Goal: Task Accomplishment & Management: Manage account settings

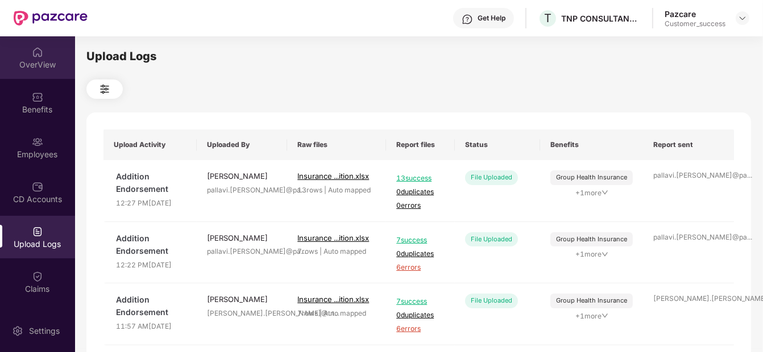
click at [38, 54] on img at bounding box center [37, 52] width 11 height 11
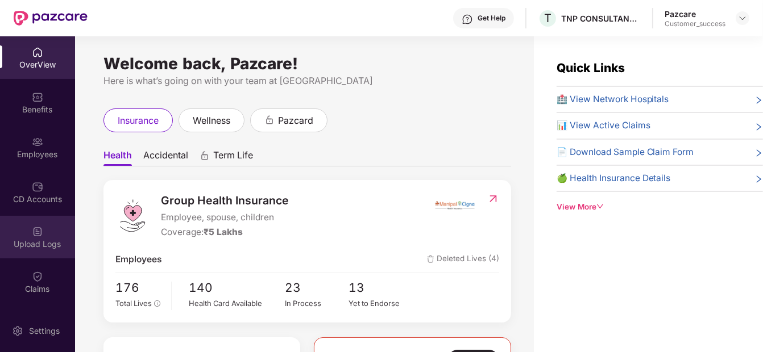
scroll to position [130, 0]
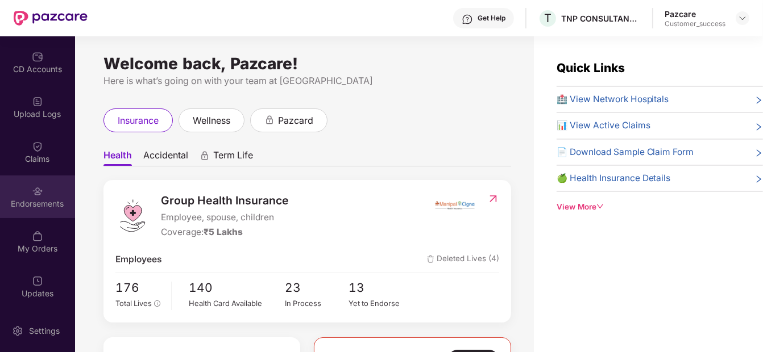
click at [23, 193] on div "Endorsements" at bounding box center [37, 197] width 75 height 43
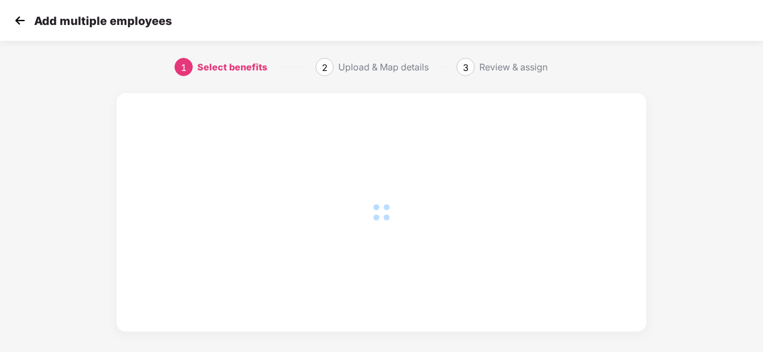
scroll to position [7, 0]
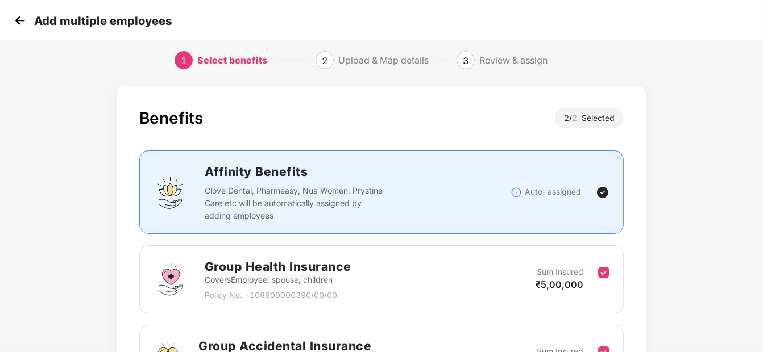
click at [15, 14] on img at bounding box center [19, 20] width 17 height 17
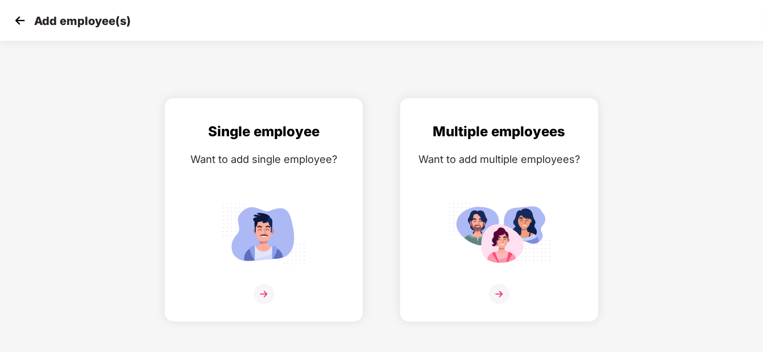
click at [15, 14] on img at bounding box center [19, 20] width 17 height 17
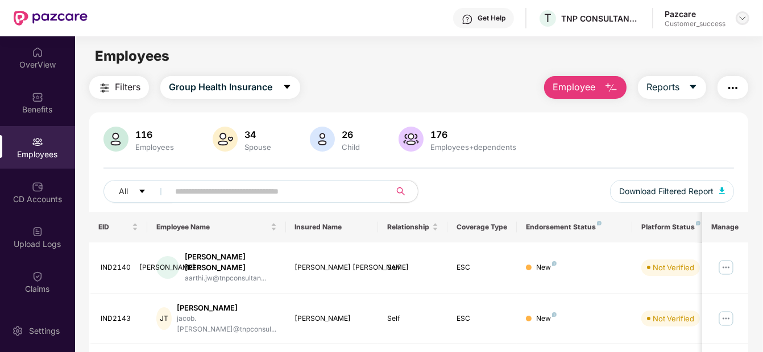
click at [745, 17] on img at bounding box center [742, 18] width 9 height 9
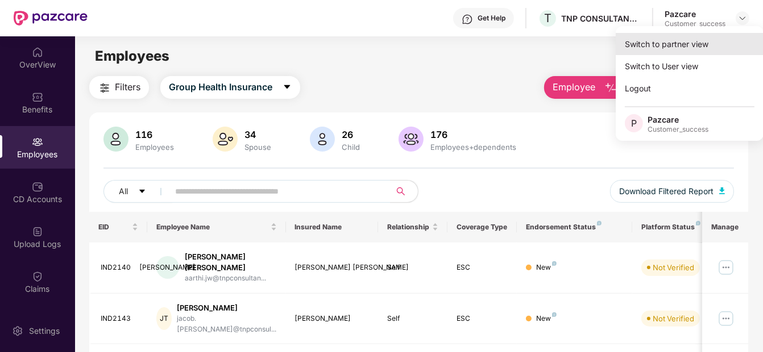
click at [682, 48] on div "Switch to partner view" at bounding box center [690, 44] width 148 height 22
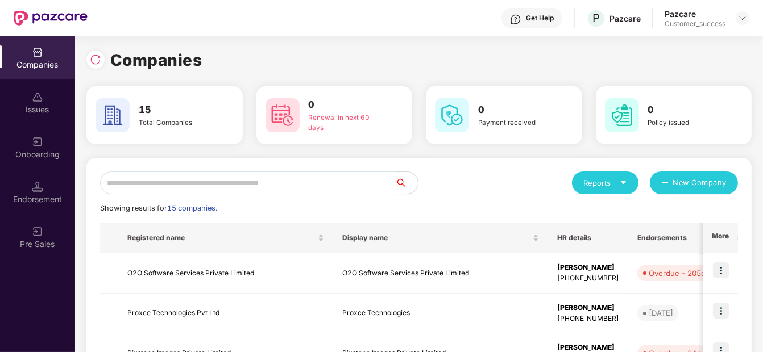
click at [310, 186] on input "text" at bounding box center [247, 183] width 295 height 23
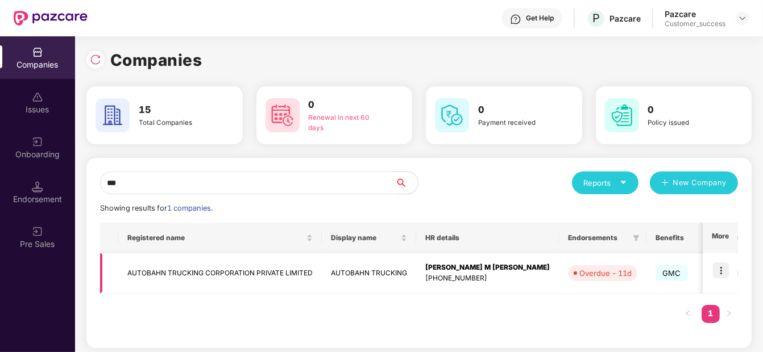
type input "***"
click at [721, 267] on img at bounding box center [721, 271] width 16 height 16
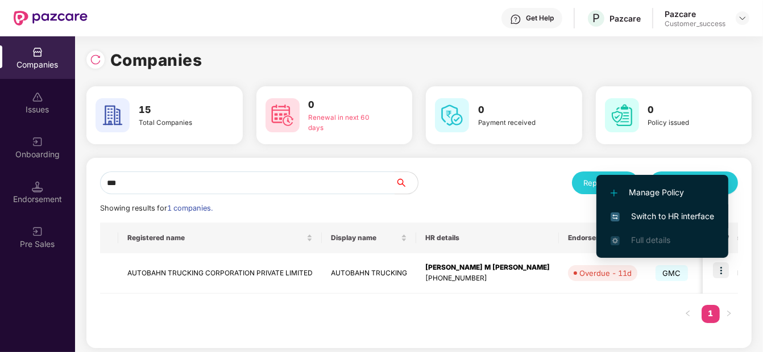
click at [703, 218] on span "Switch to HR interface" at bounding box center [662, 216] width 103 height 13
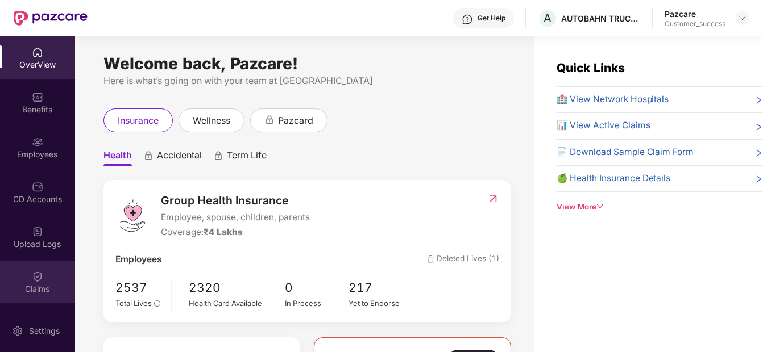
scroll to position [38, 0]
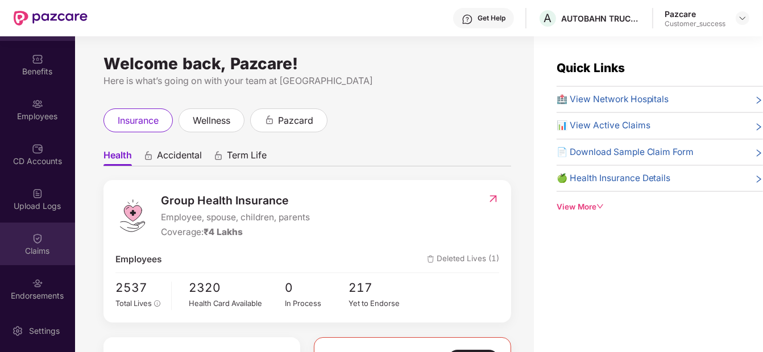
click at [57, 277] on div "Endorsements" at bounding box center [37, 289] width 75 height 43
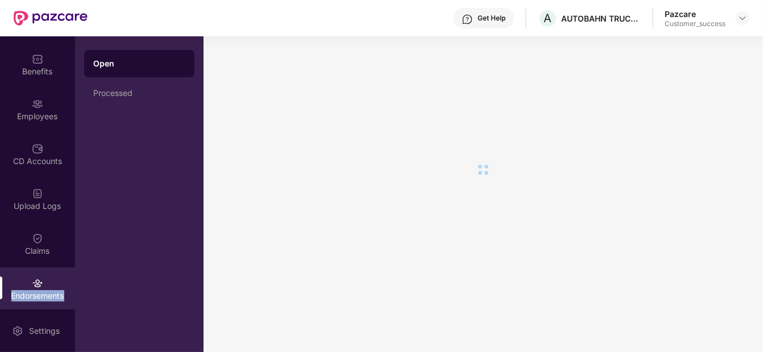
click at [57, 277] on div "Endorsements" at bounding box center [37, 289] width 75 height 43
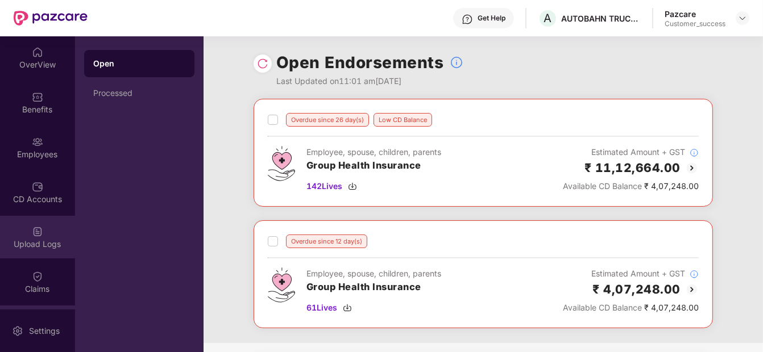
scroll to position [0, 0]
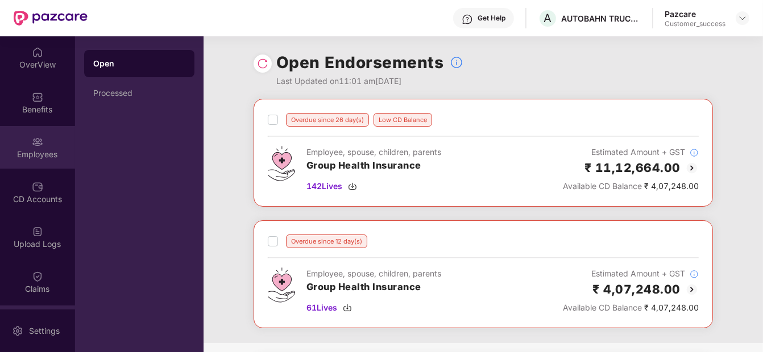
click at [33, 140] on img at bounding box center [37, 141] width 11 height 11
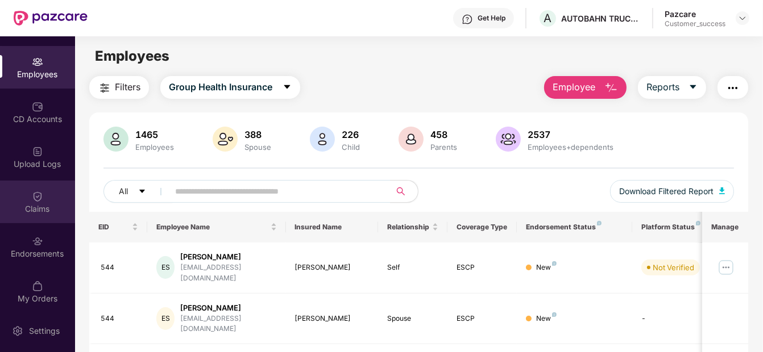
scroll to position [79, 0]
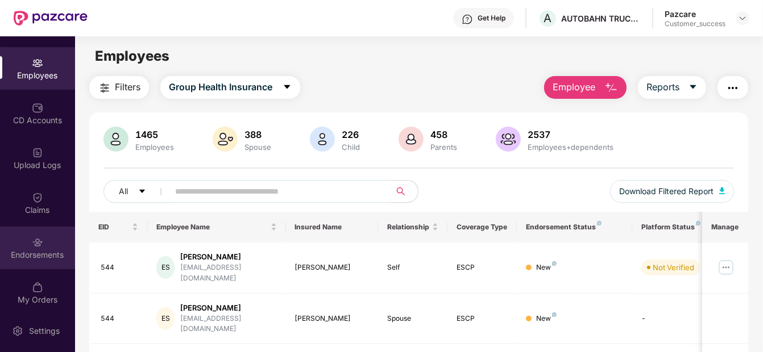
click at [24, 260] on div "Endorsements" at bounding box center [37, 248] width 75 height 43
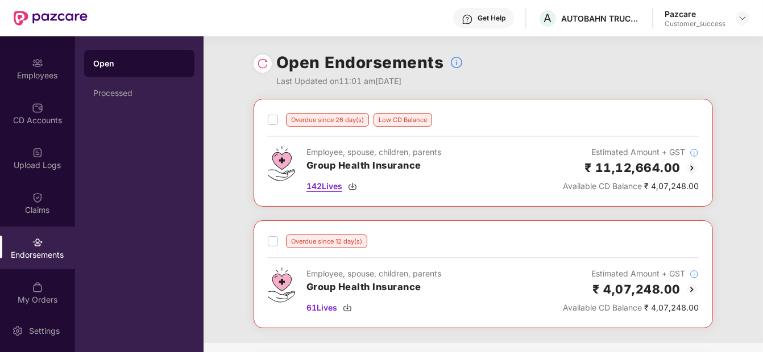
click at [327, 182] on span "142 Lives" at bounding box center [324, 186] width 36 height 13
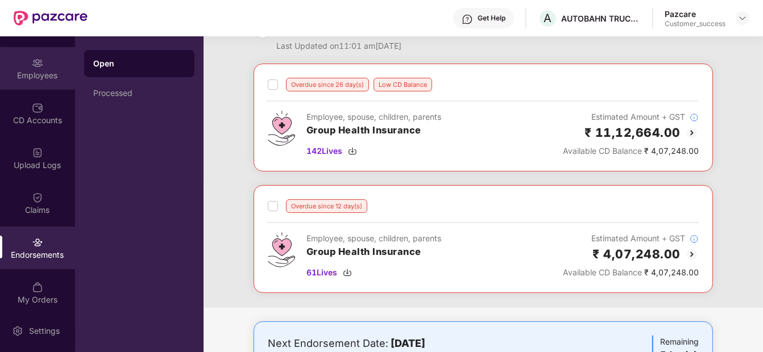
click at [31, 88] on div "Employees" at bounding box center [37, 68] width 75 height 43
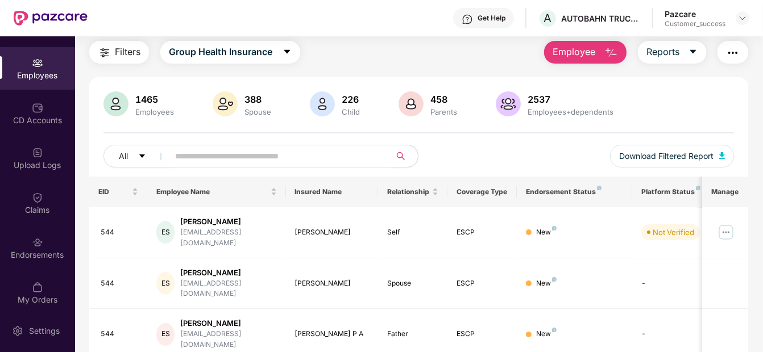
click at [337, 150] on input "text" at bounding box center [275, 156] width 200 height 17
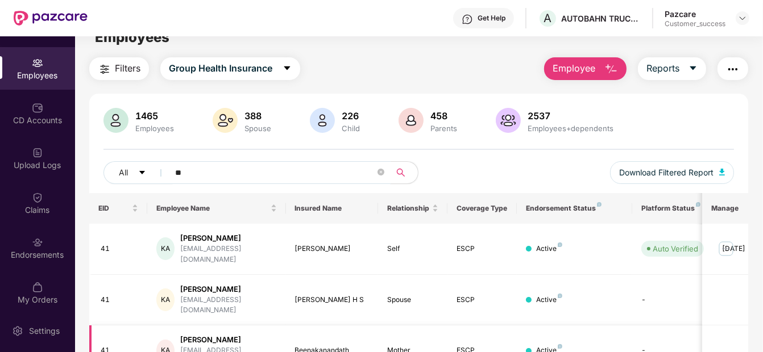
scroll to position [20, 0]
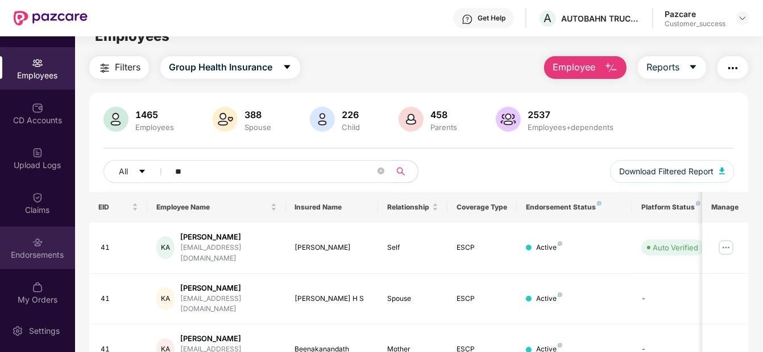
type input "**"
click at [25, 250] on div "Endorsements" at bounding box center [37, 255] width 75 height 11
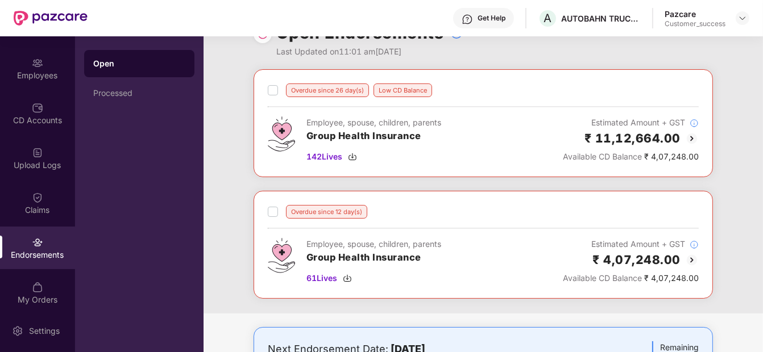
scroll to position [30, 0]
click at [324, 273] on span "61 Lives" at bounding box center [321, 278] width 31 height 13
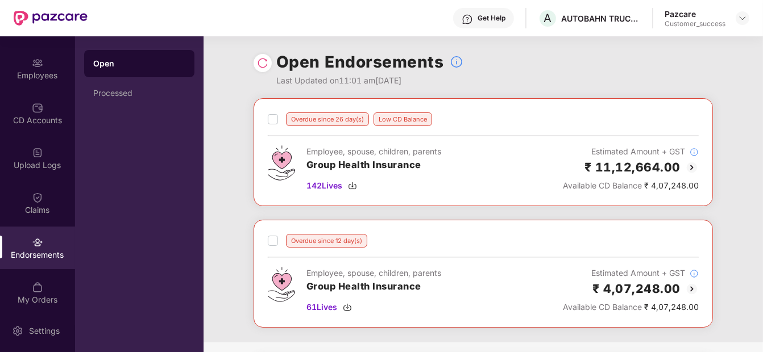
scroll to position [0, 0]
click at [419, 119] on div "Low CD Balance" at bounding box center [402, 120] width 59 height 14
click at [35, 65] on img at bounding box center [37, 62] width 11 height 11
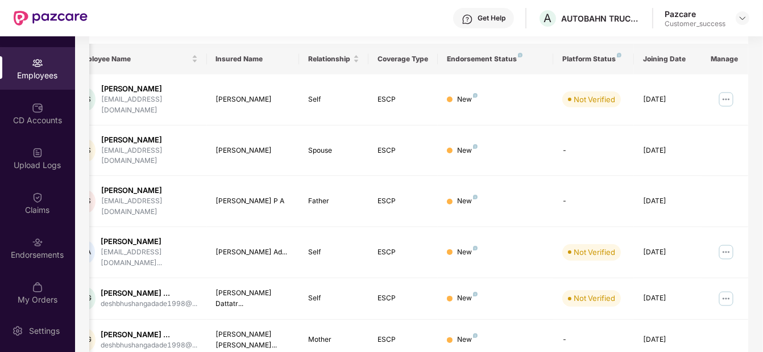
scroll to position [364, 0]
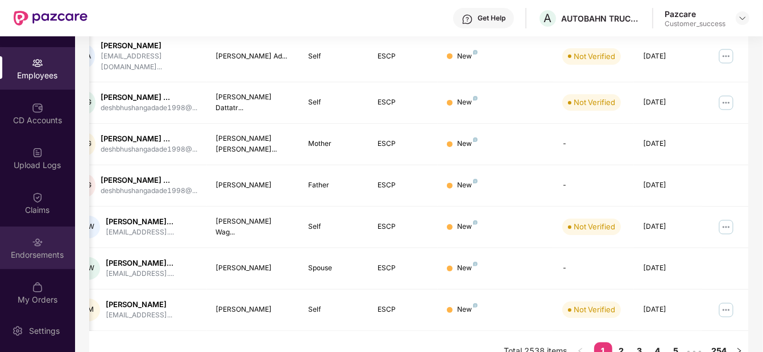
click at [14, 257] on div "Endorsements" at bounding box center [37, 255] width 75 height 11
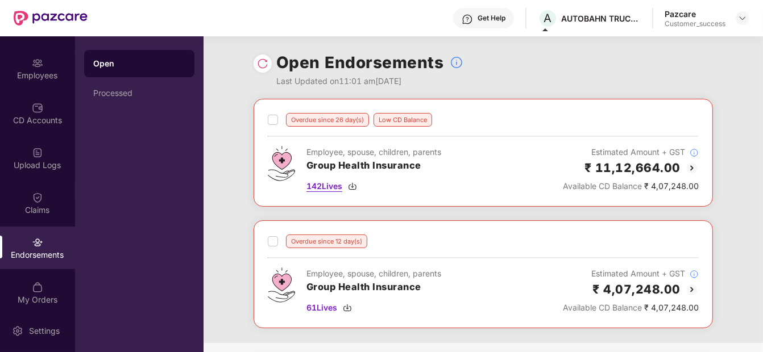
click at [351, 180] on div "142 Lives" at bounding box center [373, 186] width 135 height 13
click at [29, 78] on div "Employees" at bounding box center [37, 75] width 75 height 11
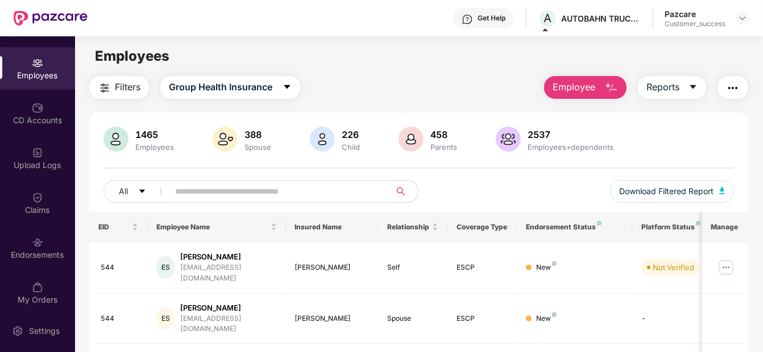
click at [177, 184] on input "text" at bounding box center [275, 191] width 200 height 17
paste input "******"
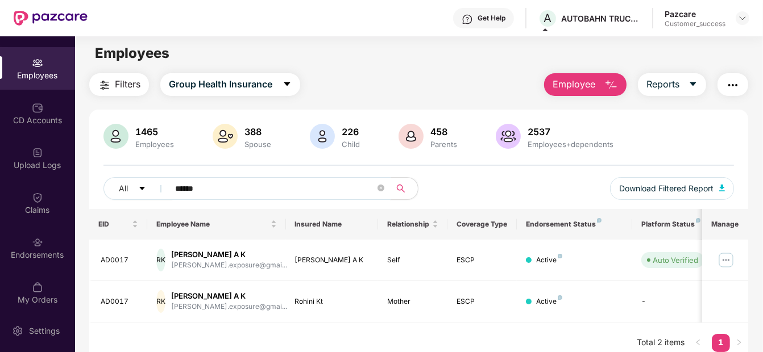
scroll to position [2, 0]
type input "******"
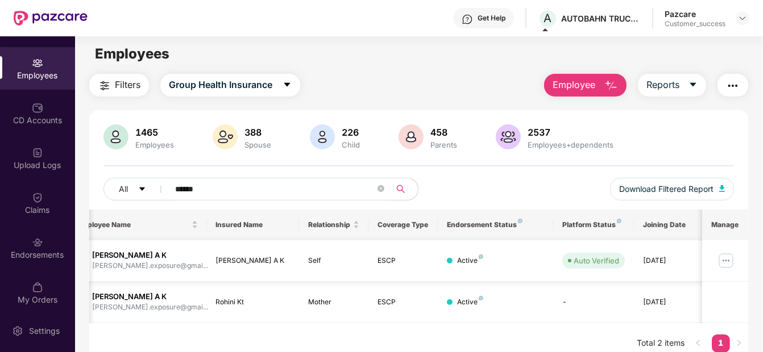
scroll to position [0, 78]
click at [728, 257] on img at bounding box center [726, 261] width 18 height 18
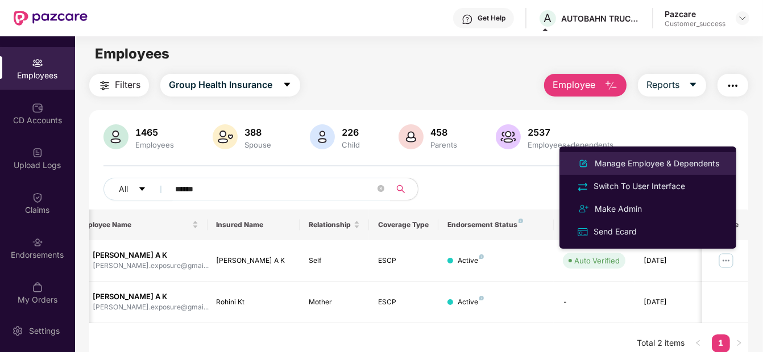
click at [638, 160] on div "Manage Employee & Dependents" at bounding box center [656, 163] width 129 height 13
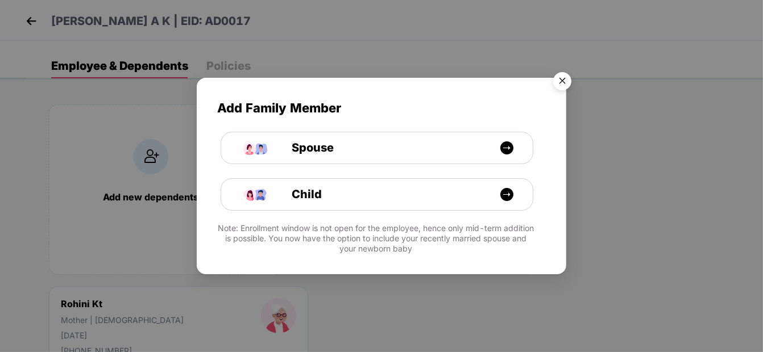
click at [559, 80] on img "Close" at bounding box center [562, 83] width 32 height 32
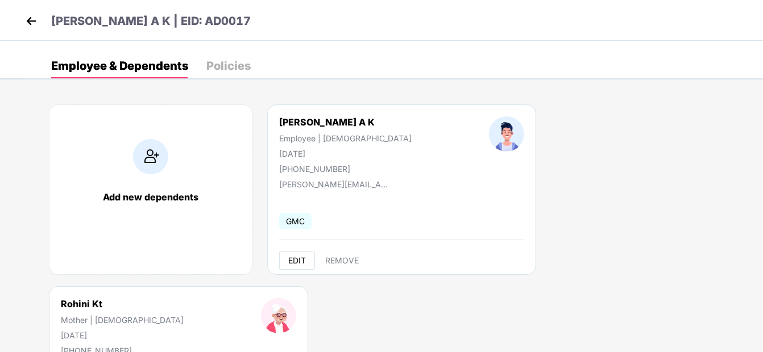
click at [293, 259] on span "EDIT" at bounding box center [297, 260] width 18 height 9
select select "****"
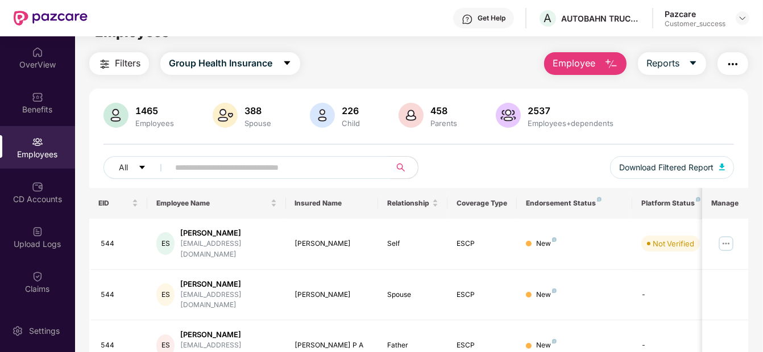
scroll to position [24, 0]
click at [279, 155] on div "1465 Employees 388 Spouse 226 Child 458 Parents 2537 Employees+dependents All D…" at bounding box center [418, 144] width 659 height 85
click at [271, 163] on input "text" at bounding box center [275, 167] width 200 height 17
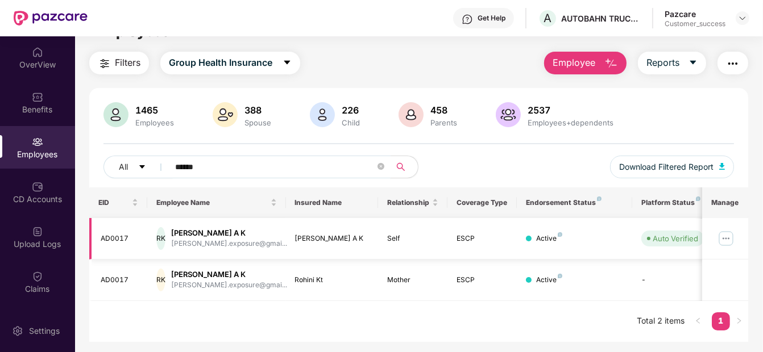
type input "******"
click at [720, 232] on img at bounding box center [726, 239] width 18 height 18
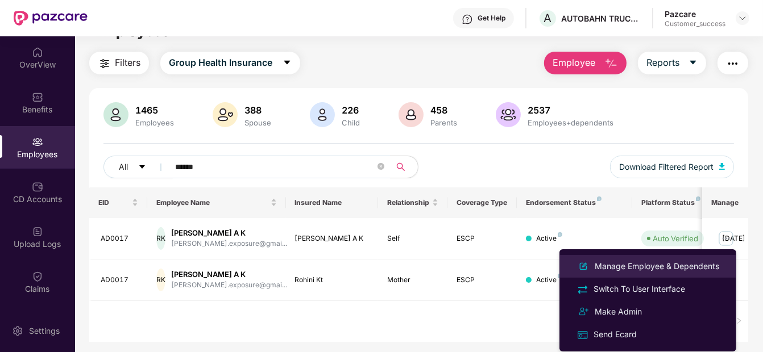
click at [674, 265] on div "Manage Employee & Dependents" at bounding box center [656, 266] width 129 height 13
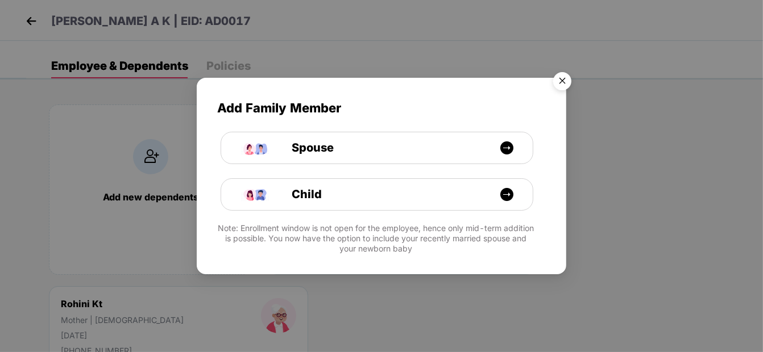
click at [559, 85] on img "Close" at bounding box center [562, 83] width 32 height 32
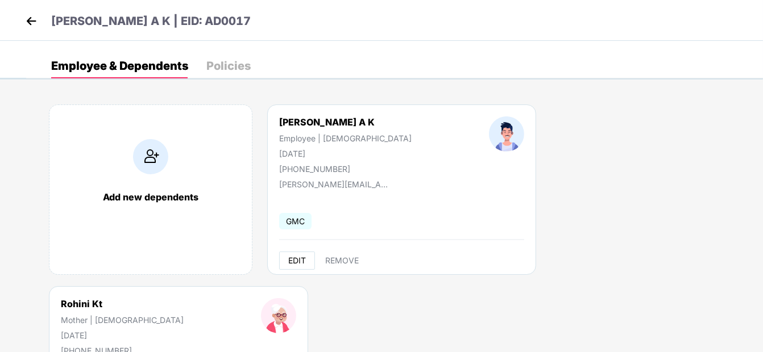
click at [292, 264] on span "EDIT" at bounding box center [297, 260] width 18 height 9
select select "****"
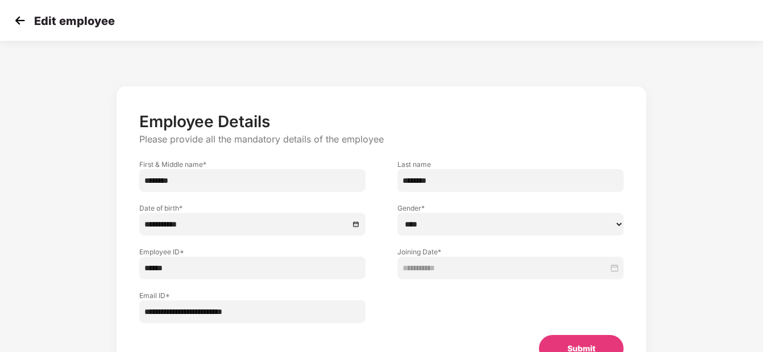
scroll to position [61, 0]
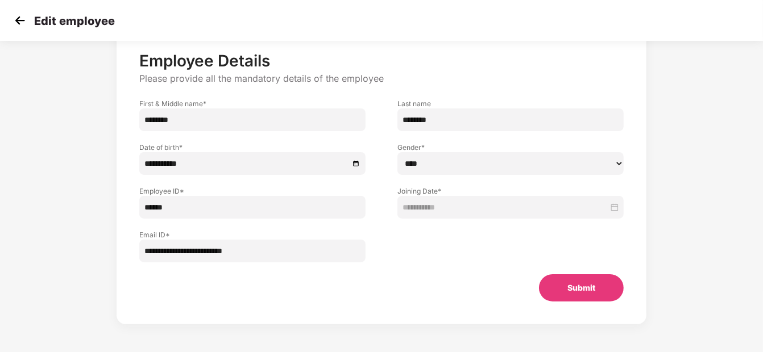
click at [25, 18] on img at bounding box center [19, 20] width 17 height 17
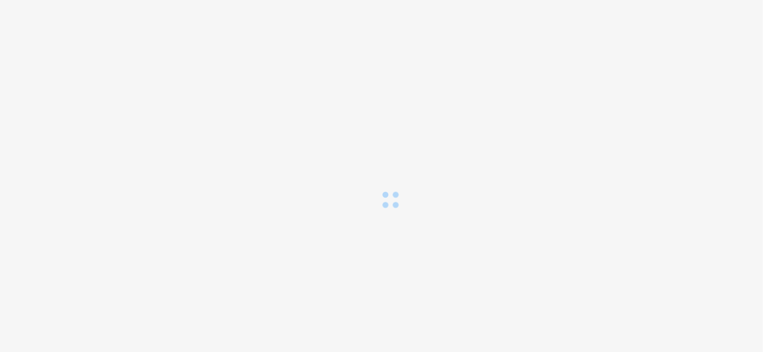
scroll to position [0, 0]
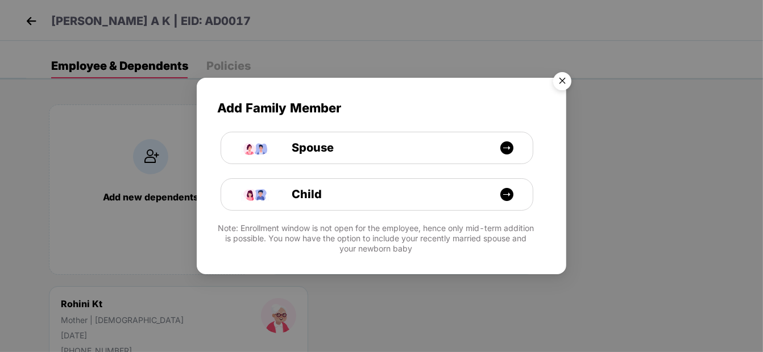
click at [558, 85] on img "Close" at bounding box center [562, 83] width 32 height 32
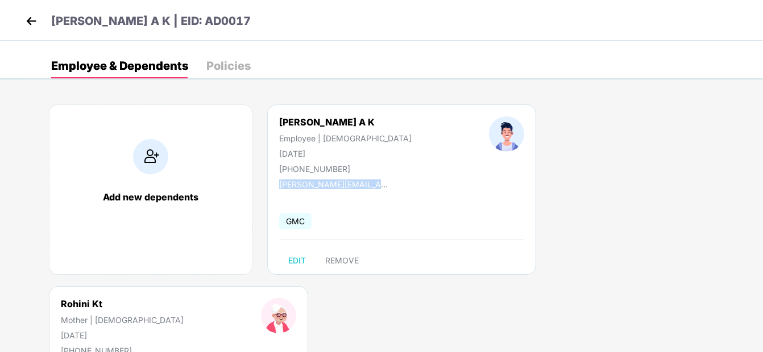
drag, startPoint x: 382, startPoint y: 183, endPoint x: 272, endPoint y: 178, distance: 110.4
click at [272, 178] on div "Ratheesh Babu A K Employee | Male 01 Jan 1977 +919000000640 ratheesh.exposure@g…" at bounding box center [401, 190] width 269 height 171
copy div "ratheesh.exposure@gmail.c"
drag, startPoint x: 277, startPoint y: 165, endPoint x: 344, endPoint y: 164, distance: 67.1
click at [344, 164] on div "Ratheesh Babu A K Employee | Male 01 Jan 1977 +919000000640" at bounding box center [345, 145] width 210 height 57
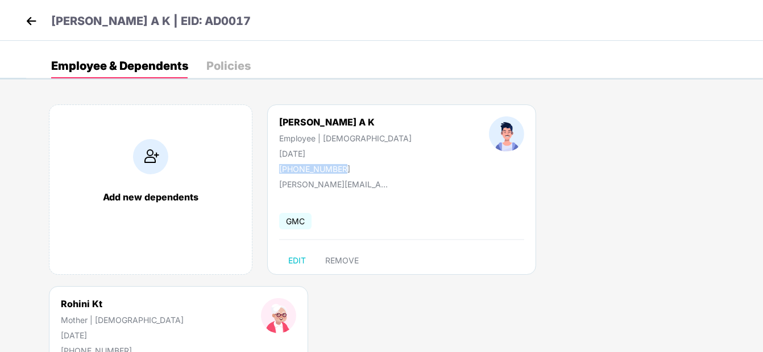
copy div "+919000000640"
click at [24, 18] on img at bounding box center [31, 21] width 17 height 17
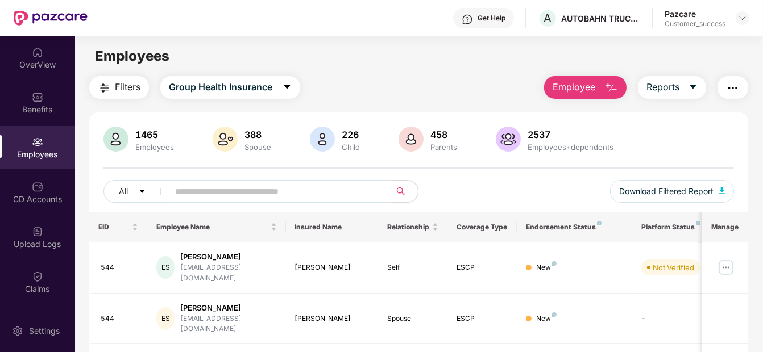
click at [251, 196] on input "text" at bounding box center [275, 191] width 200 height 17
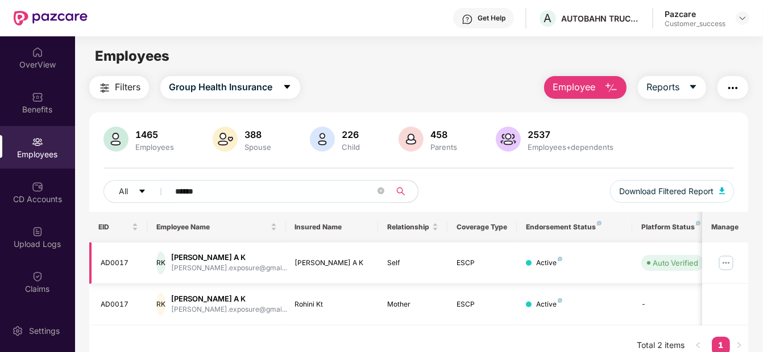
type input "******"
click at [723, 259] on img at bounding box center [726, 263] width 18 height 18
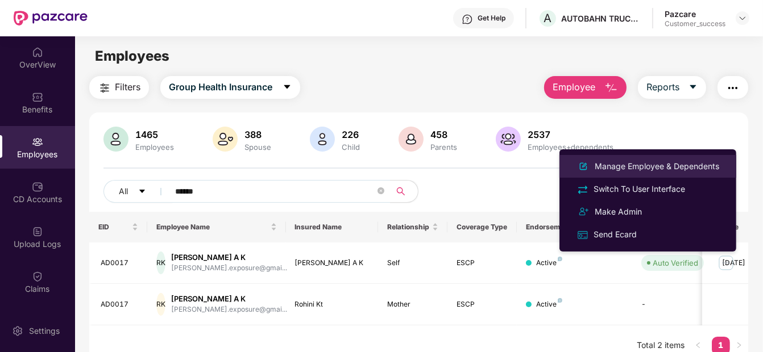
click at [705, 157] on li "Manage Employee & Dependents" at bounding box center [647, 166] width 177 height 23
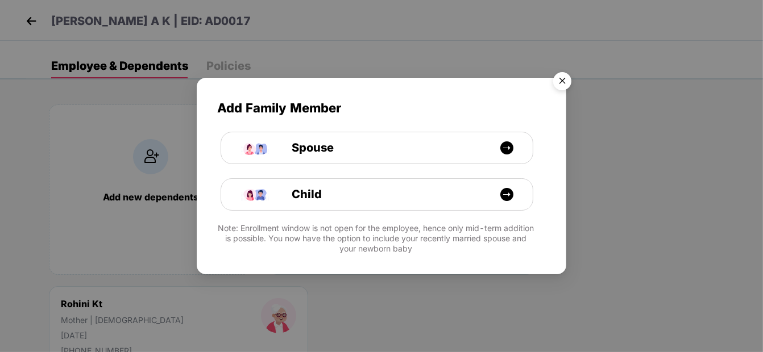
click at [557, 80] on img "Close" at bounding box center [562, 83] width 32 height 32
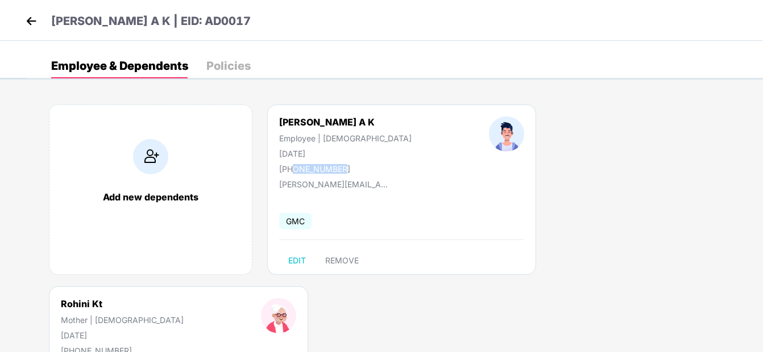
drag, startPoint x: 294, startPoint y: 170, endPoint x: 351, endPoint y: 167, distance: 56.9
click at [351, 167] on div "+919000000640" at bounding box center [345, 169] width 132 height 10
copy div "9000000640"
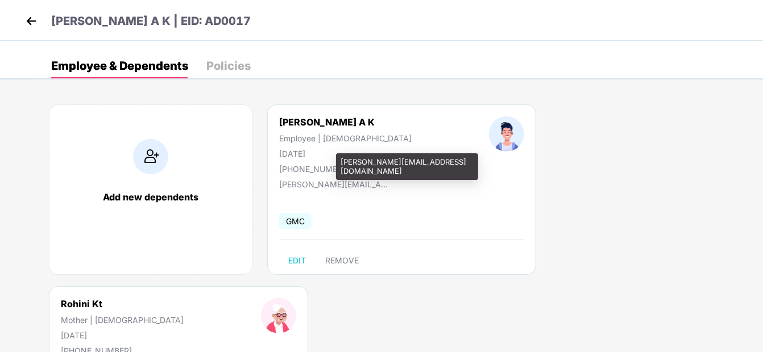
click at [330, 180] on div "[PERSON_NAME][EMAIL_ADDRESS][DOMAIN_NAME]" at bounding box center [336, 185] width 114 height 10
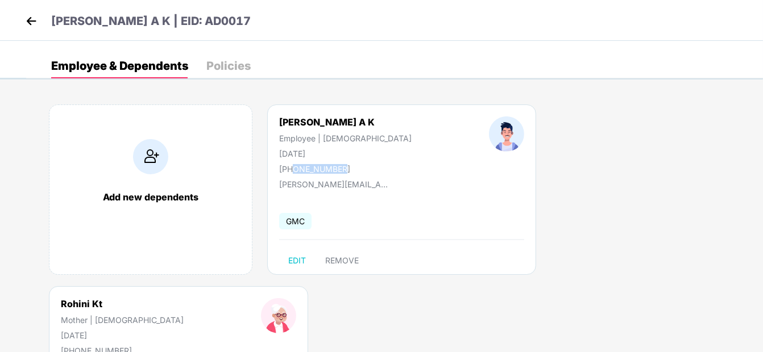
drag, startPoint x: 343, startPoint y: 166, endPoint x: 296, endPoint y: 167, distance: 47.2
click at [296, 167] on div "+919000000640" at bounding box center [345, 169] width 132 height 10
copy div "000000640"
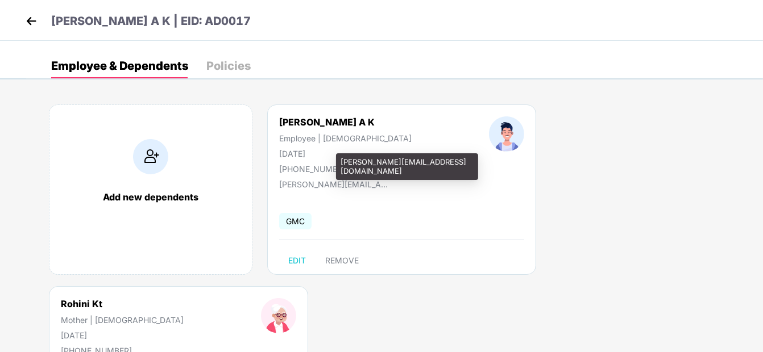
click at [380, 187] on div "[PERSON_NAME][EMAIL_ADDRESS][DOMAIN_NAME]" at bounding box center [336, 185] width 114 height 10
drag, startPoint x: 278, startPoint y: 186, endPoint x: 383, endPoint y: 185, distance: 104.6
click at [383, 185] on div "Ratheesh Babu A K Employee | Male 01 Jan 1977 +919000000640 ratheesh.exposure@g…" at bounding box center [401, 190] width 269 height 171
copy div "ratheesh.exposure@gmail.c"
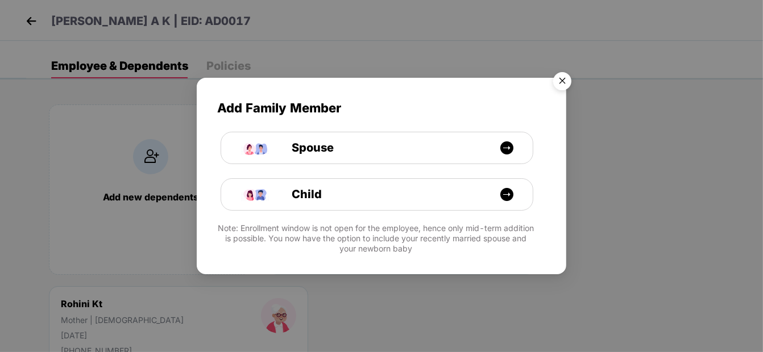
click at [561, 76] on img "Close" at bounding box center [562, 83] width 32 height 32
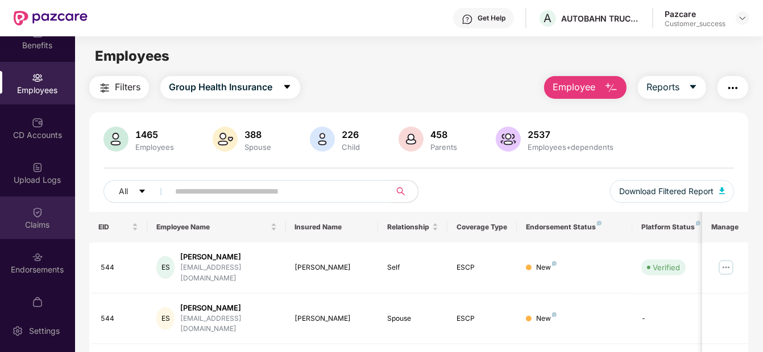
scroll to position [63, 0]
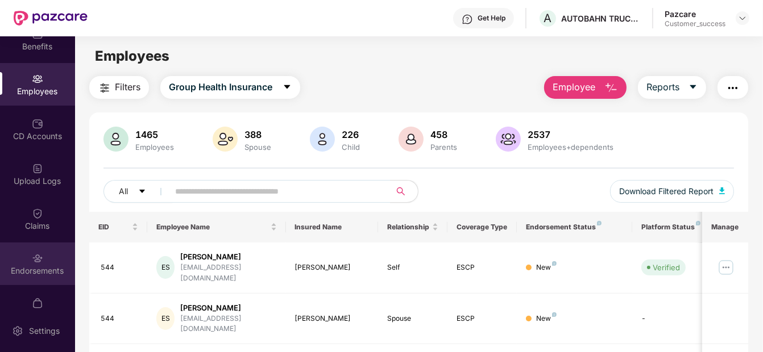
click at [39, 267] on div "Endorsements" at bounding box center [37, 270] width 75 height 11
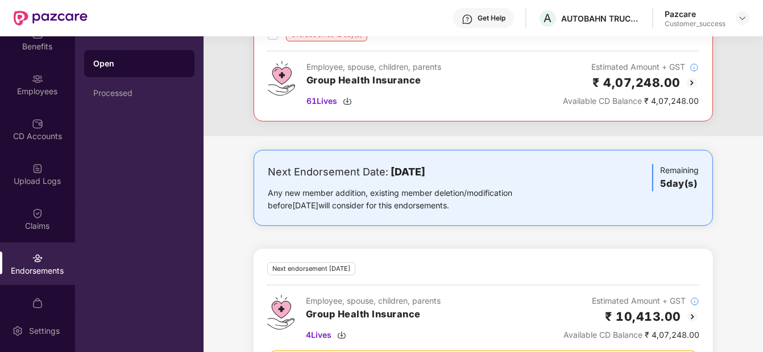
scroll to position [0, 0]
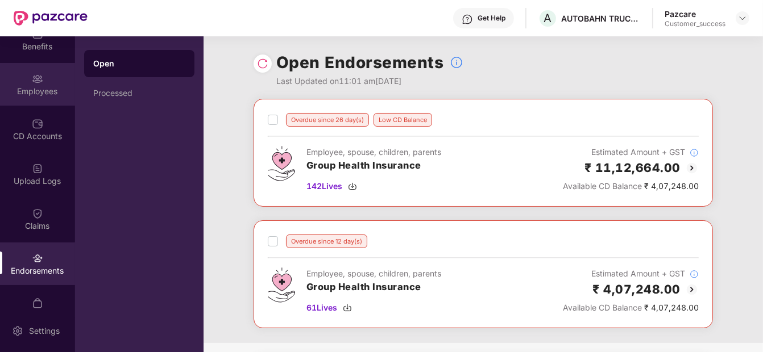
click at [24, 88] on div "Employees" at bounding box center [37, 91] width 75 height 11
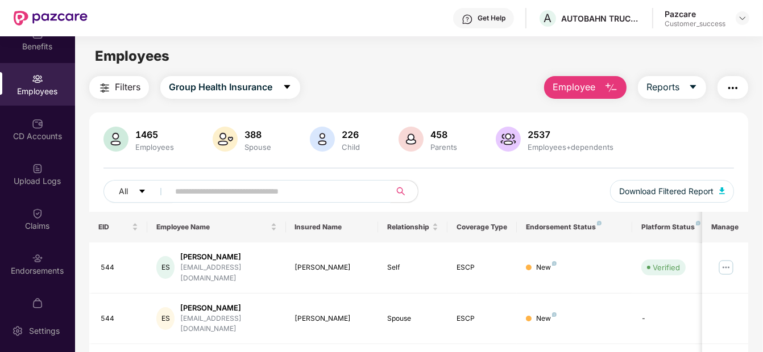
click at [250, 188] on input "text" at bounding box center [275, 191] width 200 height 17
paste input "******"
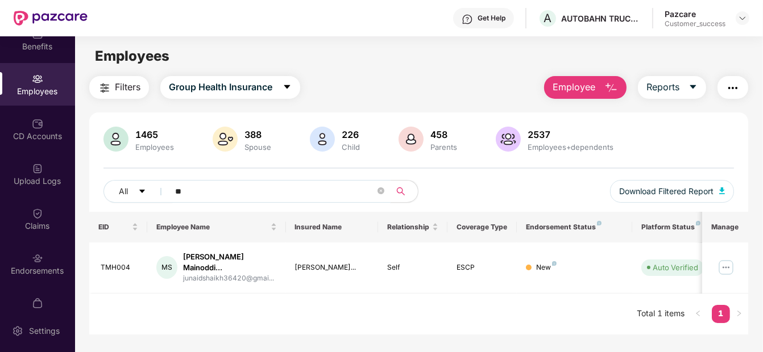
type input "*"
paste input "*****"
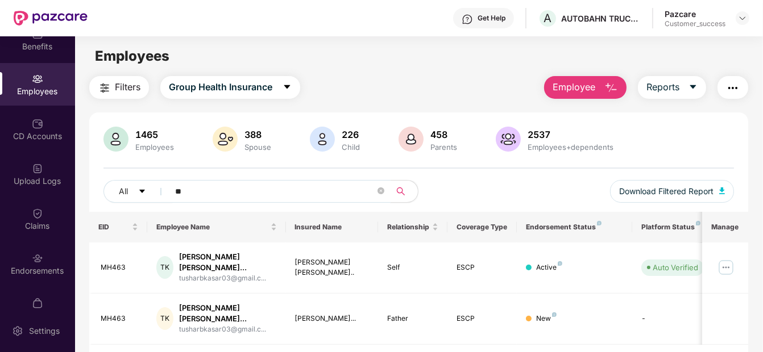
type input "*"
paste input "*****"
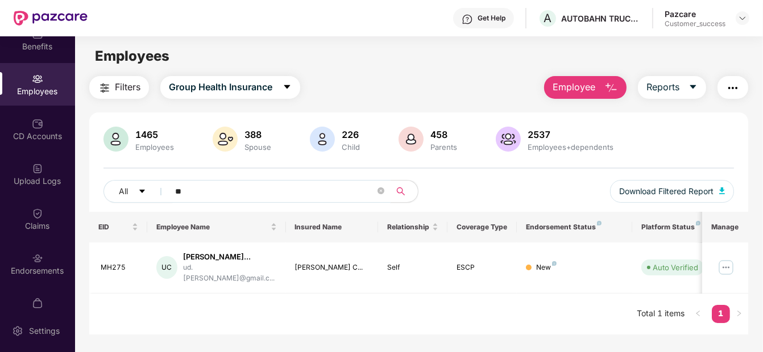
type input "*"
paste input "*****"
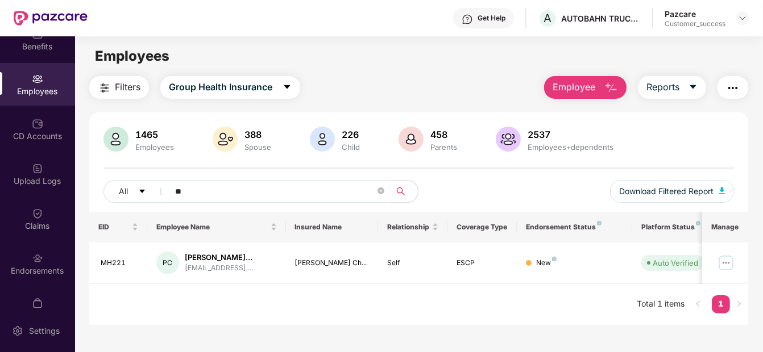
type input "*"
paste input "*****"
type input "*"
paste input "******"
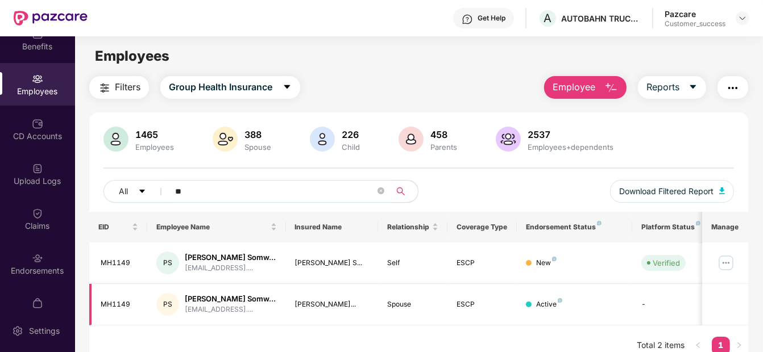
type input "*"
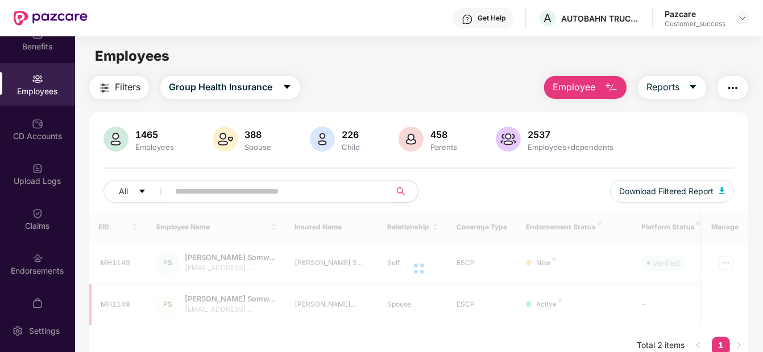
paste input "**"
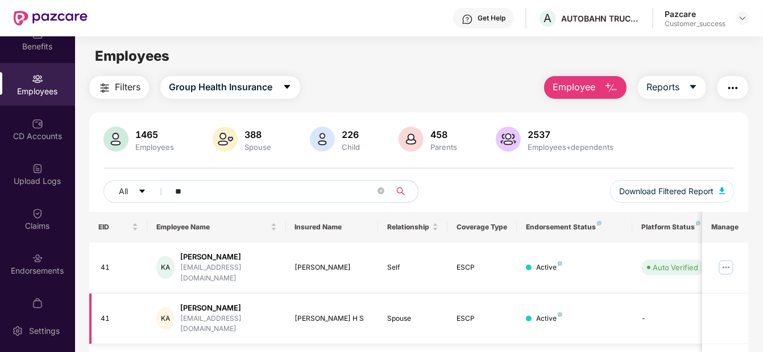
scroll to position [97, 0]
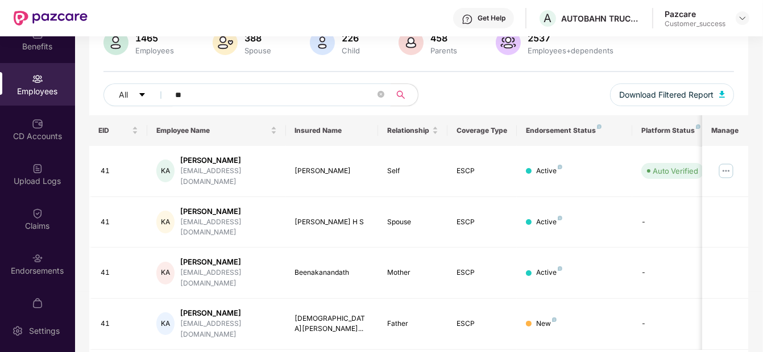
type input "*"
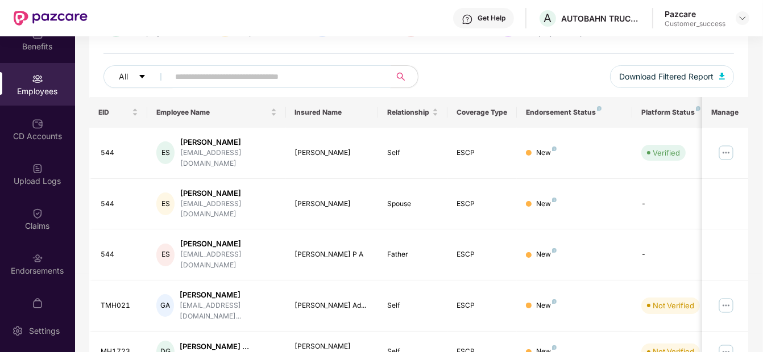
scroll to position [115, 0]
click at [723, 143] on img at bounding box center [726, 152] width 18 height 18
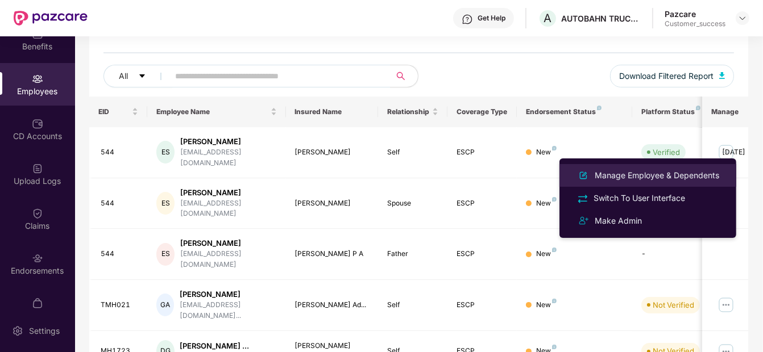
click at [696, 184] on li "Manage Employee & Dependents" at bounding box center [647, 175] width 177 height 23
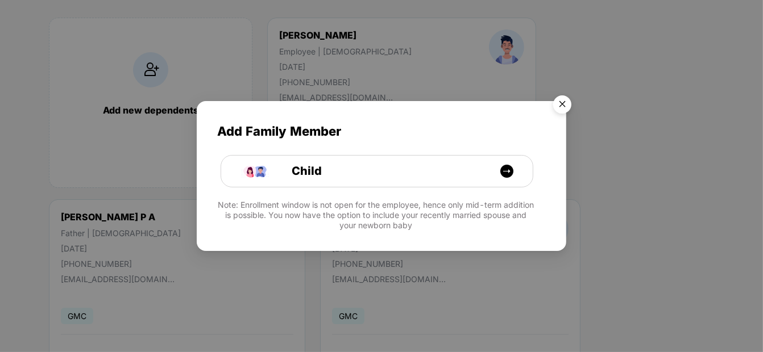
scroll to position [121, 0]
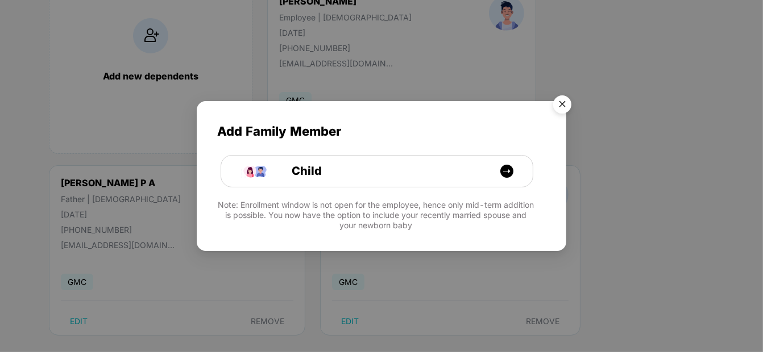
click at [565, 101] on img "Close" at bounding box center [562, 106] width 32 height 32
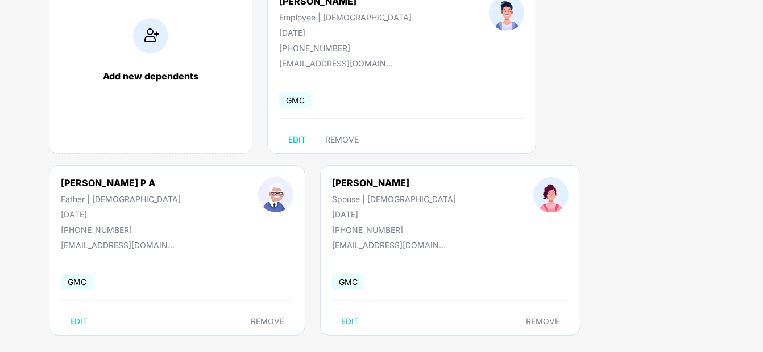
scroll to position [0, 0]
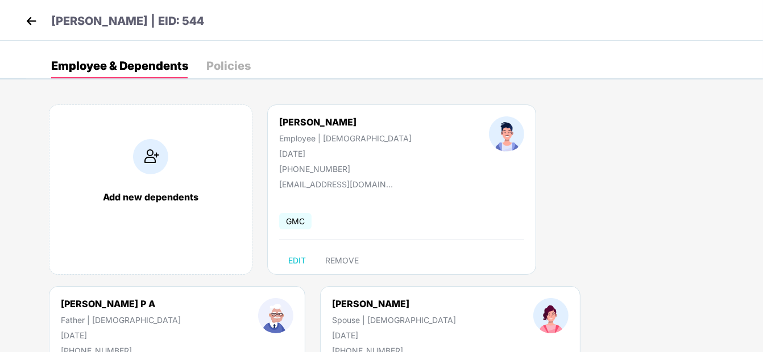
click at [24, 23] on img at bounding box center [31, 21] width 17 height 17
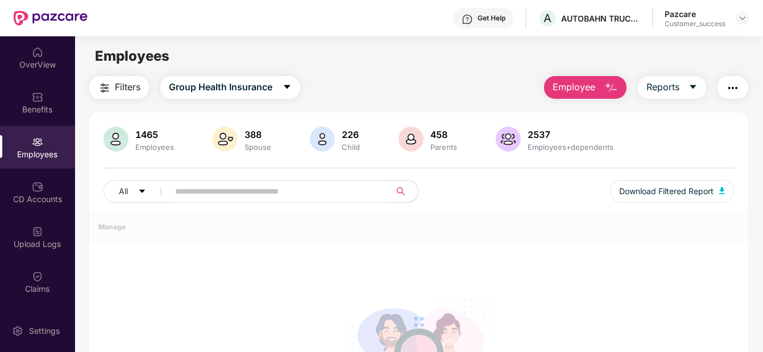
scroll to position [130, 0]
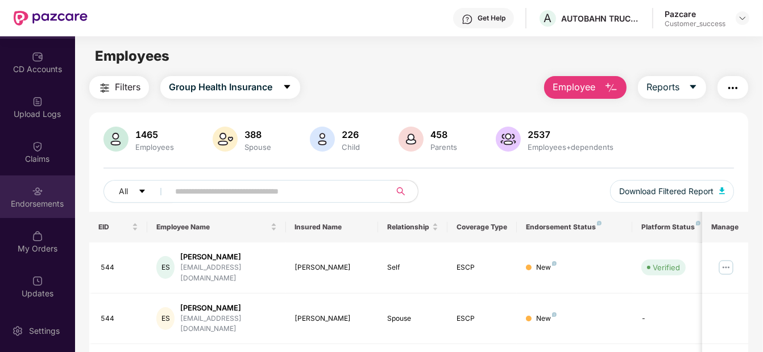
click at [44, 210] on div "Endorsements" at bounding box center [37, 197] width 75 height 43
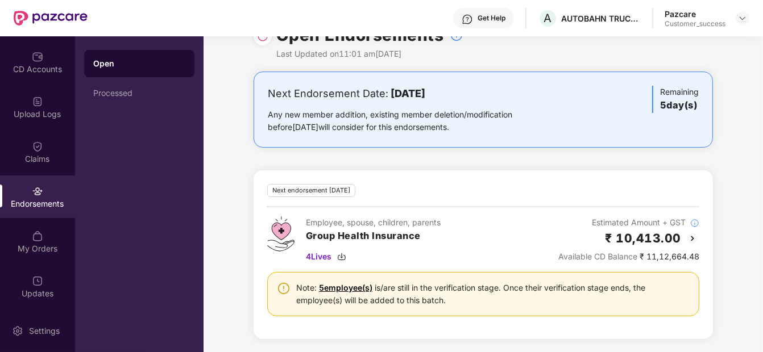
scroll to position [0, 0]
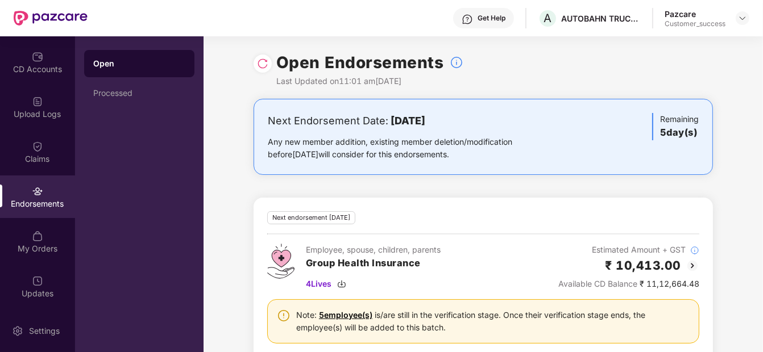
click at [687, 261] on img at bounding box center [693, 266] width 14 height 14
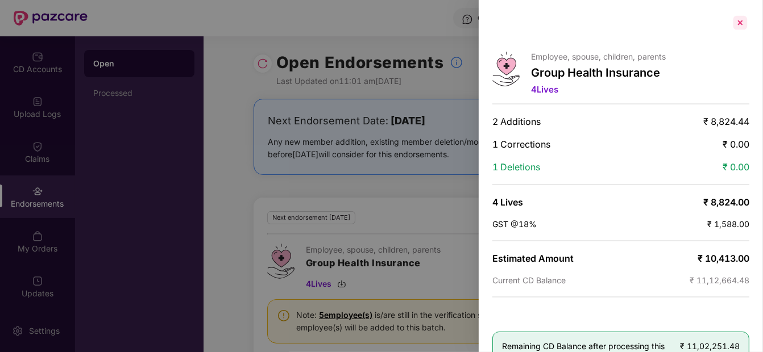
click at [736, 22] on div at bounding box center [740, 23] width 18 height 18
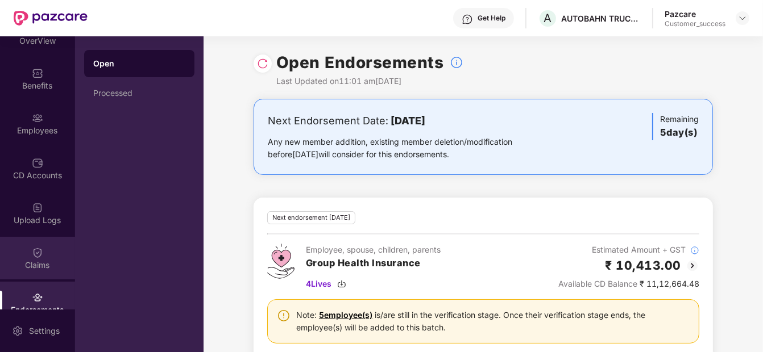
scroll to position [23, 0]
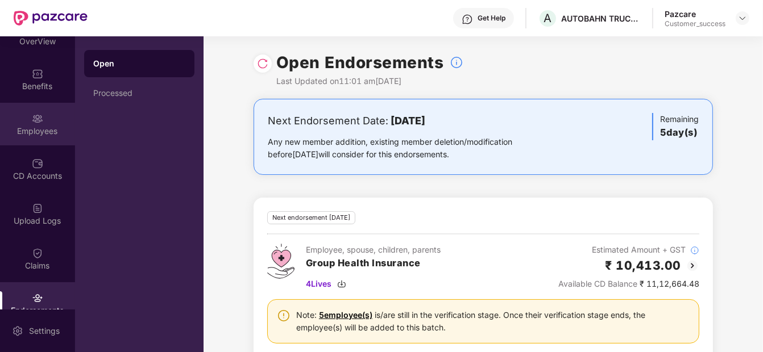
click at [35, 126] on div "Employees" at bounding box center [37, 131] width 75 height 11
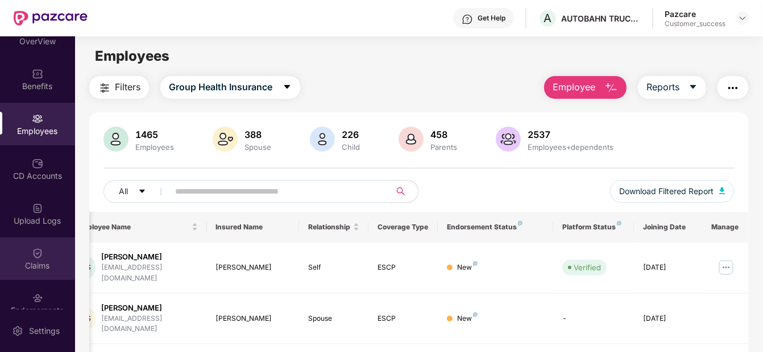
scroll to position [130, 0]
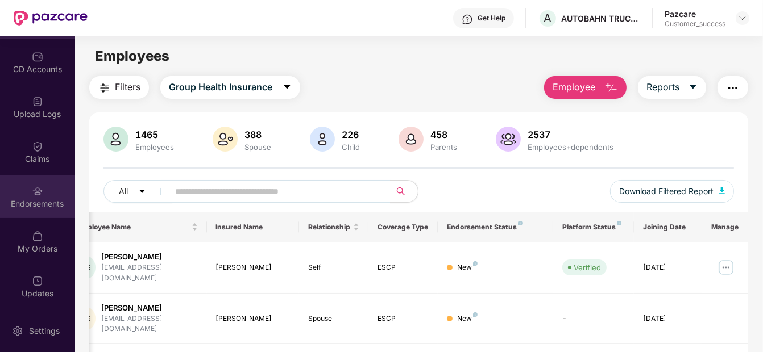
click at [33, 201] on div "Endorsements" at bounding box center [37, 203] width 75 height 11
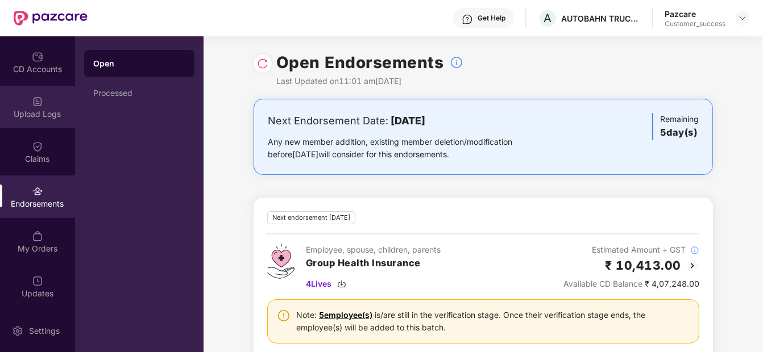
scroll to position [0, 0]
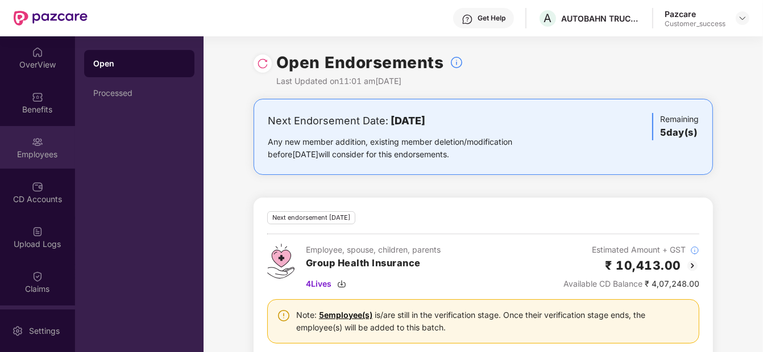
click at [33, 154] on div "Employees" at bounding box center [37, 154] width 75 height 11
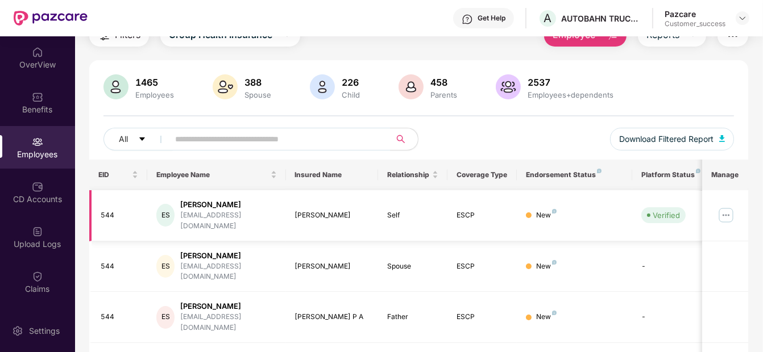
scroll to position [53, 0]
click at [723, 208] on img at bounding box center [726, 215] width 18 height 18
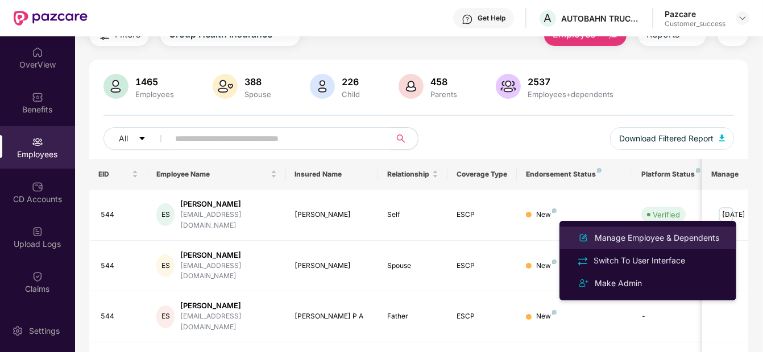
click at [666, 242] on div "Manage Employee & Dependents" at bounding box center [656, 238] width 129 height 13
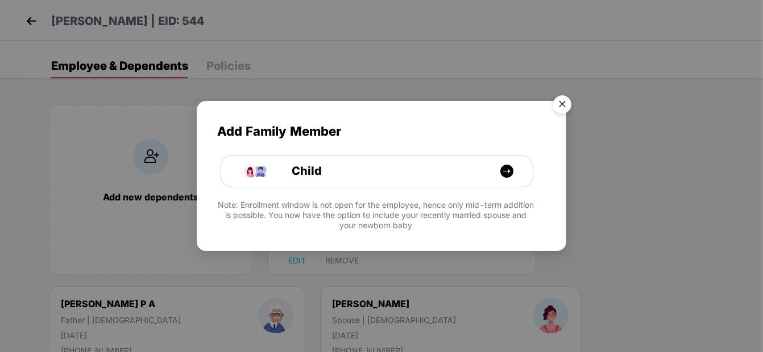
click at [566, 113] on img "Close" at bounding box center [562, 106] width 32 height 32
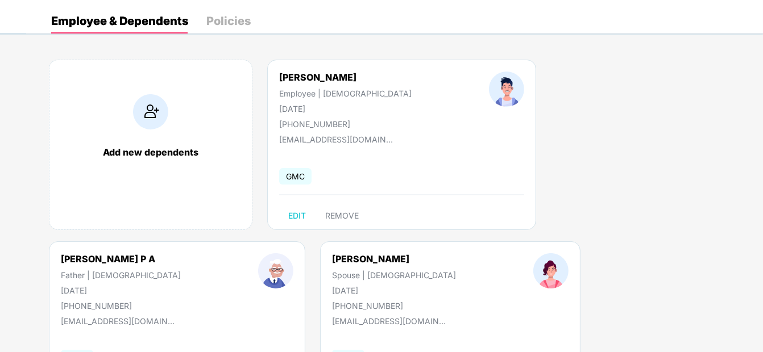
scroll to position [0, 0]
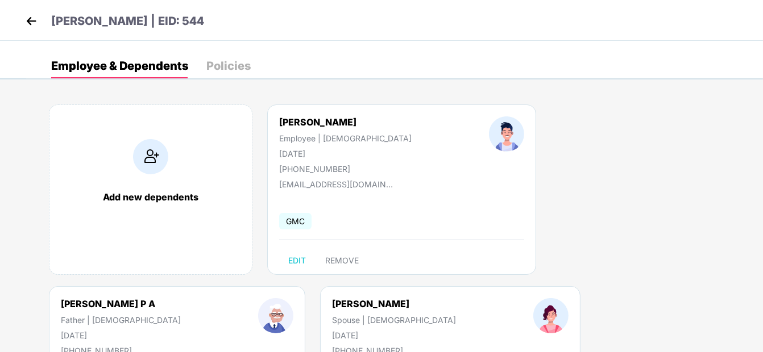
click at [34, 27] on img at bounding box center [31, 21] width 17 height 17
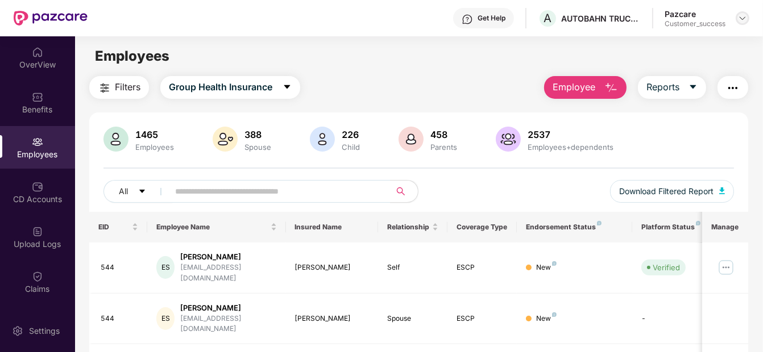
click at [748, 14] on div at bounding box center [743, 18] width 14 height 14
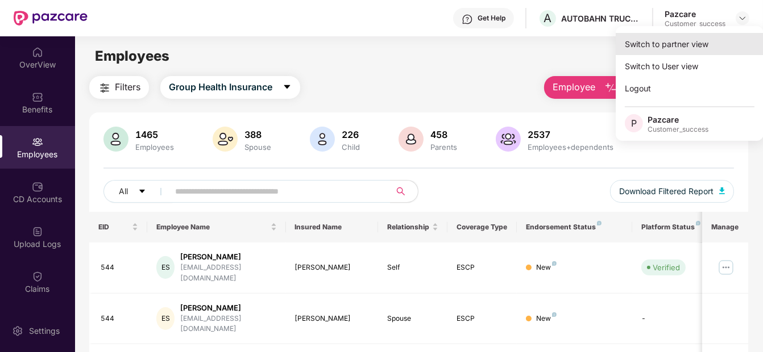
click at [704, 52] on div "Switch to partner view" at bounding box center [690, 44] width 148 height 22
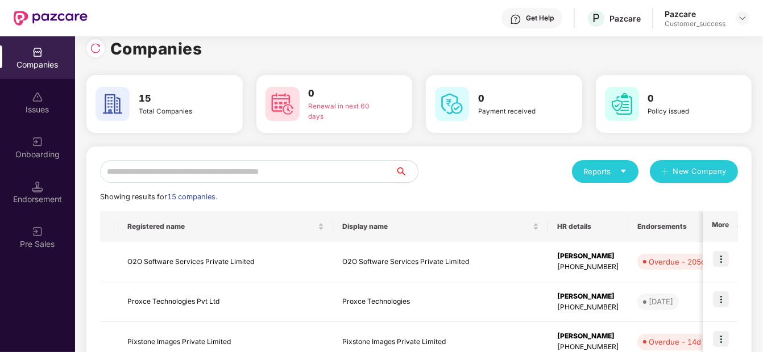
scroll to position [10, 0]
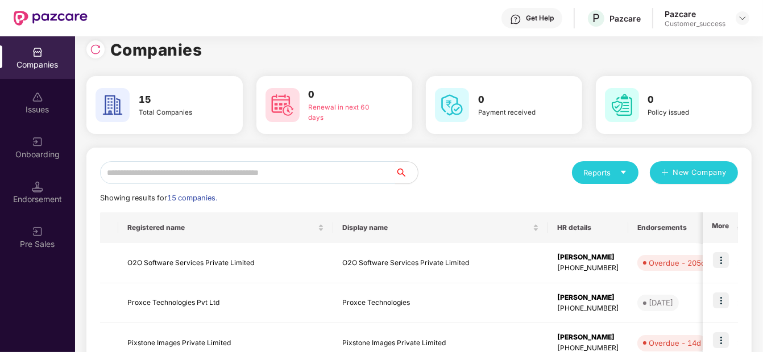
click at [356, 164] on input "text" at bounding box center [247, 172] width 295 height 23
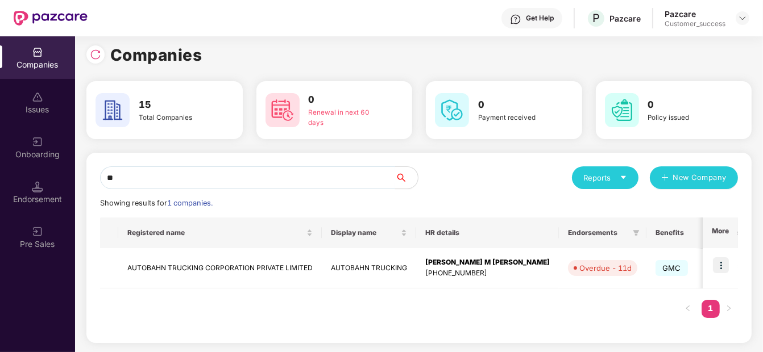
scroll to position [4, 0]
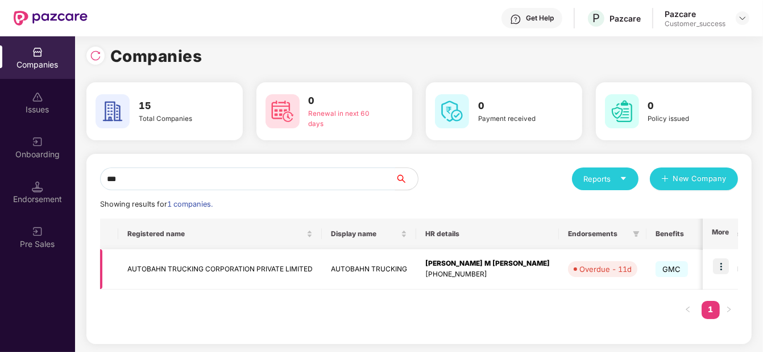
type input "***"
click at [717, 263] on img at bounding box center [721, 267] width 16 height 16
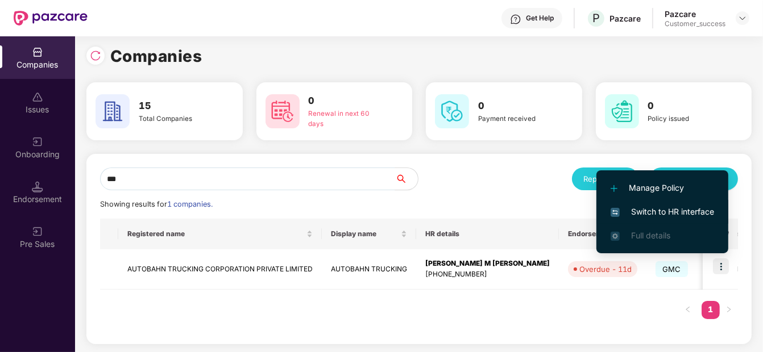
click at [680, 201] on li "Switch to HR interface" at bounding box center [662, 212] width 132 height 24
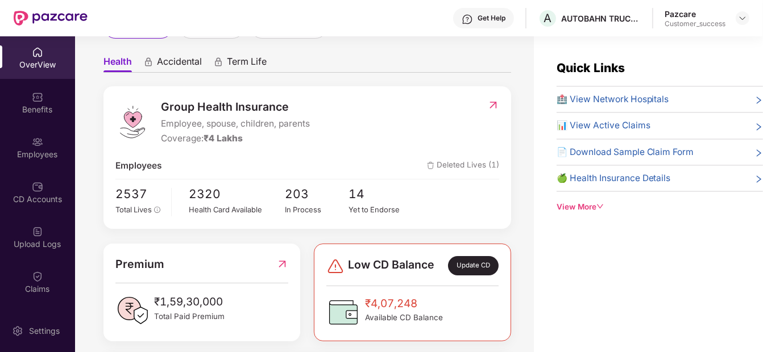
scroll to position [93, 0]
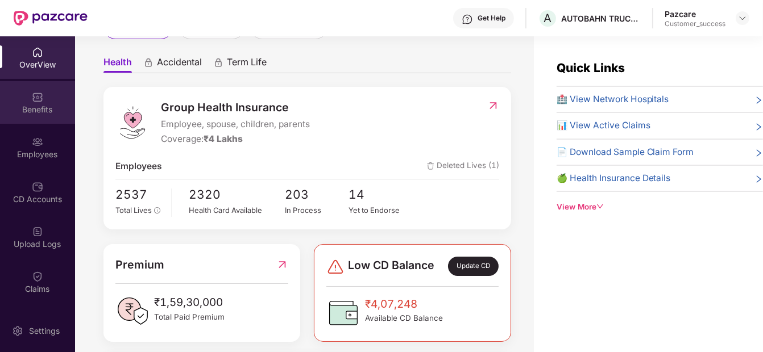
click at [45, 117] on div "Benefits" at bounding box center [37, 102] width 75 height 43
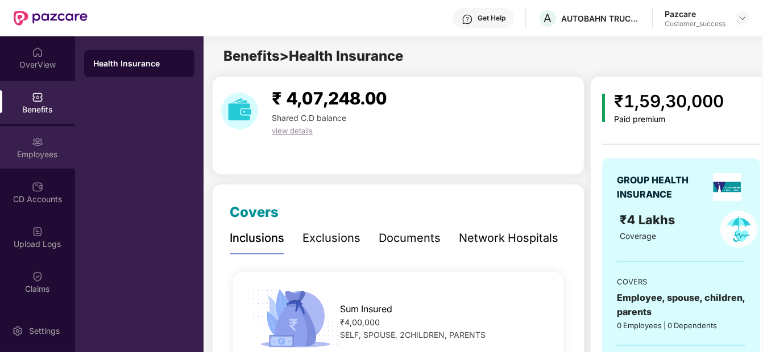
click at [28, 140] on div "Employees" at bounding box center [37, 147] width 75 height 43
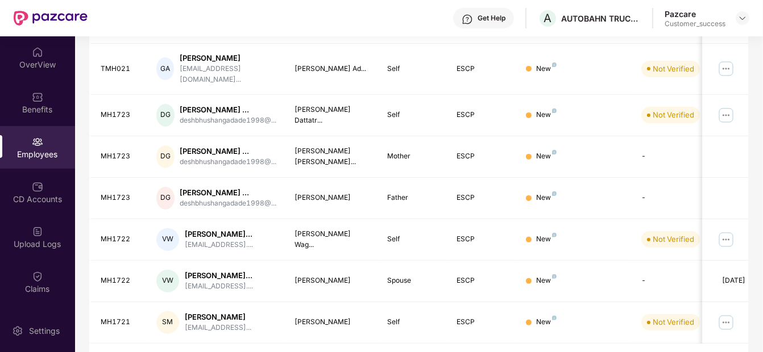
scroll to position [364, 0]
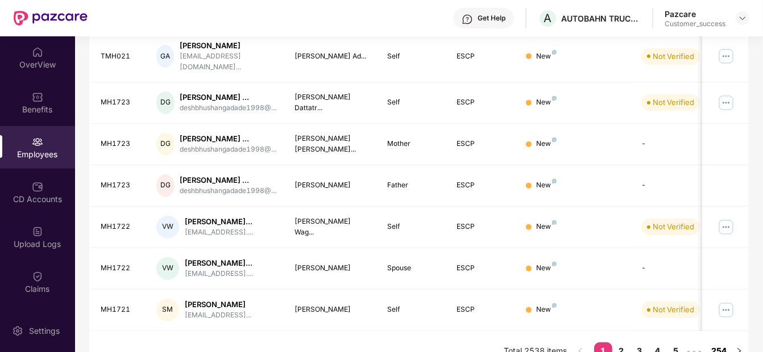
click at [719, 343] on link "254" at bounding box center [719, 351] width 22 height 17
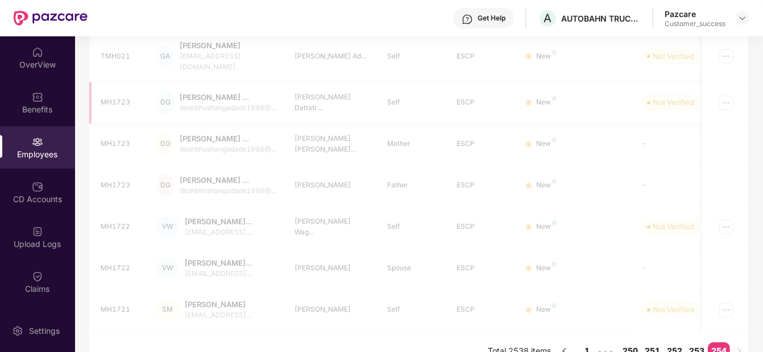
scroll to position [263, 0]
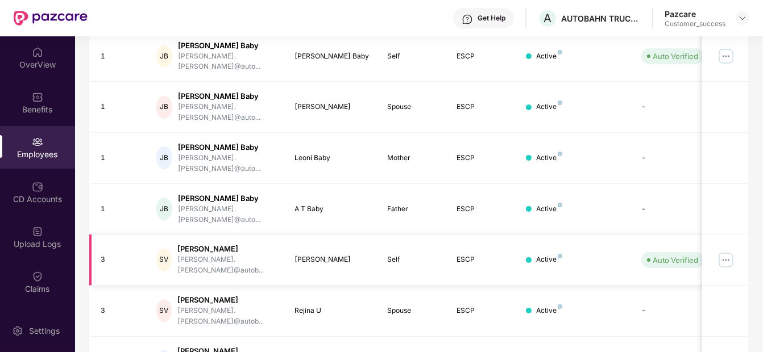
click at [721, 251] on img at bounding box center [726, 260] width 18 height 18
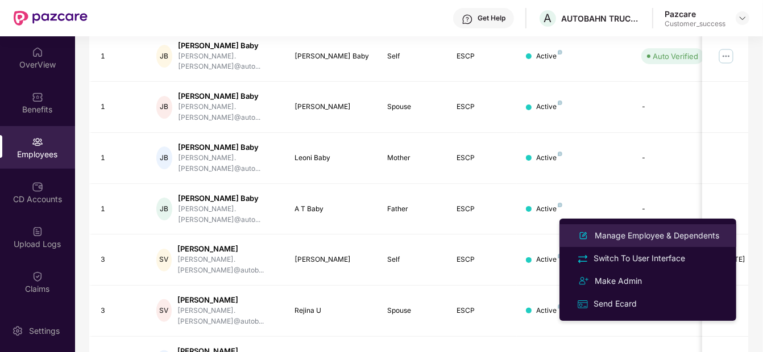
click at [643, 234] on div "Manage Employee & Dependents" at bounding box center [656, 236] width 129 height 13
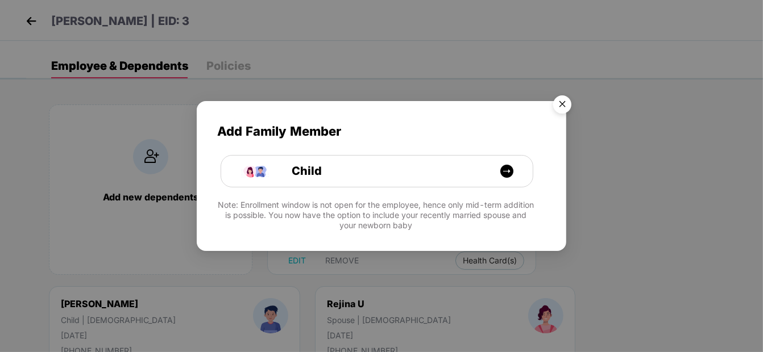
click at [564, 109] on img "Close" at bounding box center [562, 106] width 32 height 32
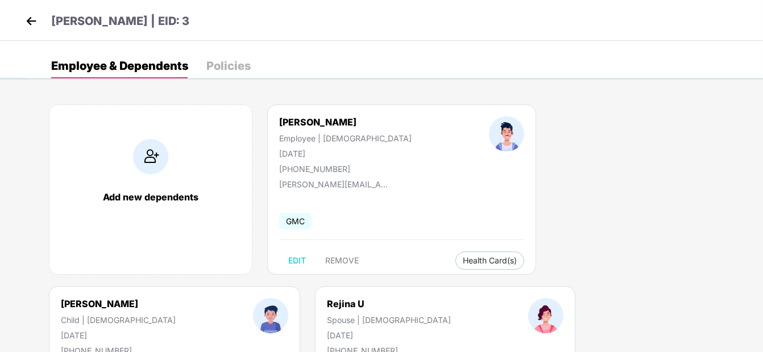
click at [564, 109] on div "Add Family Member Child Note: Enrollment window is not open for the employee, h…" at bounding box center [381, 176] width 763 height 352
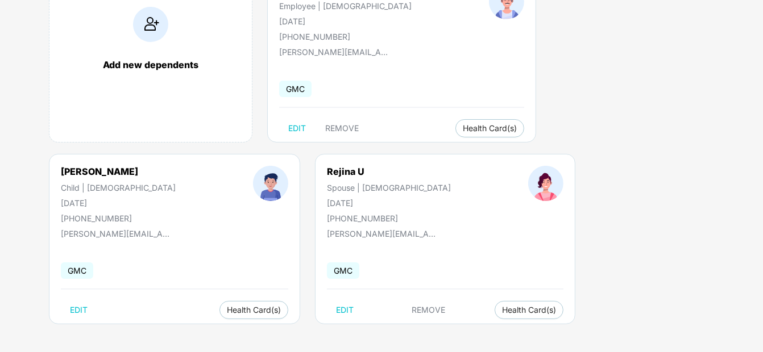
scroll to position [0, 0]
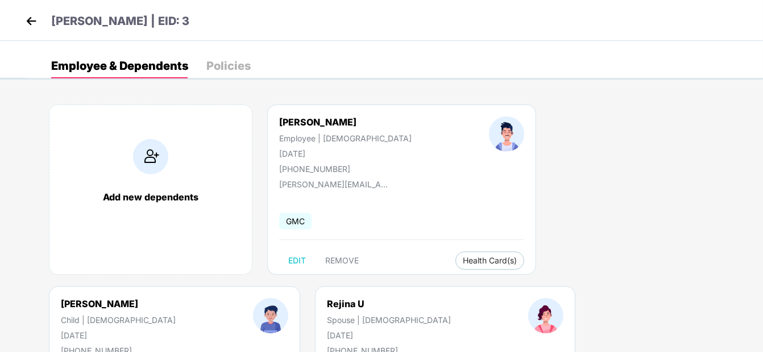
click at [36, 25] on img at bounding box center [31, 21] width 17 height 17
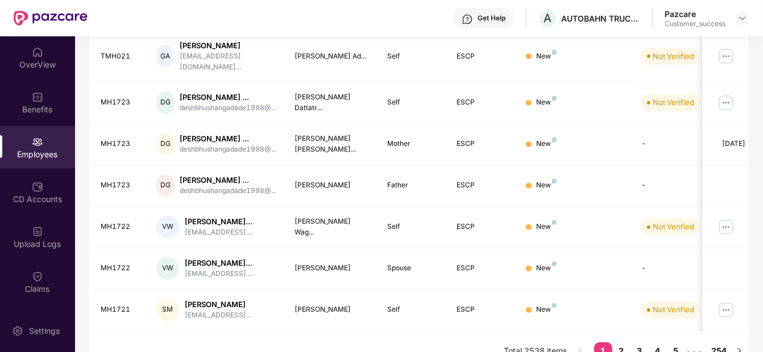
scroll to position [364, 0]
click at [696, 343] on span "•••" at bounding box center [694, 352] width 18 height 18
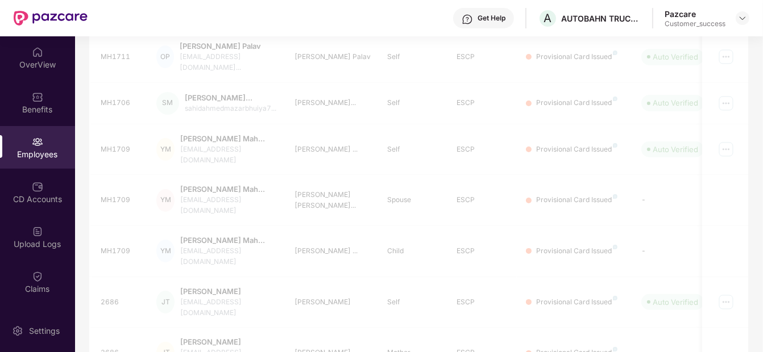
click at [696, 331] on div "EID Employee Name Insured Name Relationship Coverage Type Endorsement Status Pl…" at bounding box center [418, 113] width 659 height 531
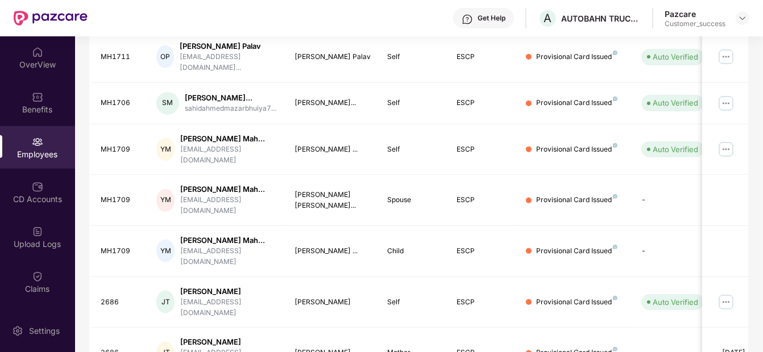
click at [696, 331] on td "-" at bounding box center [672, 353] width 81 height 51
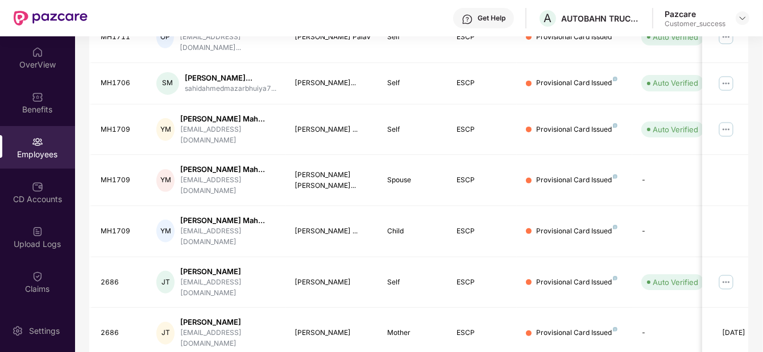
scroll to position [383, 0]
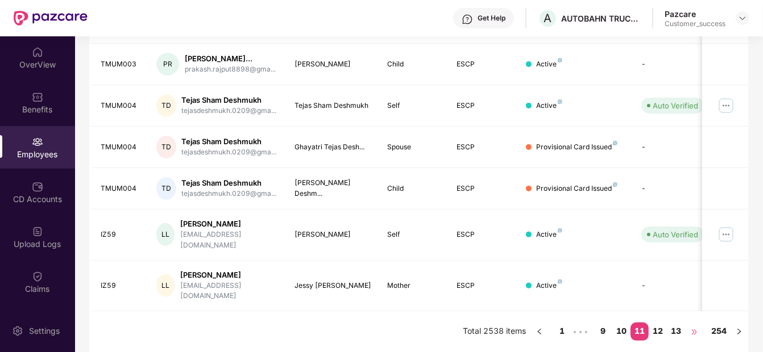
click at [697, 331] on span "•••" at bounding box center [694, 332] width 18 height 18
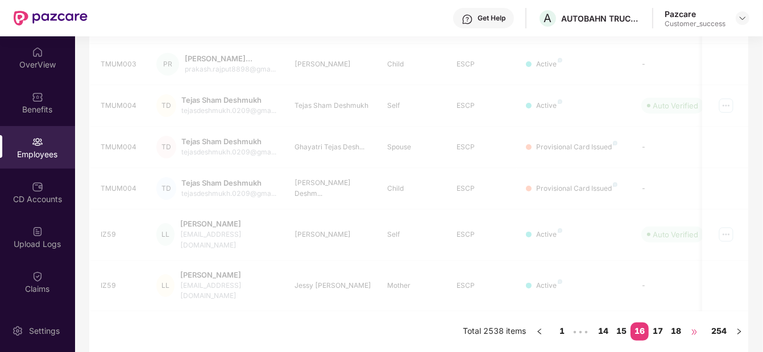
scroll to position [345, 0]
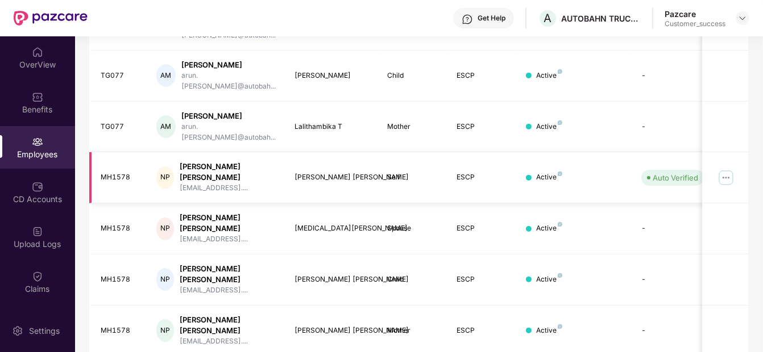
click at [724, 169] on img at bounding box center [726, 178] width 18 height 18
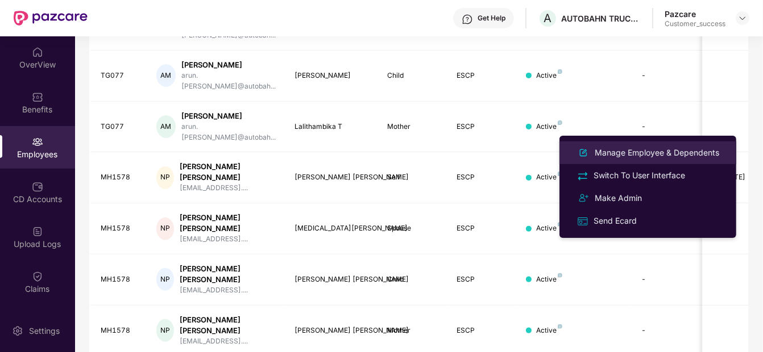
click at [666, 148] on div "Manage Employee & Dependents" at bounding box center [656, 153] width 129 height 13
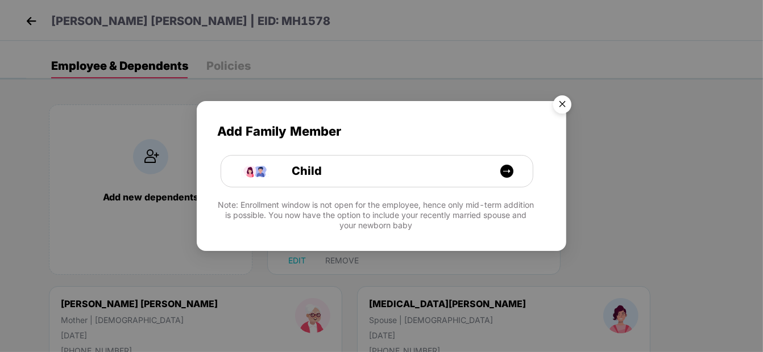
click at [566, 112] on img "Close" at bounding box center [562, 106] width 32 height 32
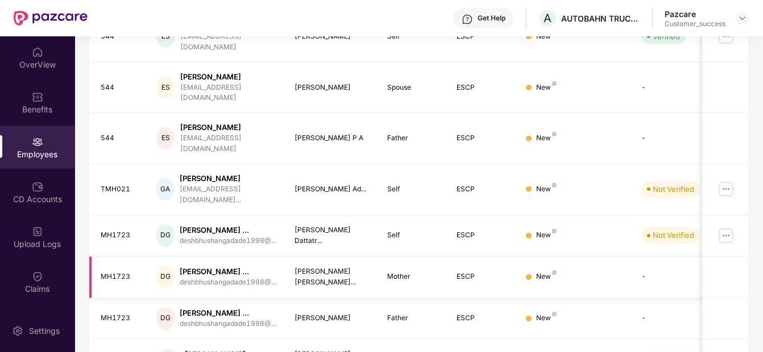
scroll to position [364, 0]
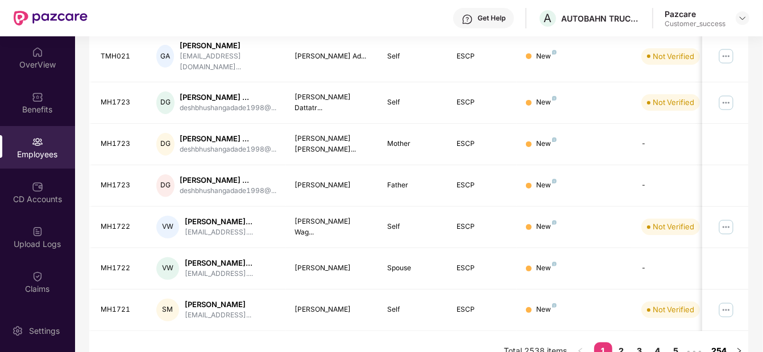
click at [715, 343] on link "254" at bounding box center [719, 351] width 22 height 17
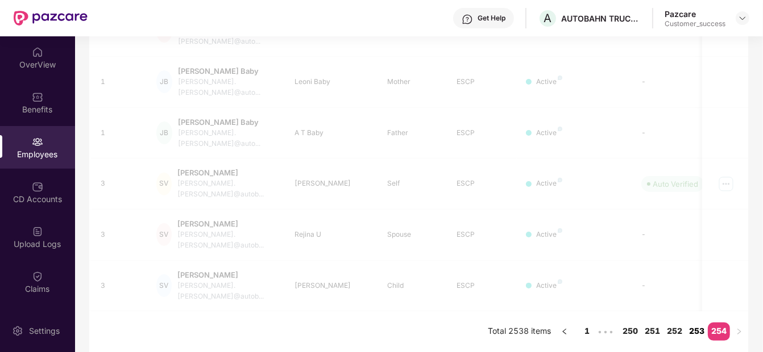
scroll to position [263, 0]
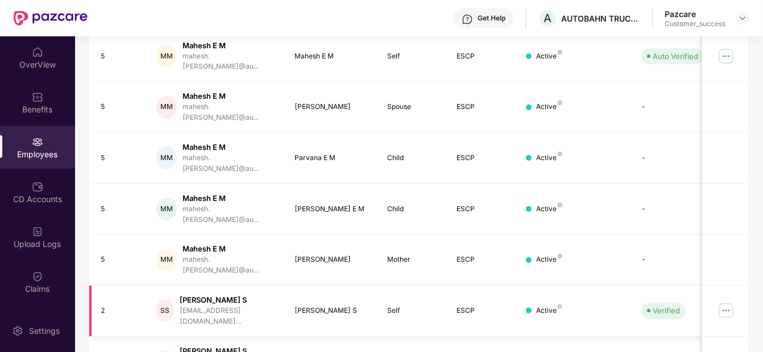
click at [727, 302] on img at bounding box center [726, 311] width 18 height 18
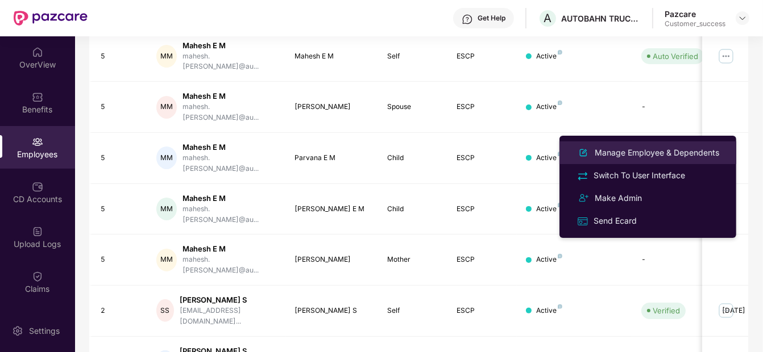
click at [651, 152] on div "Manage Employee & Dependents" at bounding box center [656, 153] width 129 height 13
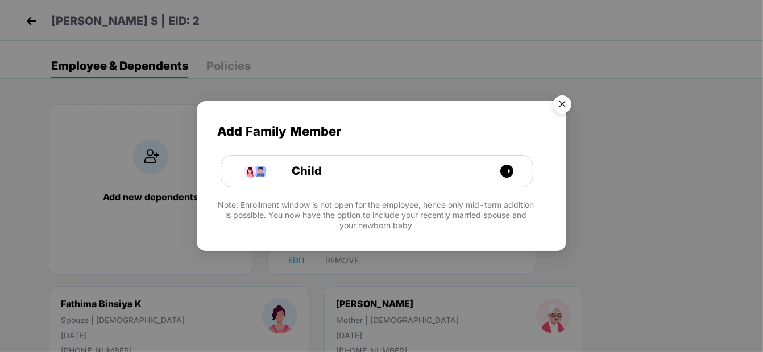
click at [556, 109] on img "Close" at bounding box center [562, 106] width 32 height 32
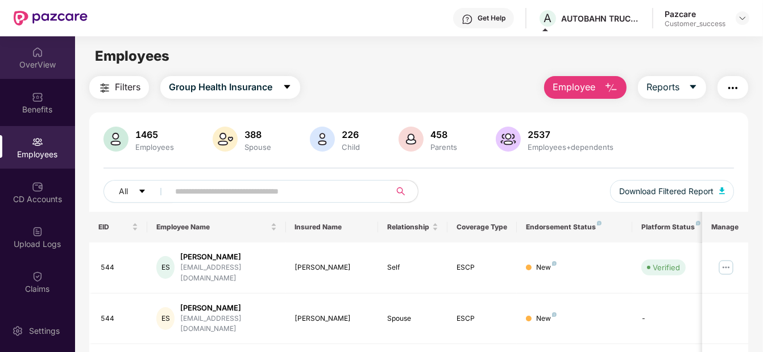
click at [27, 49] on div "OverView" at bounding box center [37, 57] width 75 height 43
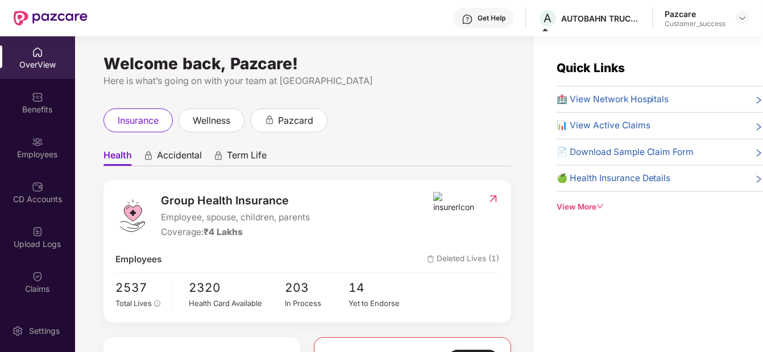
click at [439, 210] on img at bounding box center [454, 203] width 43 height 22
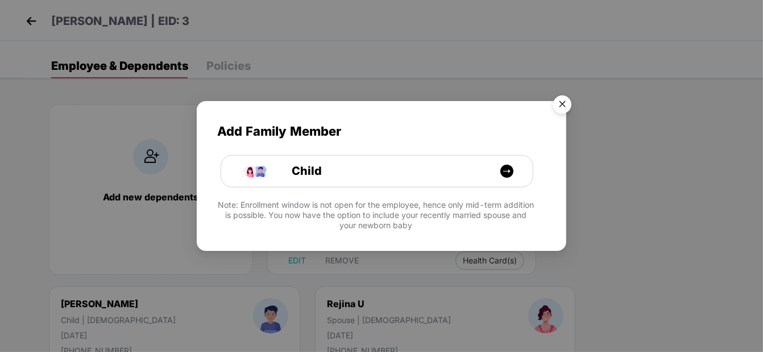
click at [569, 102] on img "Close" at bounding box center [562, 106] width 32 height 32
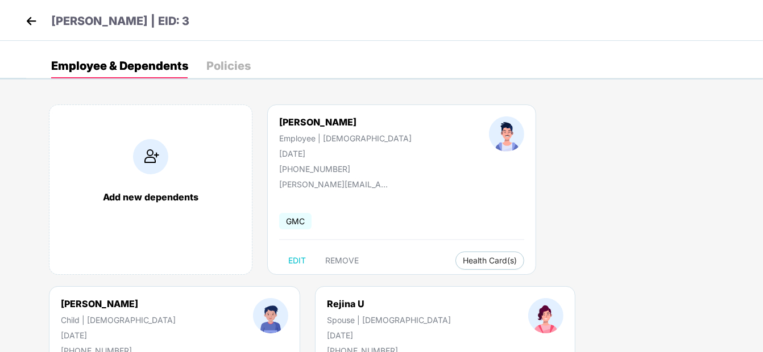
click at [30, 19] on img at bounding box center [31, 21] width 17 height 17
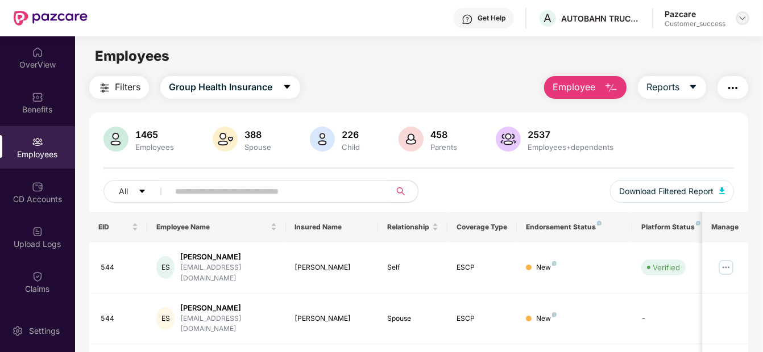
click at [743, 23] on div at bounding box center [743, 18] width 14 height 14
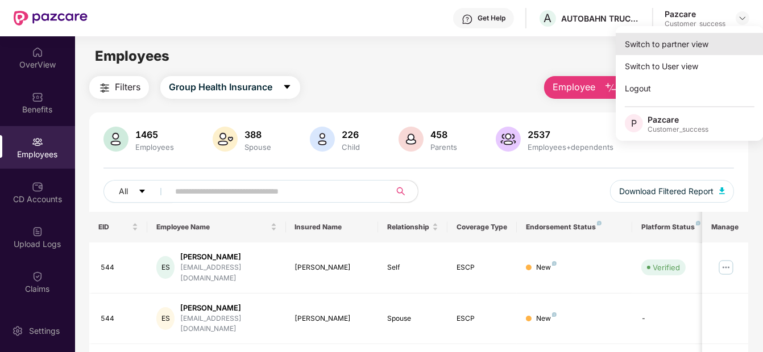
click at [698, 51] on div "Switch to partner view" at bounding box center [690, 44] width 148 height 22
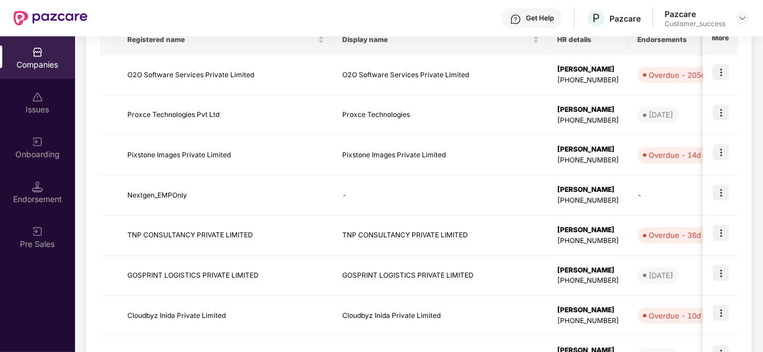
scroll to position [200, 0]
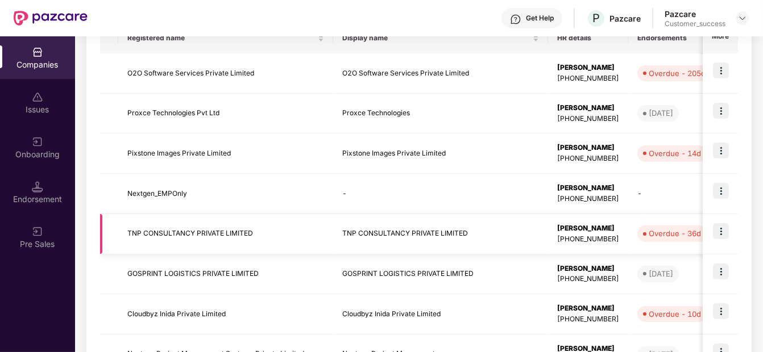
click at [727, 222] on td at bounding box center [720, 234] width 35 height 40
click at [708, 228] on td at bounding box center [720, 234] width 35 height 40
click at [713, 230] on img at bounding box center [721, 231] width 16 height 16
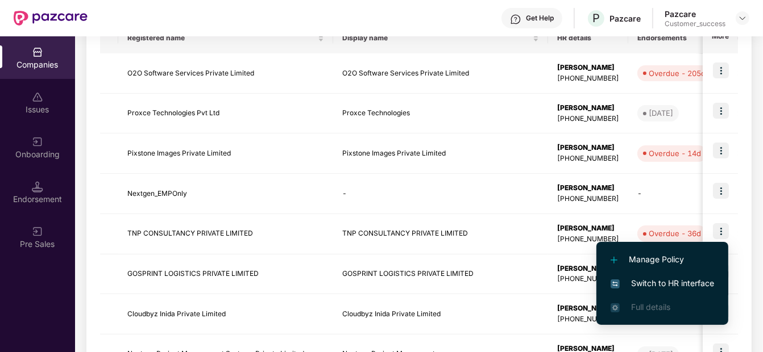
click at [649, 273] on li "Switch to HR interface" at bounding box center [662, 284] width 132 height 24
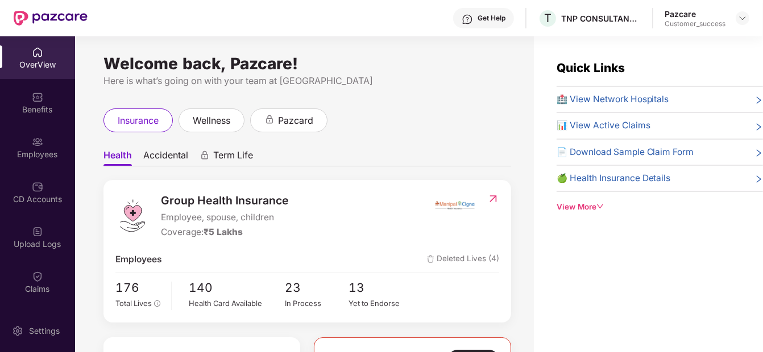
scroll to position [0, 0]
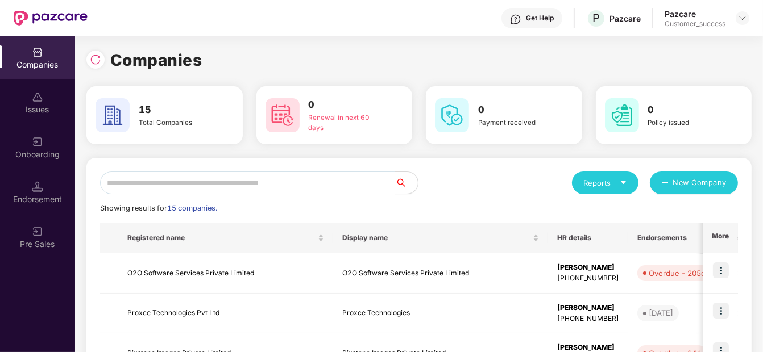
click at [346, 192] on input "text" at bounding box center [247, 183] width 295 height 23
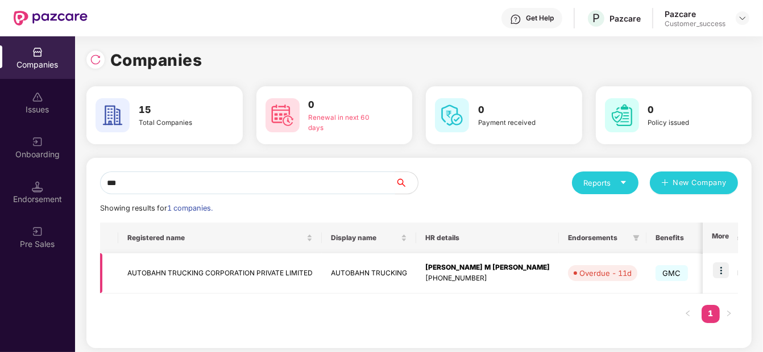
type input "***"
click at [723, 263] on img at bounding box center [721, 271] width 16 height 16
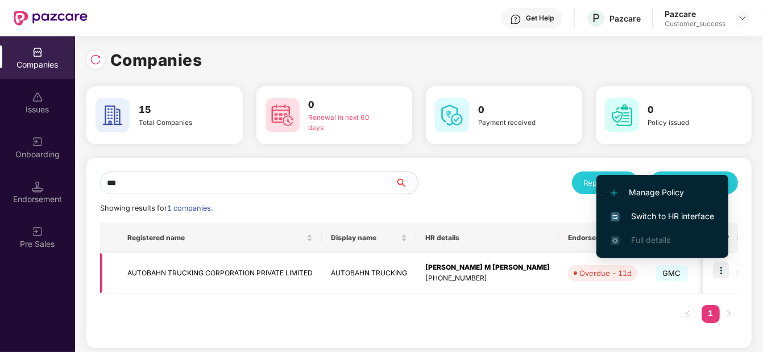
click at [723, 263] on div "Manage Policy Switch to HR interface Full details" at bounding box center [662, 216] width 132 height 94
click at [699, 209] on li "Switch to HR interface" at bounding box center [662, 217] width 132 height 24
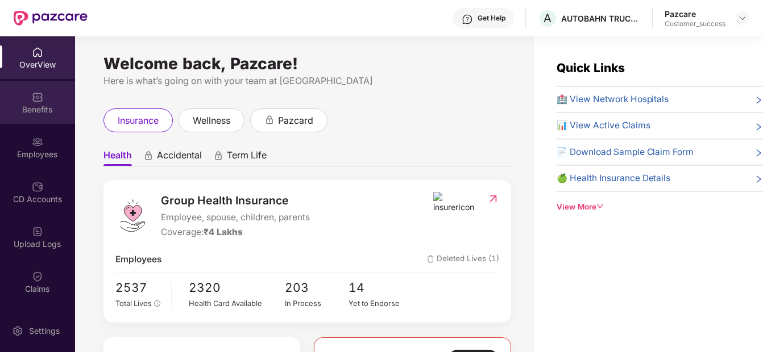
click at [19, 92] on div "Benefits" at bounding box center [37, 102] width 75 height 43
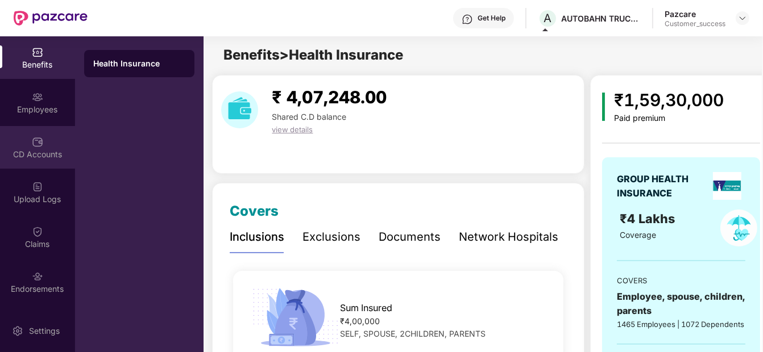
scroll to position [130, 0]
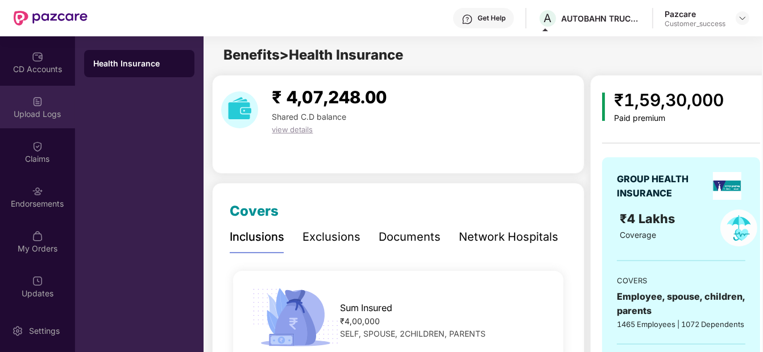
click at [44, 115] on div "Upload Logs" at bounding box center [37, 114] width 75 height 11
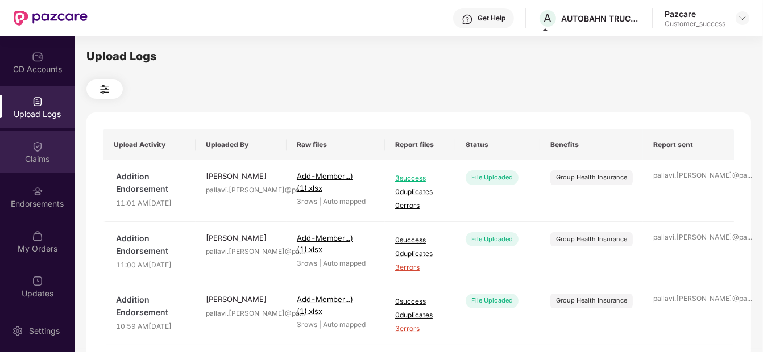
scroll to position [0, 0]
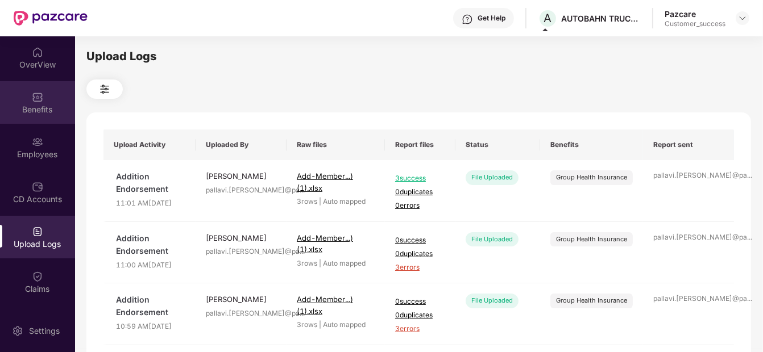
click at [24, 96] on div "Benefits" at bounding box center [37, 102] width 75 height 43
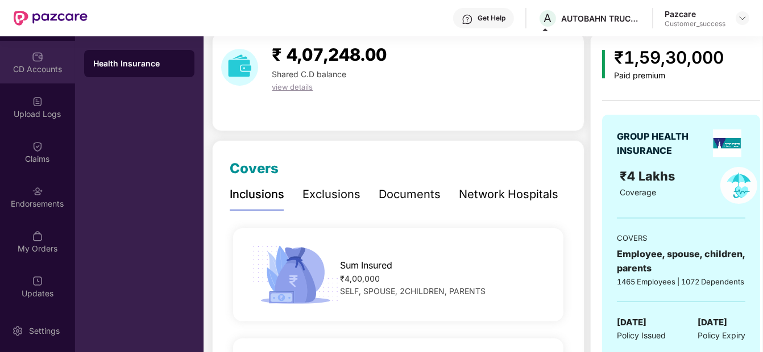
scroll to position [42, 0]
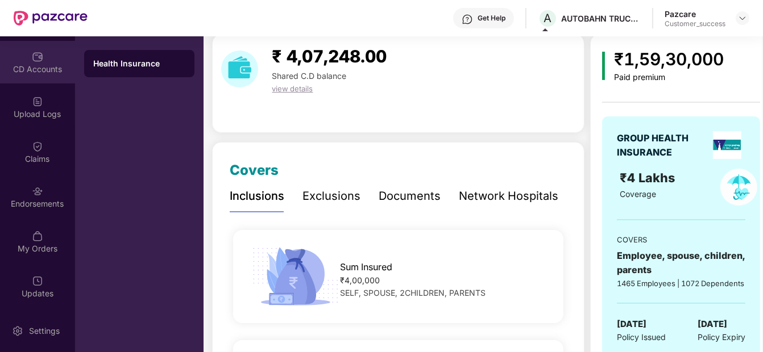
click at [34, 197] on div "Endorsements" at bounding box center [37, 197] width 75 height 43
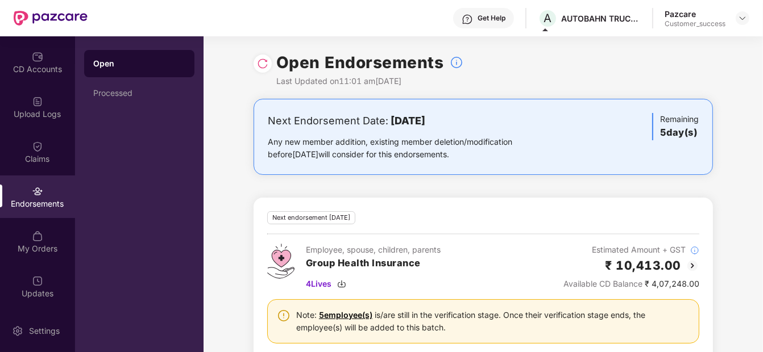
scroll to position [27, 0]
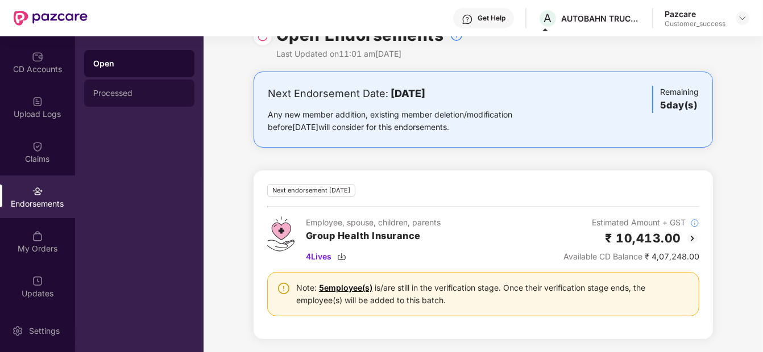
click at [121, 90] on div "Processed" at bounding box center [139, 93] width 92 height 9
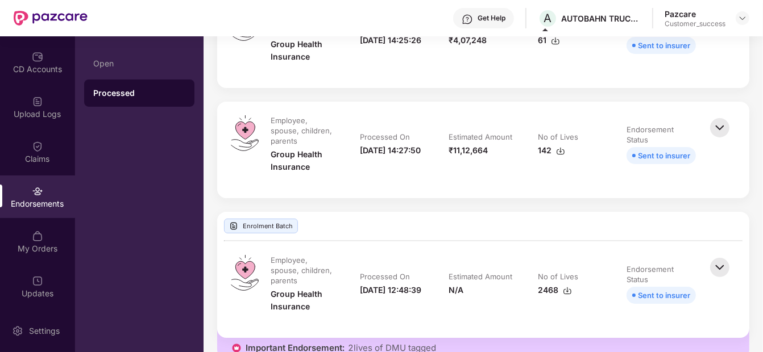
scroll to position [212, 0]
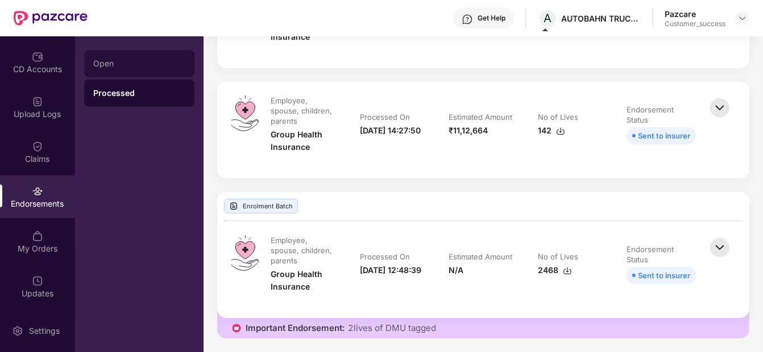
click at [88, 56] on div "Open" at bounding box center [139, 63] width 110 height 27
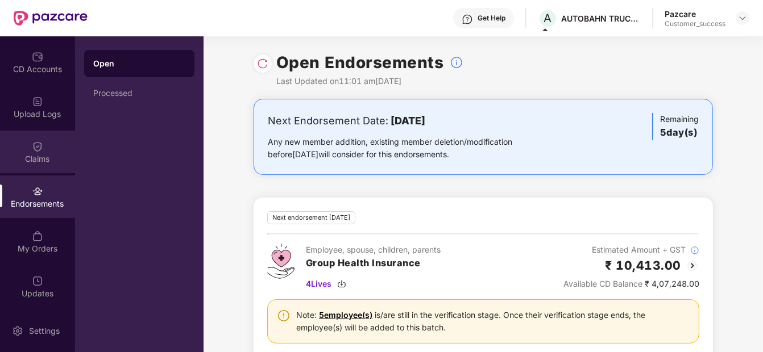
scroll to position [0, 0]
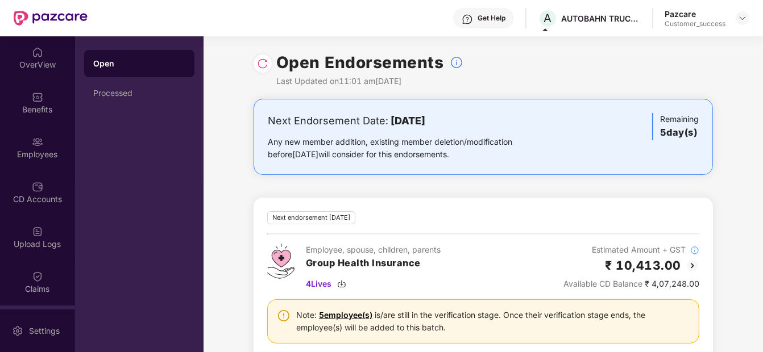
click at [341, 113] on div "Next Endorsement Date: [DATE]" at bounding box center [408, 121] width 280 height 16
click at [231, 318] on div "Next Endorsement Date: [DATE] Any new member addition, existing member deletion…" at bounding box center [483, 239] width 559 height 281
click at [53, 139] on div "Employees" at bounding box center [37, 147] width 75 height 43
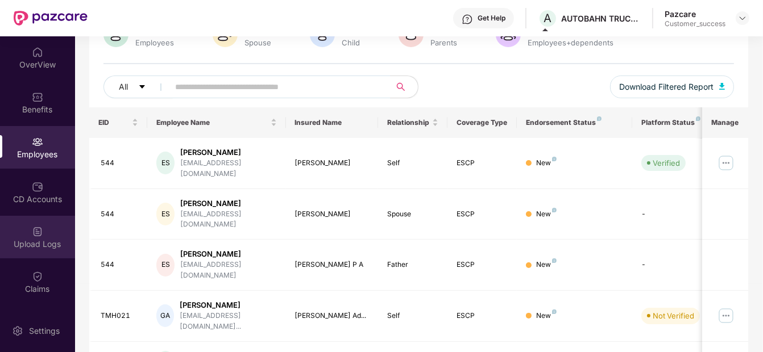
scroll to position [130, 0]
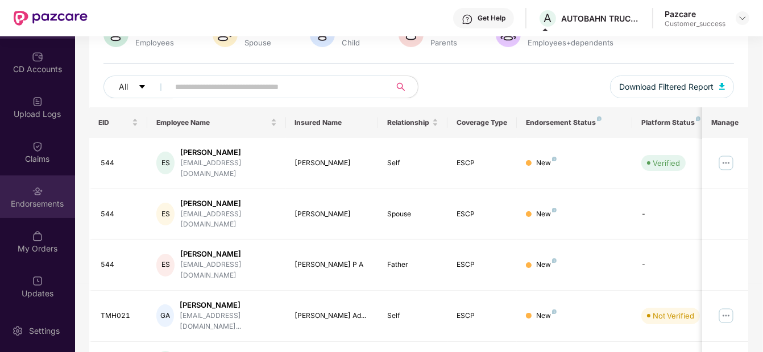
click at [52, 190] on div "Endorsements" at bounding box center [37, 197] width 75 height 43
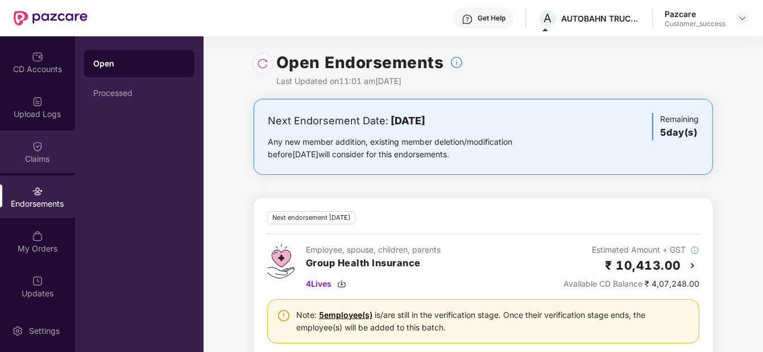
scroll to position [80, 0]
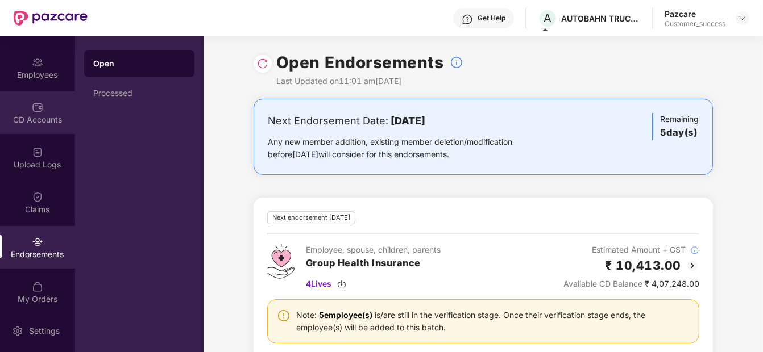
click at [36, 113] on div "CD Accounts" at bounding box center [37, 113] width 75 height 43
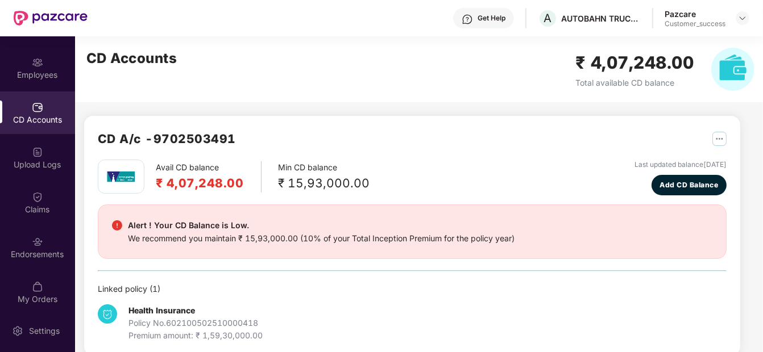
scroll to position [16, 0]
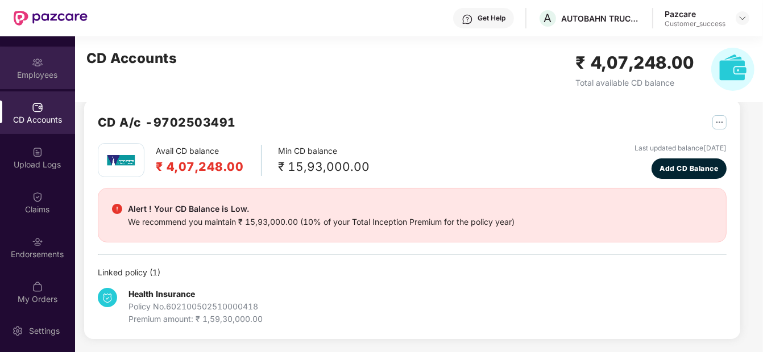
click at [33, 76] on div "Employees" at bounding box center [37, 74] width 75 height 11
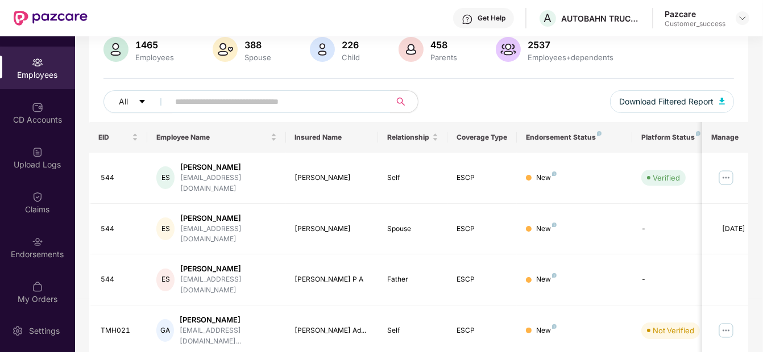
scroll to position [90, 0]
click at [733, 177] on img at bounding box center [726, 177] width 18 height 18
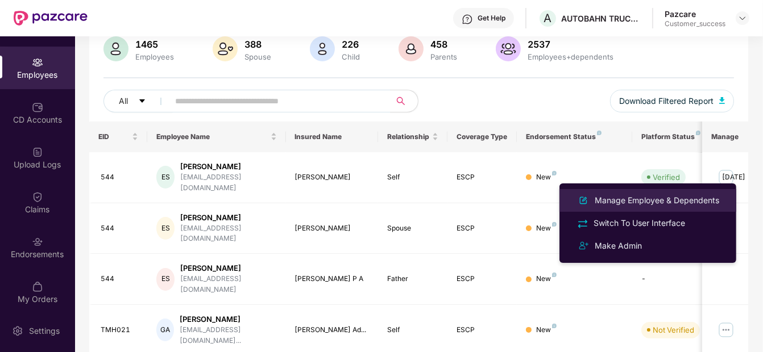
click at [662, 196] on div "Manage Employee & Dependents" at bounding box center [656, 200] width 129 height 13
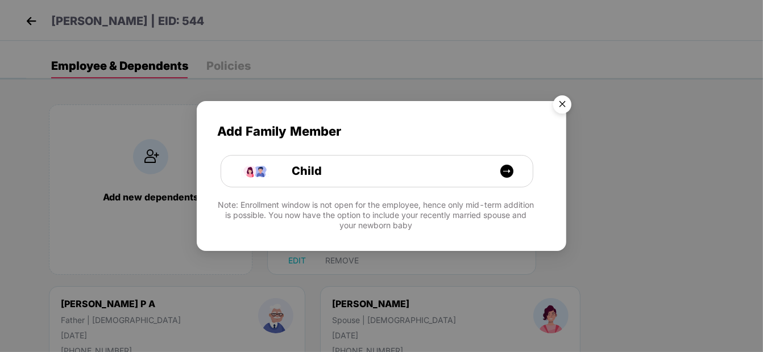
click at [563, 101] on img "Close" at bounding box center [562, 106] width 32 height 32
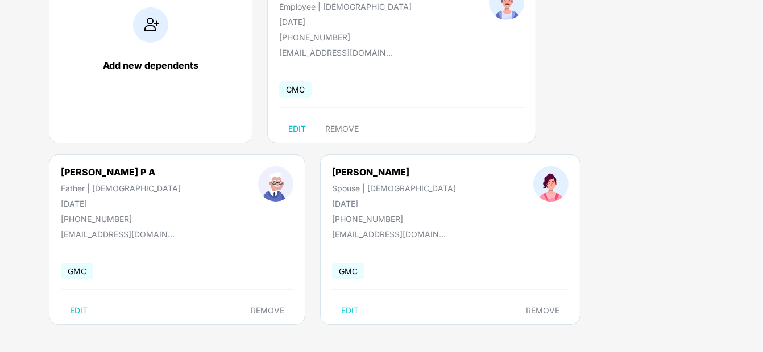
scroll to position [0, 0]
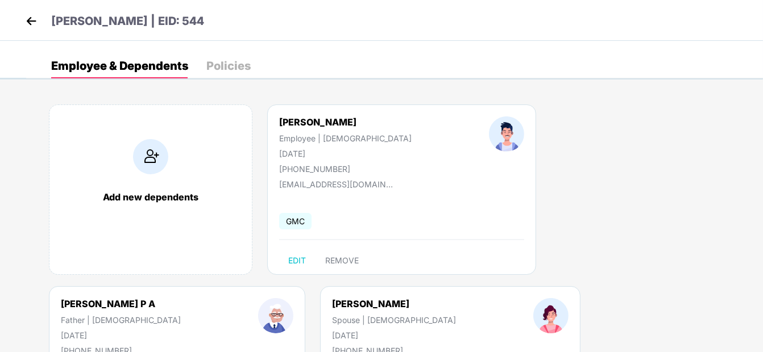
click at [24, 24] on img at bounding box center [31, 21] width 17 height 17
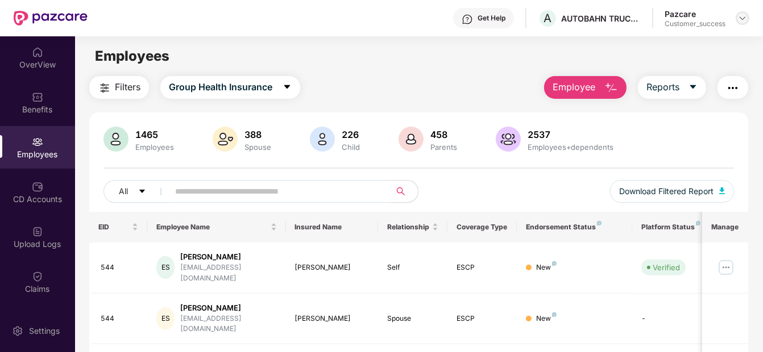
click at [746, 22] on img at bounding box center [742, 18] width 9 height 9
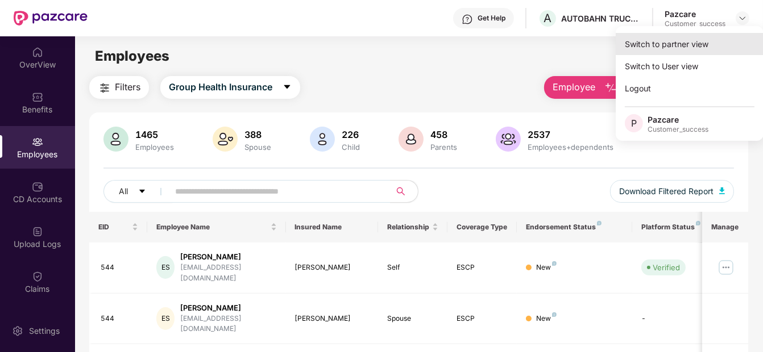
click at [694, 38] on div "Switch to partner view" at bounding box center [690, 44] width 148 height 22
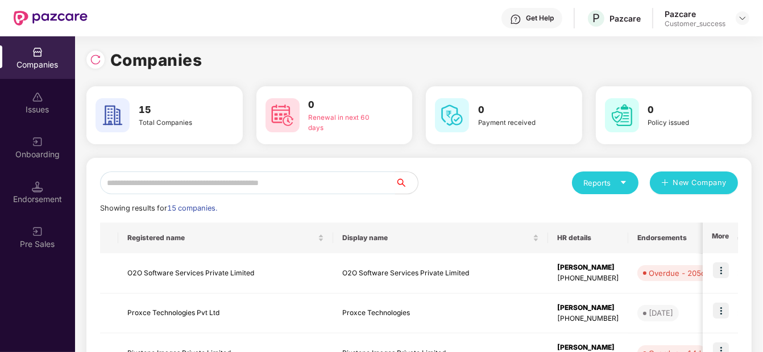
click at [143, 190] on input "text" at bounding box center [247, 183] width 295 height 23
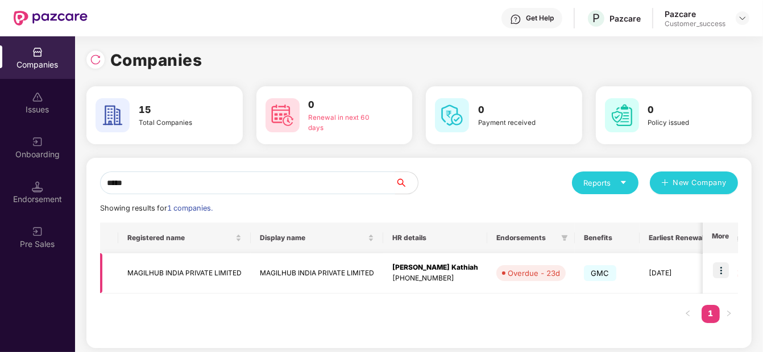
type input "*****"
click at [725, 269] on img at bounding box center [721, 271] width 16 height 16
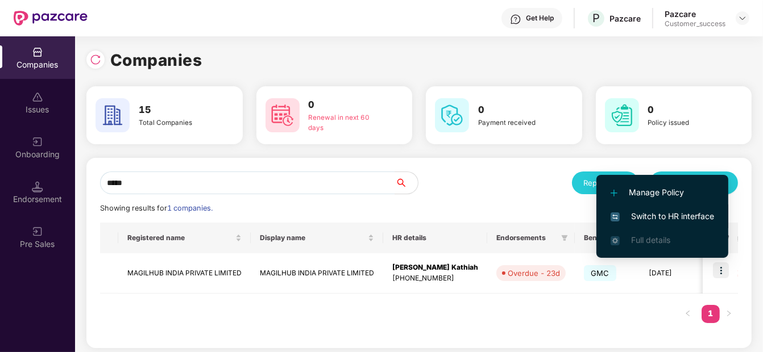
click at [689, 210] on span "Switch to HR interface" at bounding box center [662, 216] width 103 height 13
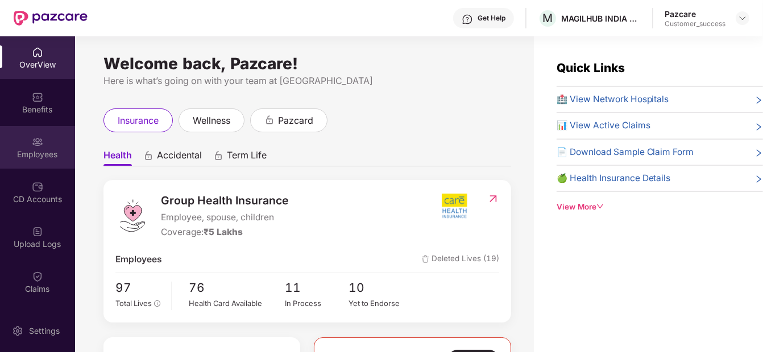
click at [14, 133] on div "Employees" at bounding box center [37, 147] width 75 height 43
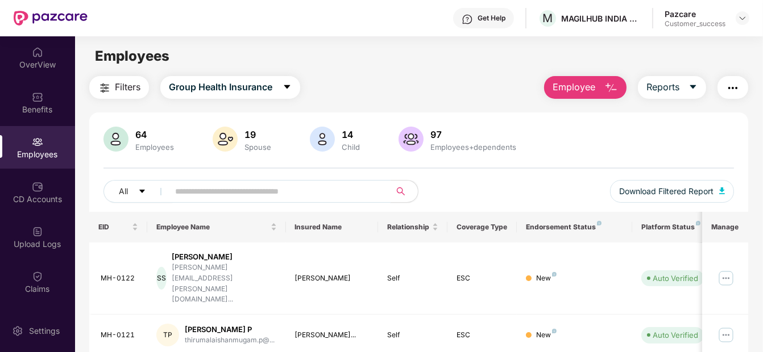
click at [250, 194] on input "text" at bounding box center [275, 191] width 200 height 17
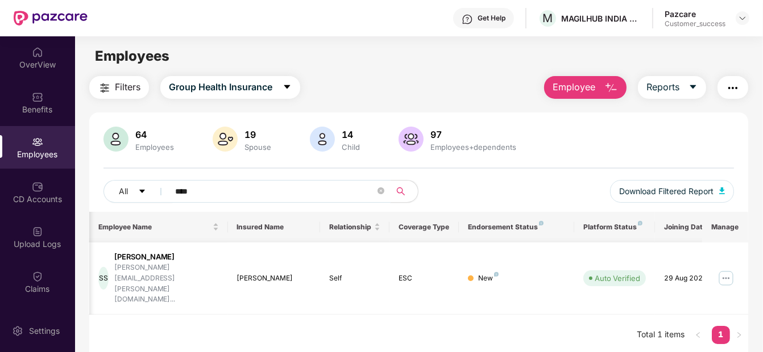
scroll to position [0, 79]
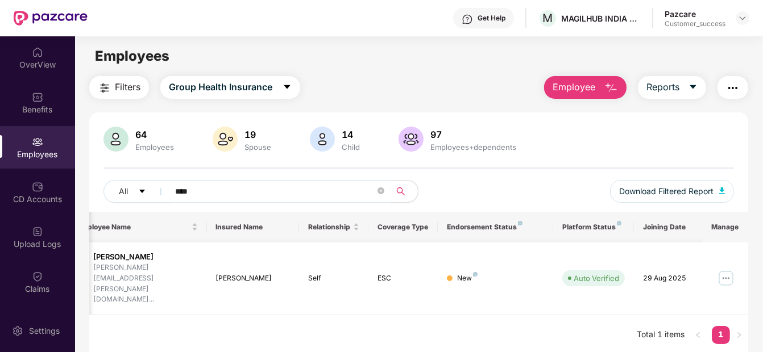
type input "****"
click at [729, 269] on img at bounding box center [726, 278] width 18 height 18
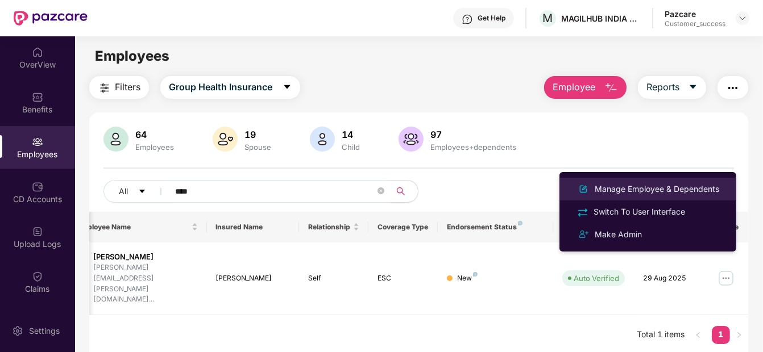
click at [687, 187] on div "Manage Employee & Dependents" at bounding box center [656, 189] width 129 height 13
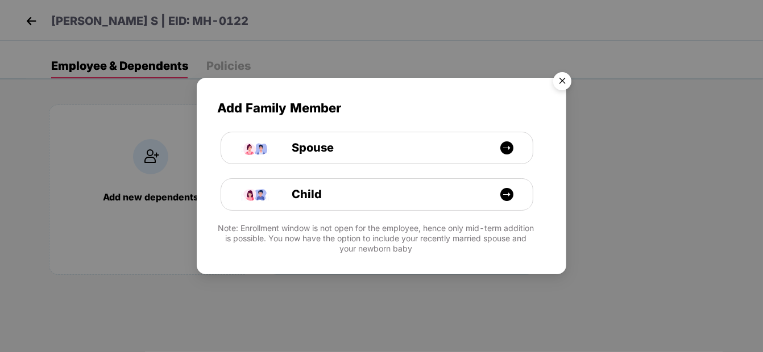
click at [558, 82] on img "Close" at bounding box center [562, 83] width 32 height 32
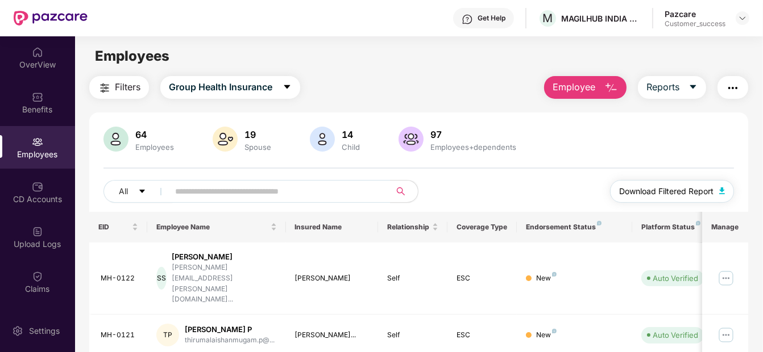
click at [705, 188] on span "Download Filtered Report" at bounding box center [666, 191] width 94 height 13
click at [287, 193] on input "text" at bounding box center [275, 191] width 200 height 17
paste input "*******"
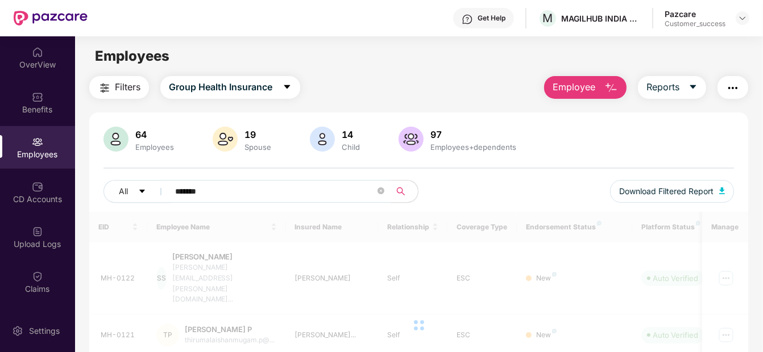
type input "*******"
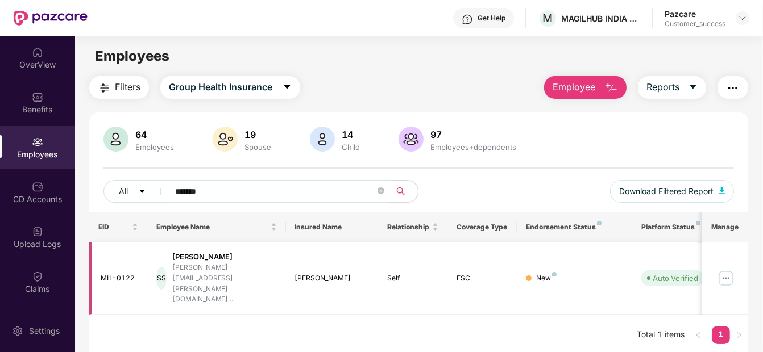
click at [735, 269] on img at bounding box center [726, 278] width 18 height 18
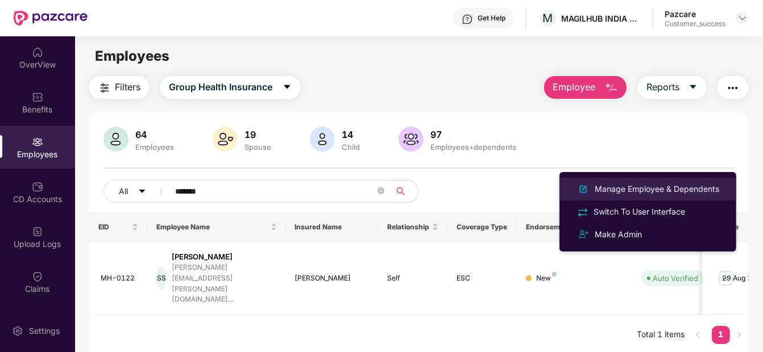
click at [694, 184] on div "Manage Employee & Dependents" at bounding box center [656, 189] width 129 height 13
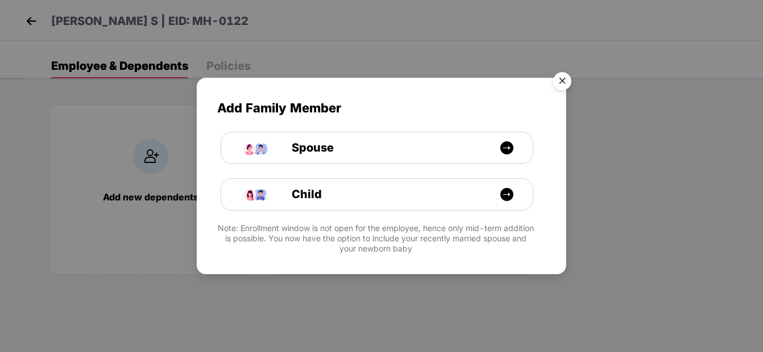
click at [560, 80] on img "Close" at bounding box center [562, 83] width 32 height 32
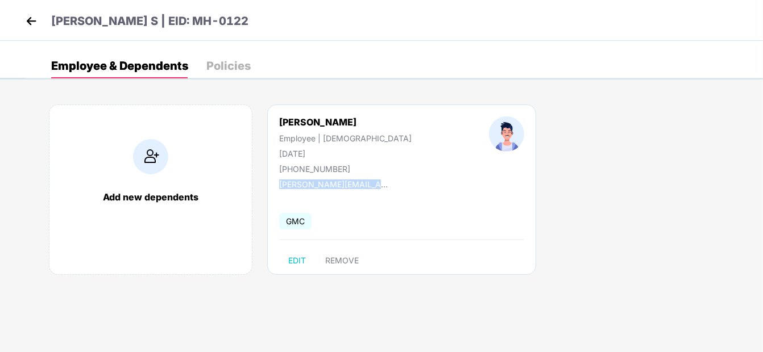
drag, startPoint x: 279, startPoint y: 185, endPoint x: 401, endPoint y: 181, distance: 122.3
click at [401, 181] on div "[PERSON_NAME] S Employee | [DEMOGRAPHIC_DATA] [DATE] [PHONE_NUMBER] [PERSON_NAM…" at bounding box center [401, 190] width 269 height 171
copy div "[PERSON_NAME][EMAIL_ADDRESS][PERSON_NAME][DOMAIN_NAME]"
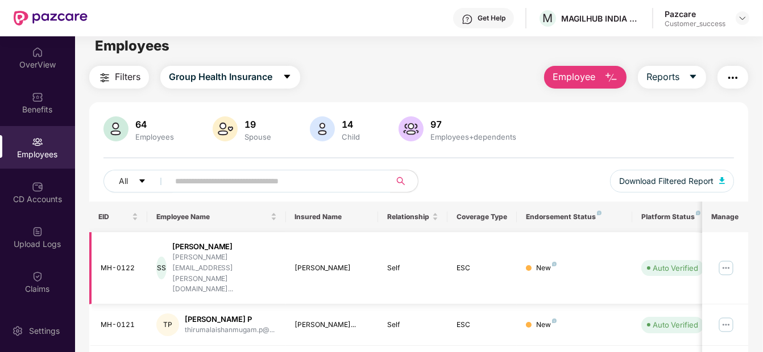
scroll to position [13, 0]
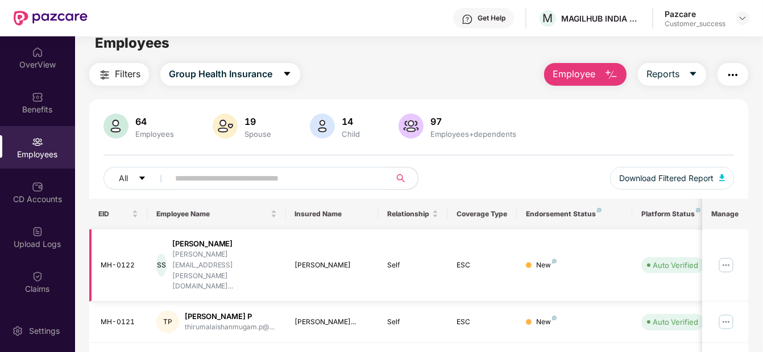
click at [722, 256] on img at bounding box center [726, 265] width 18 height 18
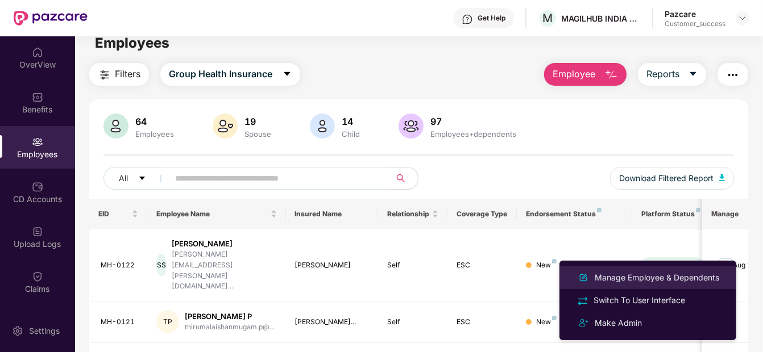
click at [643, 272] on div "Manage Employee & Dependents" at bounding box center [656, 278] width 129 height 13
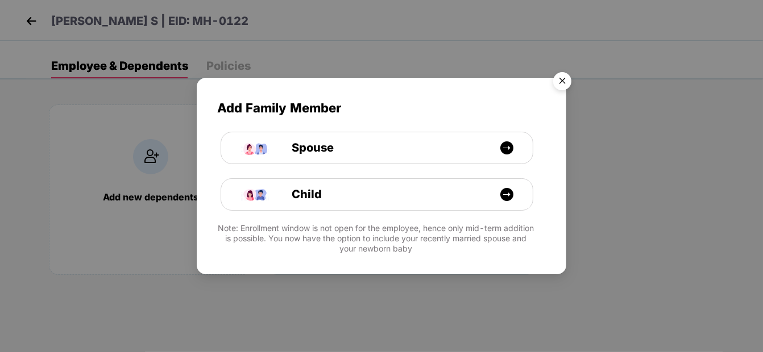
click at [568, 86] on img "Close" at bounding box center [562, 83] width 32 height 32
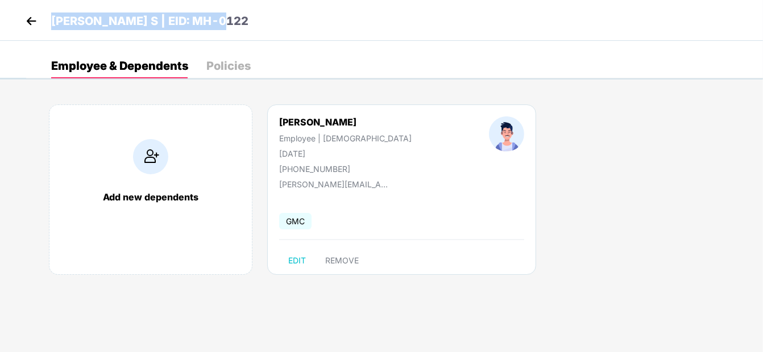
drag, startPoint x: 48, startPoint y: 15, endPoint x: 225, endPoint y: 12, distance: 176.3
click at [225, 12] on div "[PERSON_NAME] S | EID: MH-0122" at bounding box center [381, 20] width 763 height 41
copy p "[PERSON_NAME] S | EID: MH-0122"
click at [25, 19] on img at bounding box center [31, 21] width 17 height 17
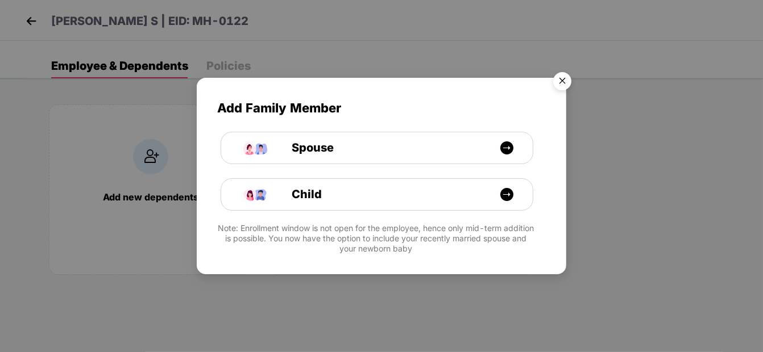
click at [560, 72] on img "Close" at bounding box center [562, 83] width 32 height 32
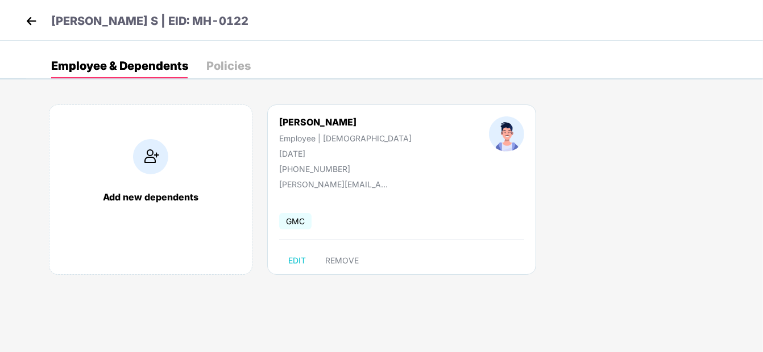
click at [27, 14] on img at bounding box center [31, 21] width 17 height 17
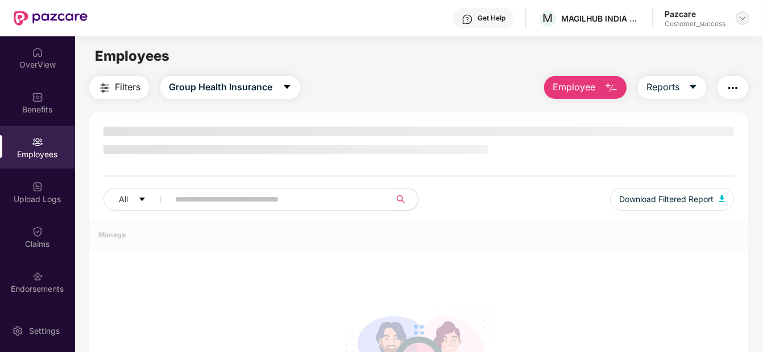
click at [738, 18] on img at bounding box center [742, 18] width 9 height 9
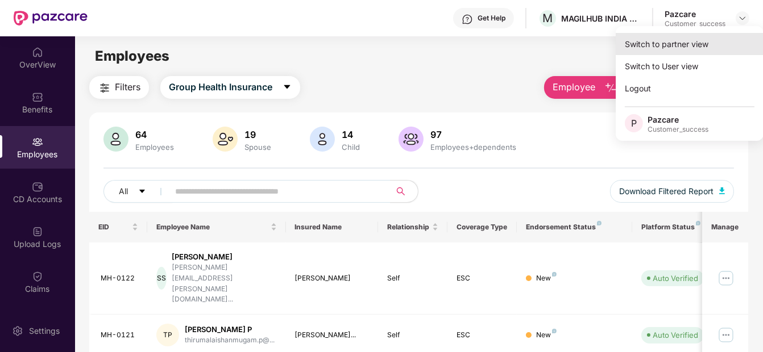
click at [687, 47] on div "Switch to partner view" at bounding box center [690, 44] width 148 height 22
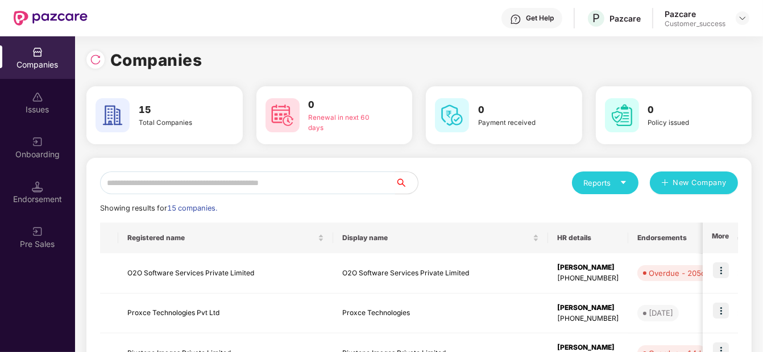
click at [331, 176] on input "text" at bounding box center [247, 183] width 295 height 23
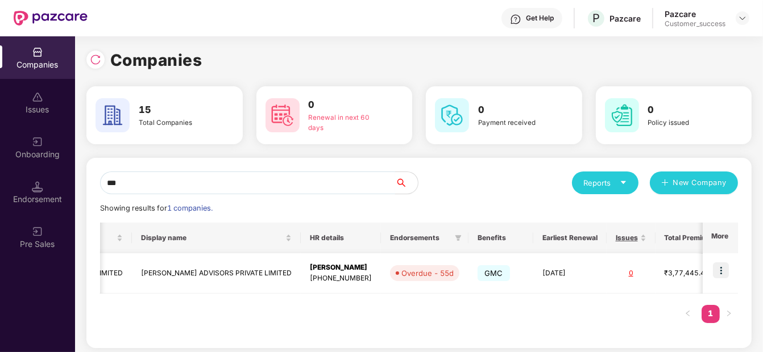
scroll to position [0, 194]
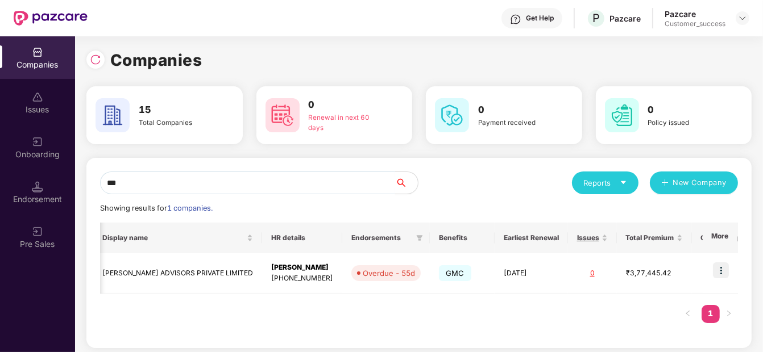
click at [252, 189] on input "***" at bounding box center [247, 183] width 295 height 23
type input "*"
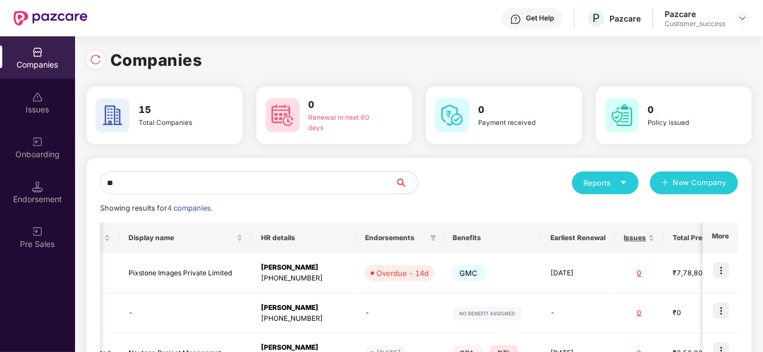
type input "*"
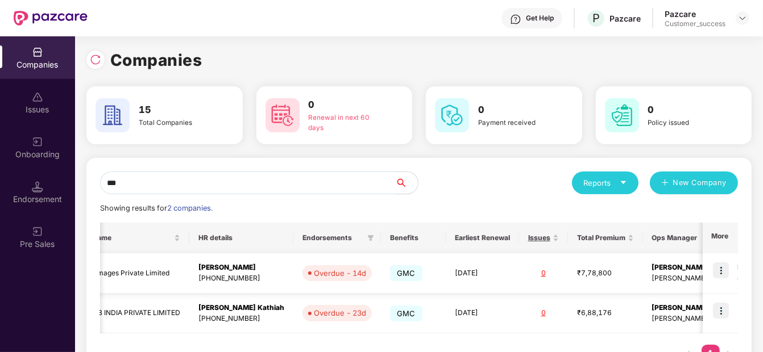
scroll to position [0, 0]
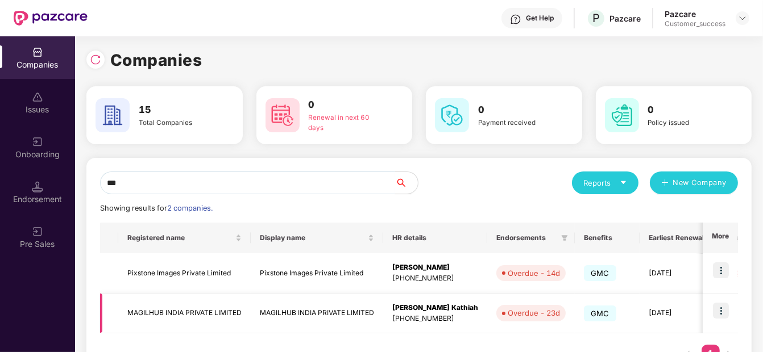
type input "***"
click at [717, 308] on img at bounding box center [721, 311] width 16 height 16
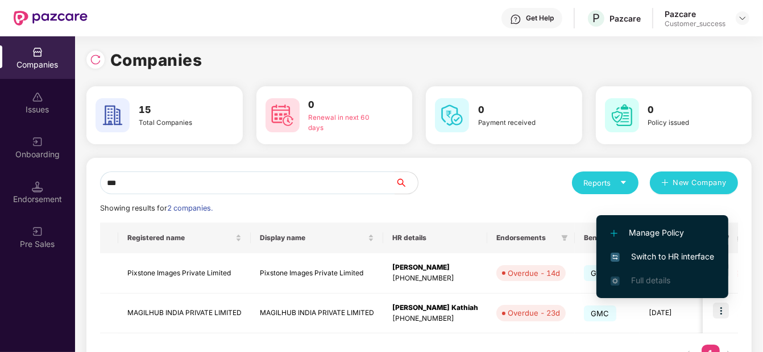
click at [687, 260] on span "Switch to HR interface" at bounding box center [662, 257] width 103 height 13
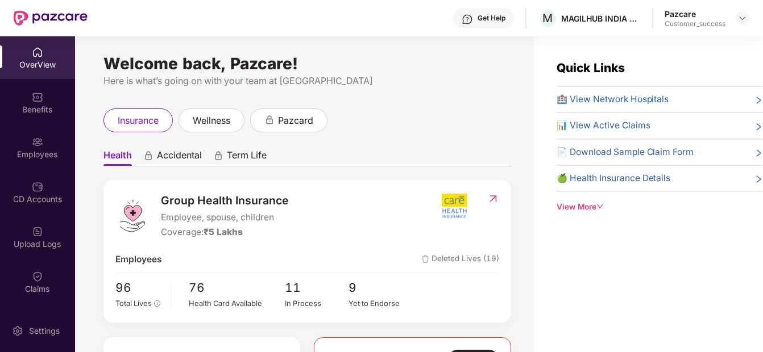
click at [34, 109] on div "Benefits" at bounding box center [37, 109] width 75 height 11
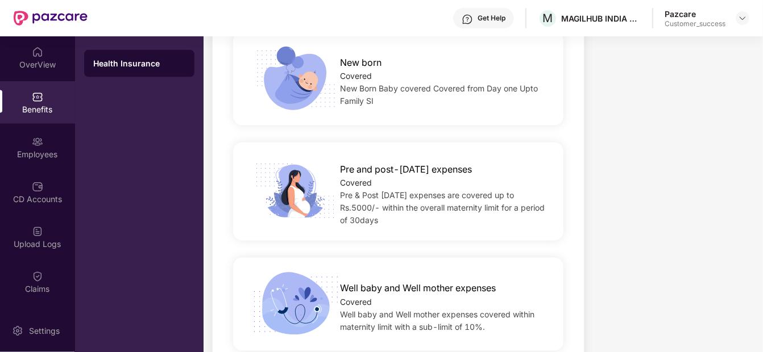
scroll to position [1643, 0]
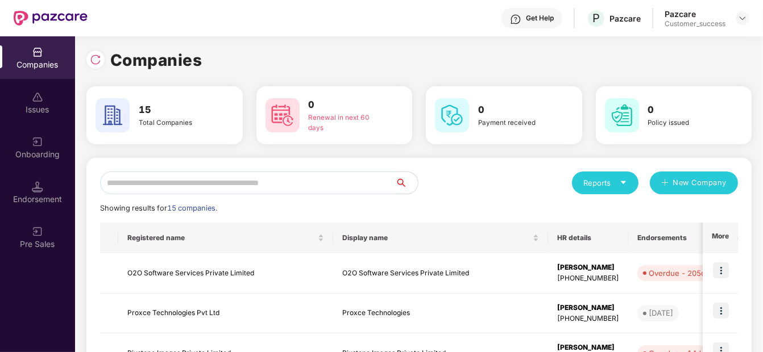
click at [211, 178] on input "text" at bounding box center [247, 183] width 295 height 23
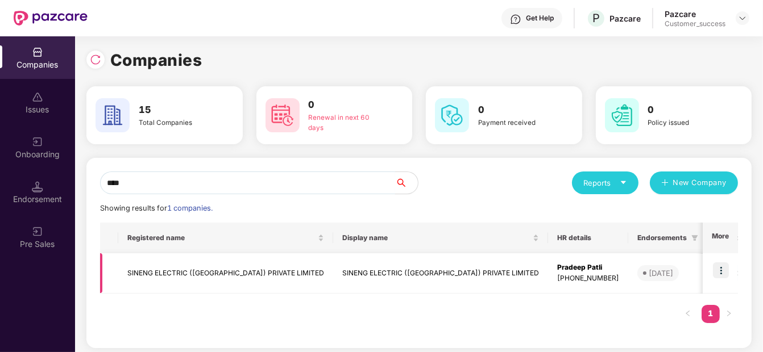
type input "****"
click at [724, 268] on img at bounding box center [721, 271] width 16 height 16
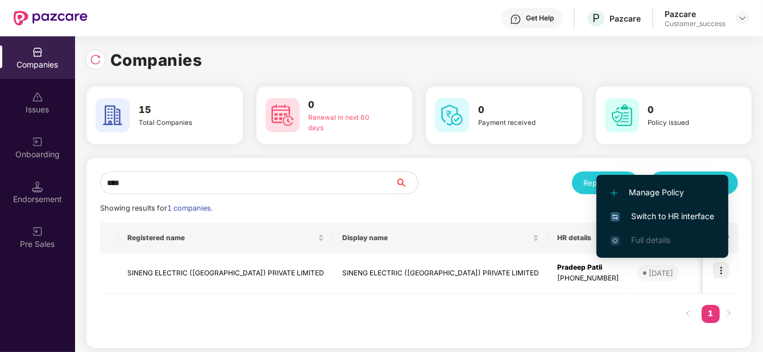
click at [688, 212] on span "Switch to HR interface" at bounding box center [662, 216] width 103 height 13
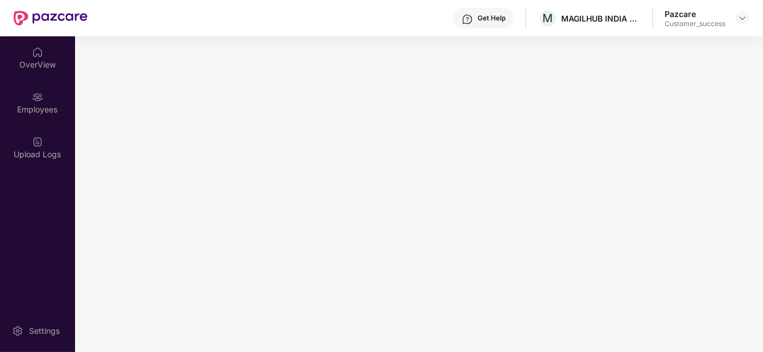
click at [37, 119] on div "Employees" at bounding box center [37, 102] width 75 height 43
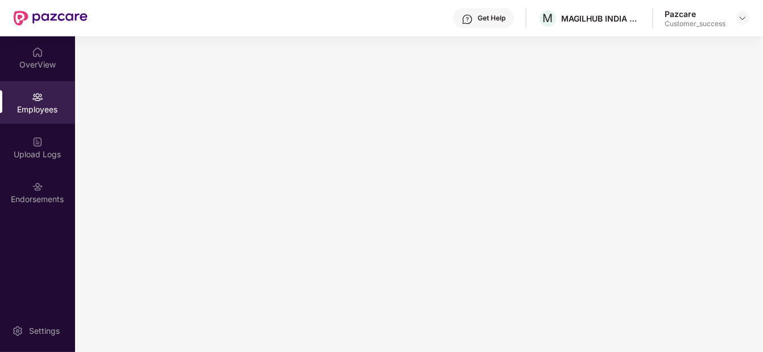
click at [43, 117] on div "Employees" at bounding box center [37, 102] width 75 height 43
click at [45, 105] on div "Employees" at bounding box center [37, 109] width 75 height 11
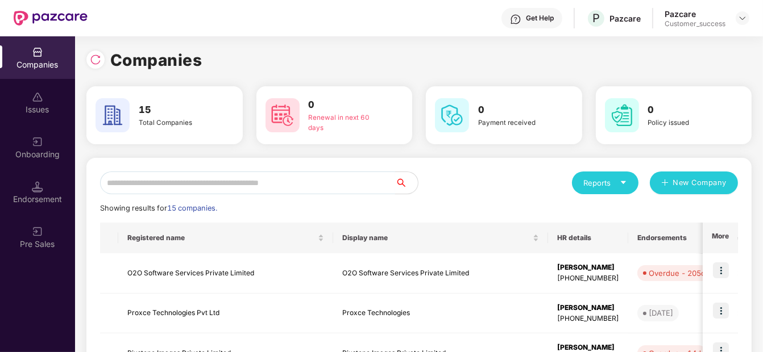
click at [290, 184] on input "text" at bounding box center [247, 183] width 295 height 23
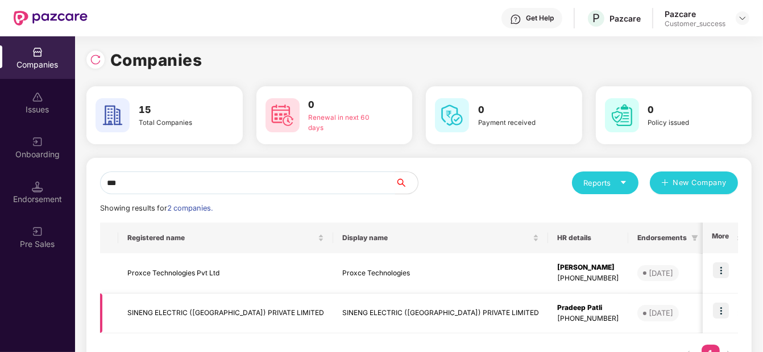
type input "***"
click at [720, 311] on img at bounding box center [721, 311] width 16 height 16
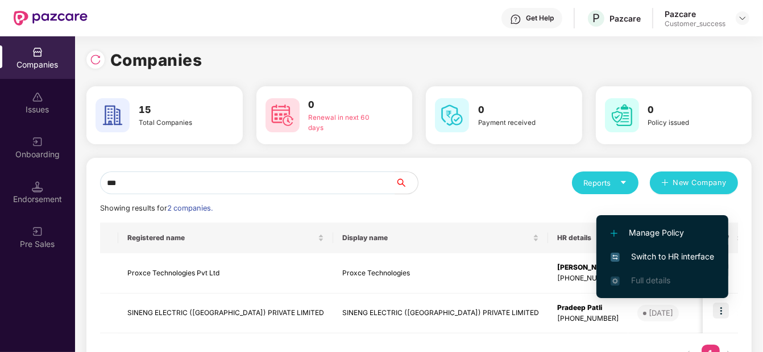
click at [676, 260] on span "Switch to HR interface" at bounding box center [662, 257] width 103 height 13
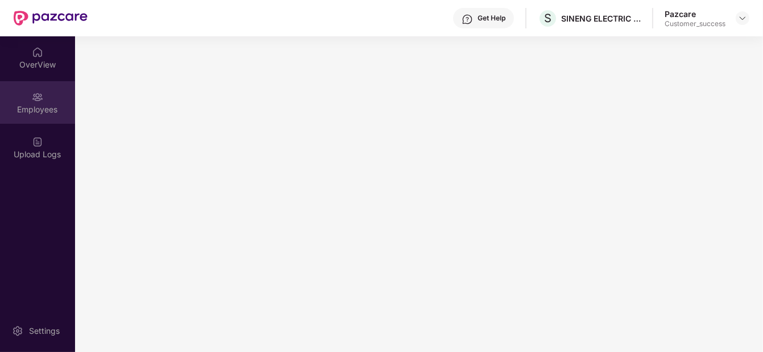
click at [33, 113] on div "Employees" at bounding box center [37, 109] width 75 height 11
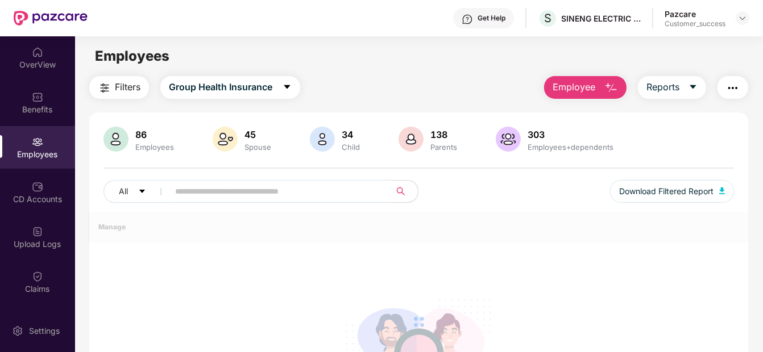
click at [204, 199] on input "text" at bounding box center [275, 191] width 200 height 17
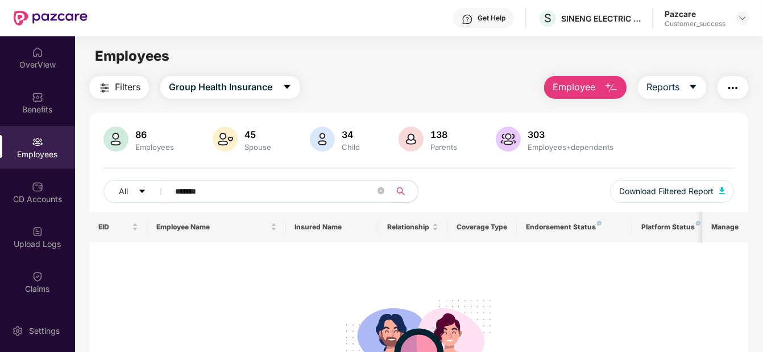
click at [189, 190] on input "*******" at bounding box center [275, 191] width 200 height 17
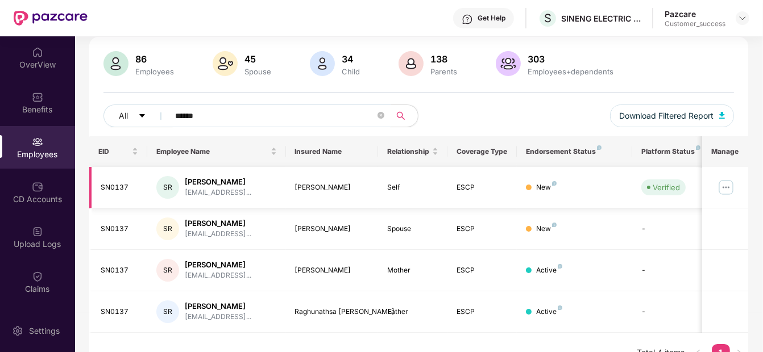
scroll to position [97, 0]
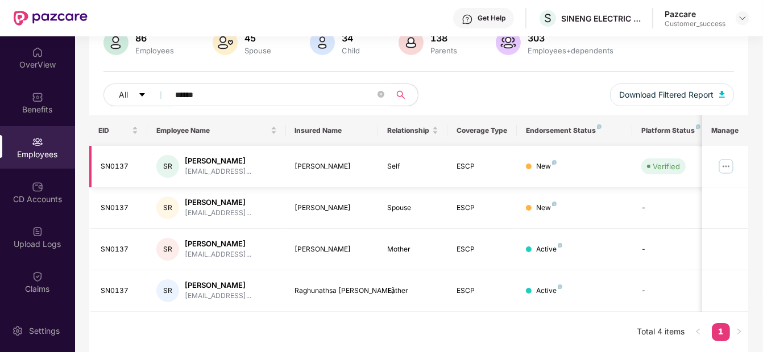
type input "******"
click at [732, 160] on img at bounding box center [726, 166] width 18 height 18
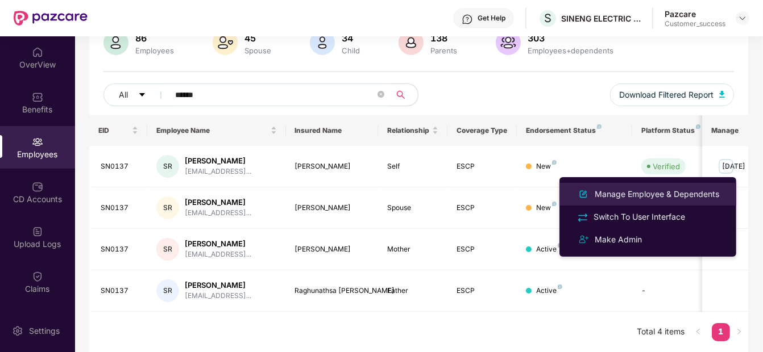
click at [705, 193] on div "Manage Employee & Dependents" at bounding box center [656, 194] width 129 height 13
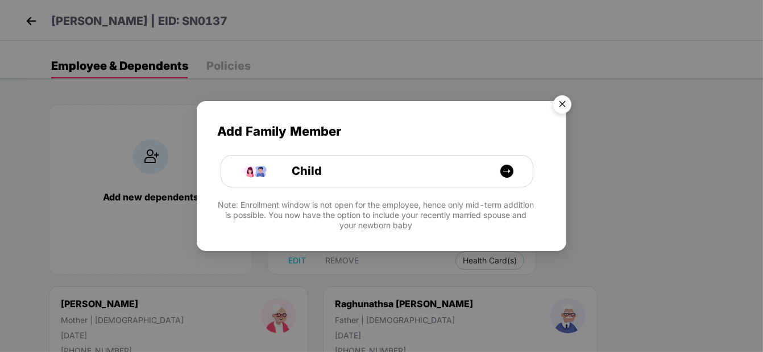
click at [560, 109] on img "Close" at bounding box center [562, 106] width 32 height 32
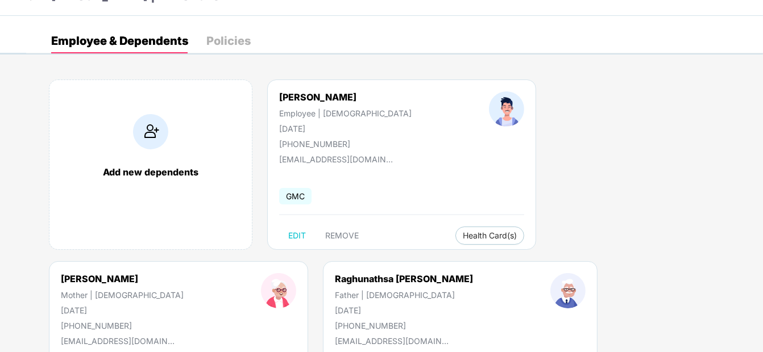
scroll to position [31, 0]
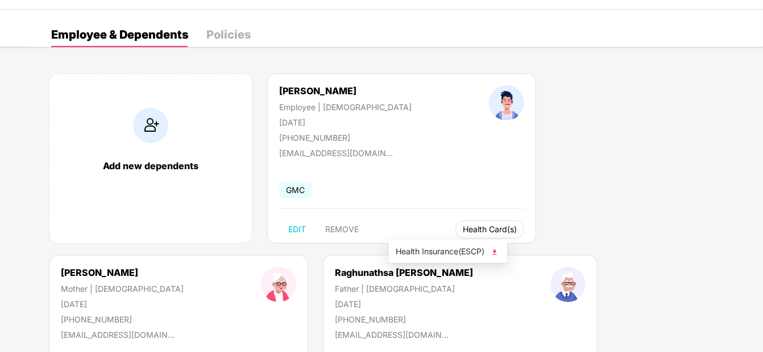
click at [463, 227] on span "Health Card(s)" at bounding box center [490, 230] width 54 height 6
click at [475, 254] on span "Health Insurance(ESCP)" at bounding box center [448, 252] width 105 height 13
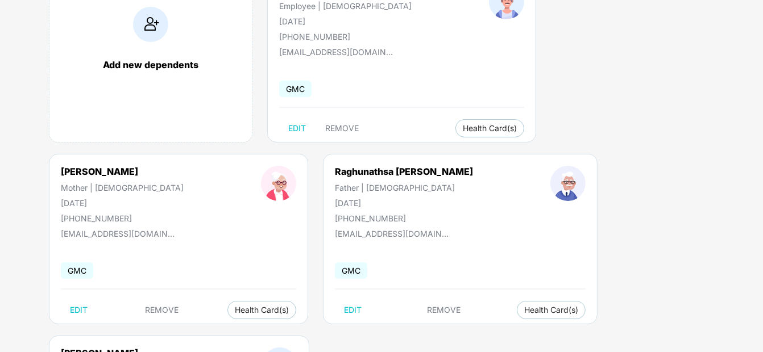
scroll to position [0, 0]
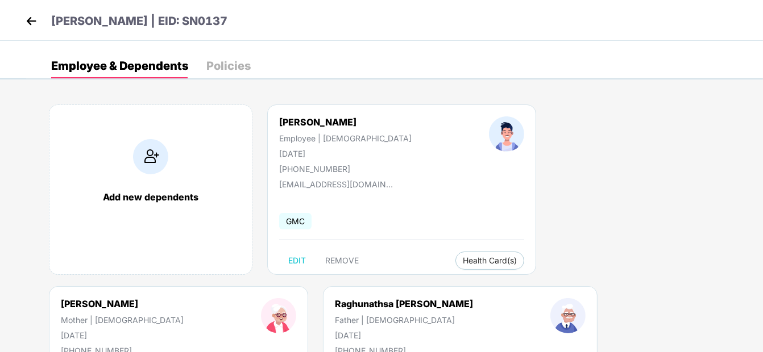
click at [33, 20] on img at bounding box center [31, 21] width 17 height 17
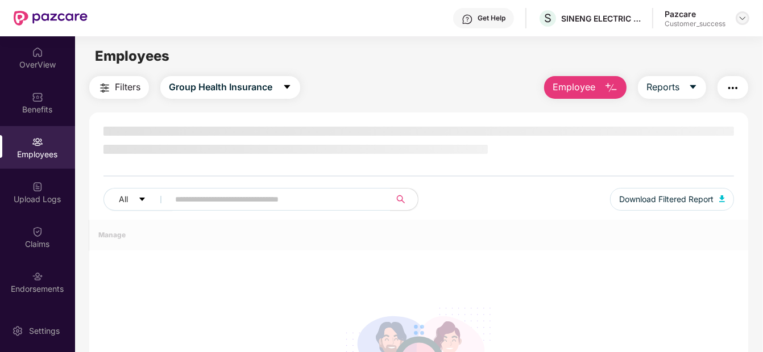
click at [738, 18] on img at bounding box center [742, 18] width 9 height 9
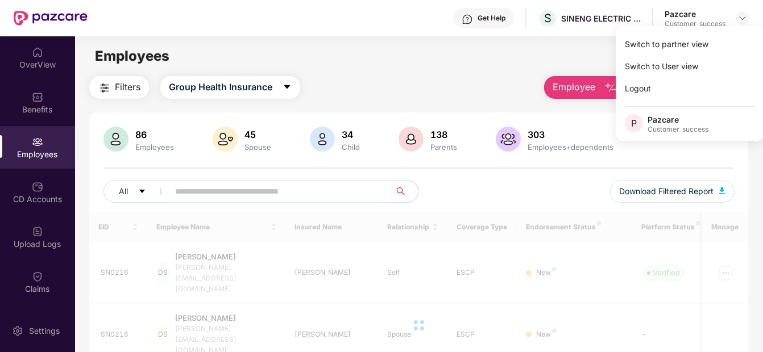
click at [703, 49] on div "Switch to partner view" at bounding box center [690, 44] width 148 height 22
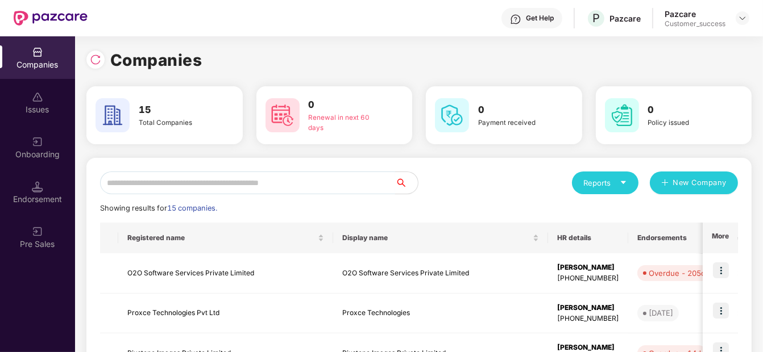
click at [130, 185] on input "text" at bounding box center [247, 183] width 295 height 23
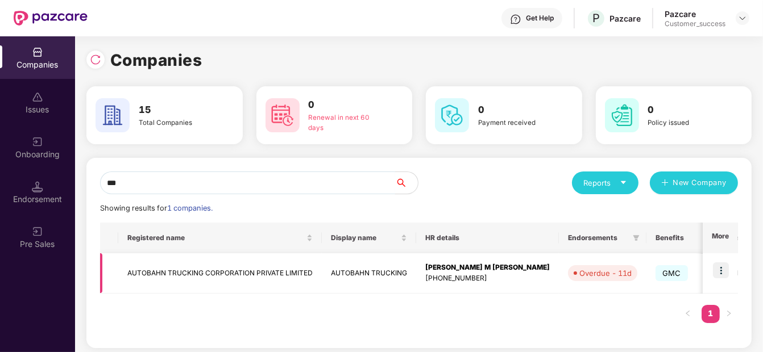
type input "***"
click at [724, 271] on img at bounding box center [721, 271] width 16 height 16
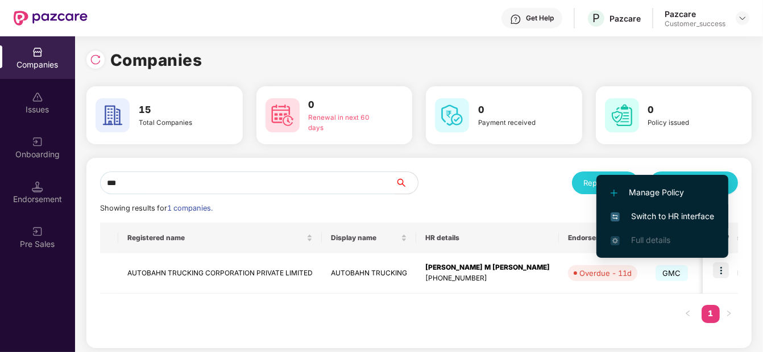
click at [670, 207] on li "Switch to HR interface" at bounding box center [662, 217] width 132 height 24
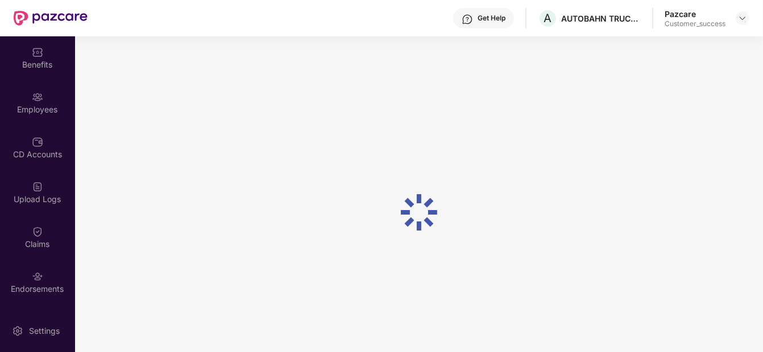
scroll to position [44, 0]
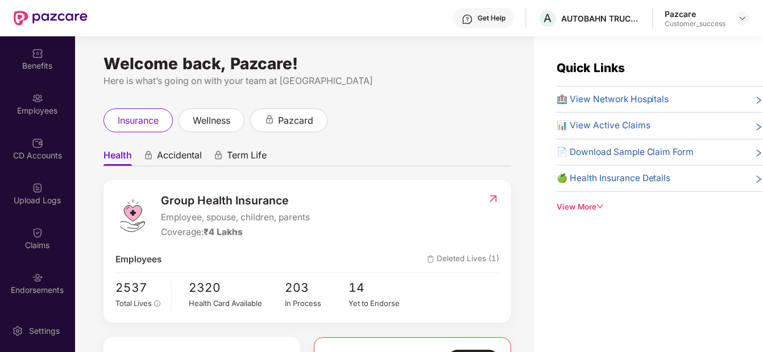
click at [39, 84] on div "Employees" at bounding box center [37, 103] width 75 height 43
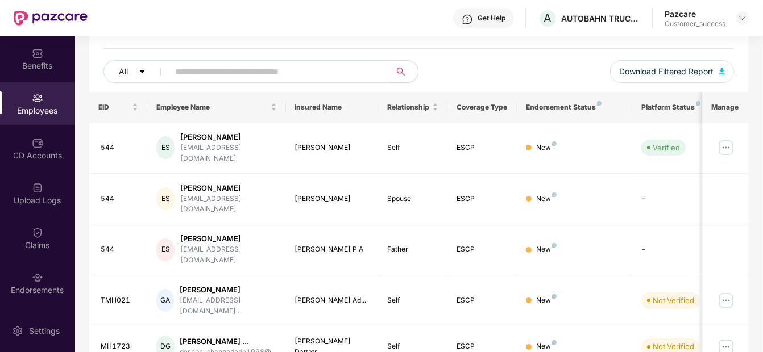
scroll to position [364, 0]
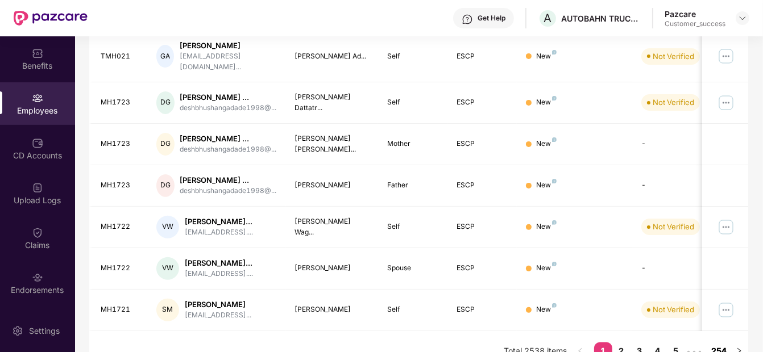
click at [720, 343] on link "254" at bounding box center [719, 351] width 22 height 17
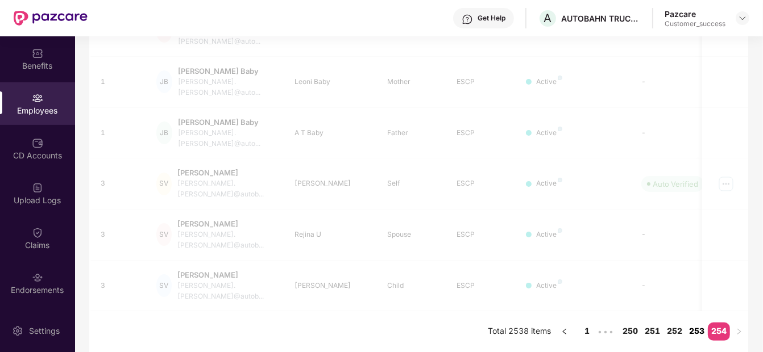
scroll to position [263, 0]
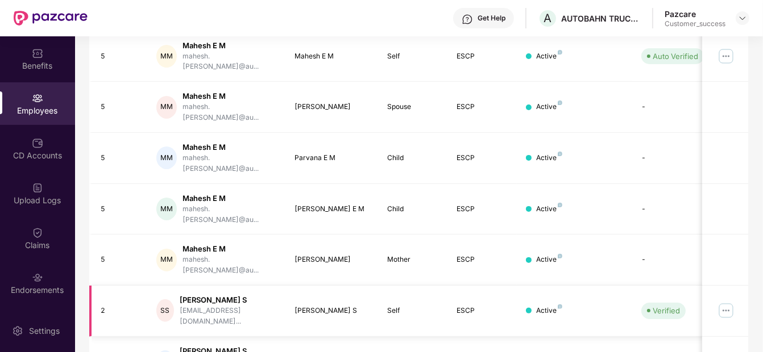
click at [728, 302] on img at bounding box center [726, 311] width 18 height 18
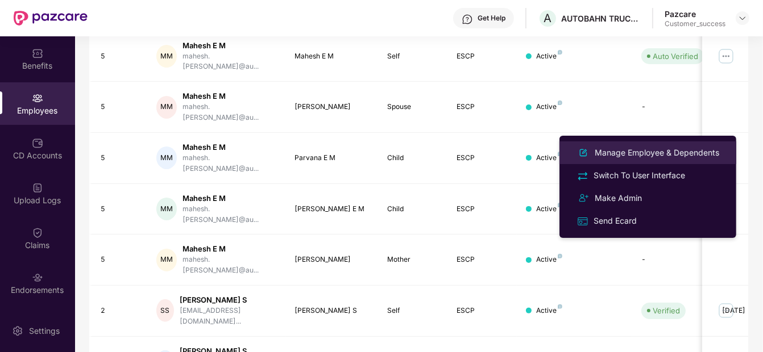
click at [674, 159] on div "Manage Employee & Dependents" at bounding box center [656, 153] width 129 height 13
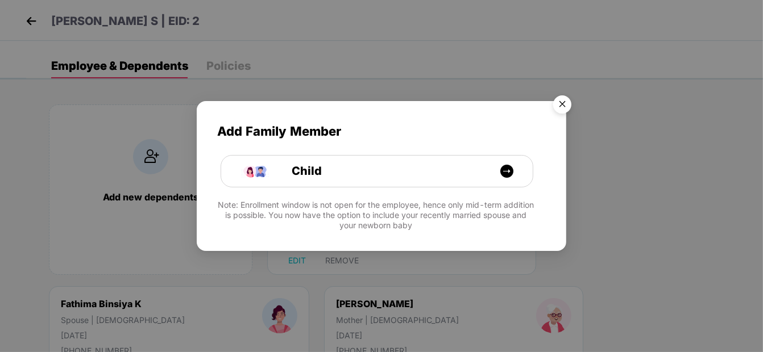
click at [562, 103] on img "Close" at bounding box center [562, 106] width 32 height 32
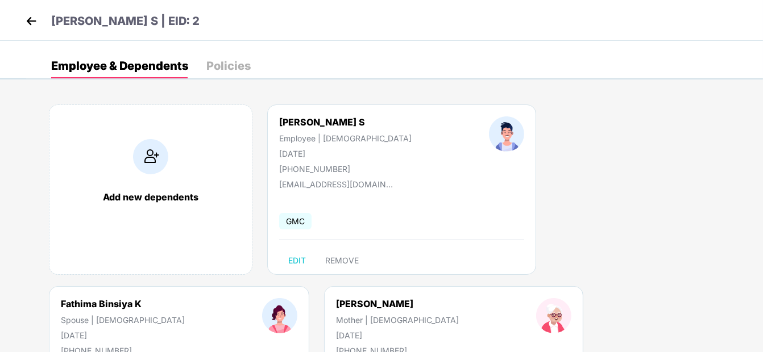
scroll to position [132, 0]
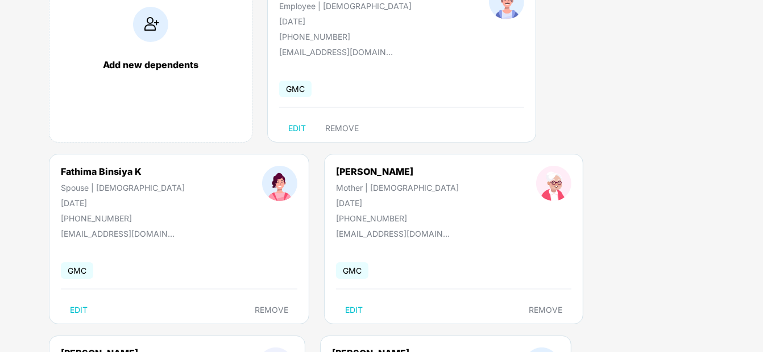
click at [426, 347] on div "Add new dependents [PERSON_NAME] S Employee | [DEMOGRAPHIC_DATA] [DATE] [PHONE_…" at bounding box center [394, 245] width 737 height 580
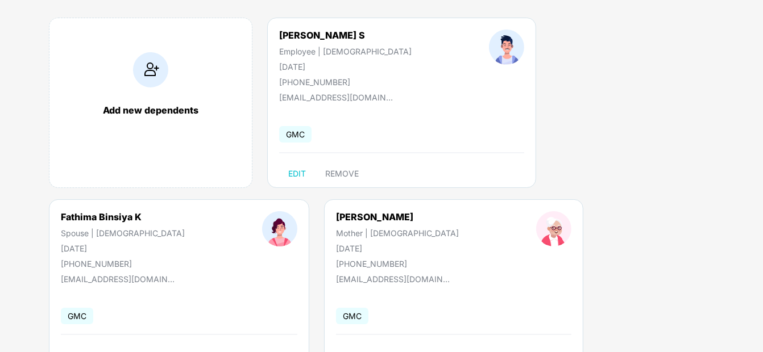
scroll to position [0, 0]
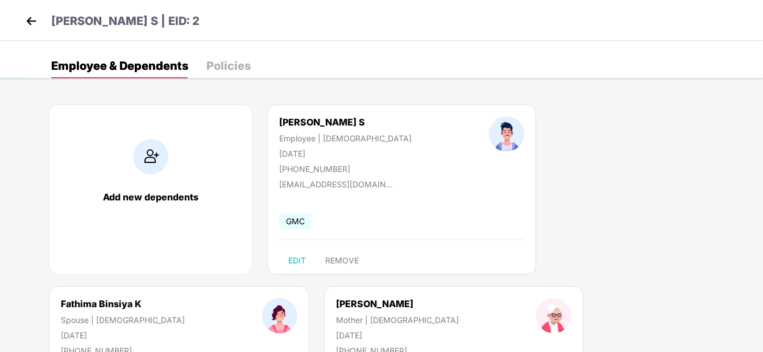
click at [32, 20] on img at bounding box center [31, 21] width 17 height 17
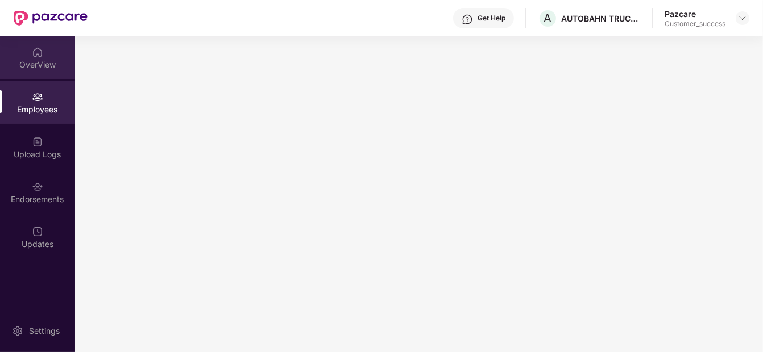
click at [33, 57] on div "OverView" at bounding box center [37, 57] width 75 height 43
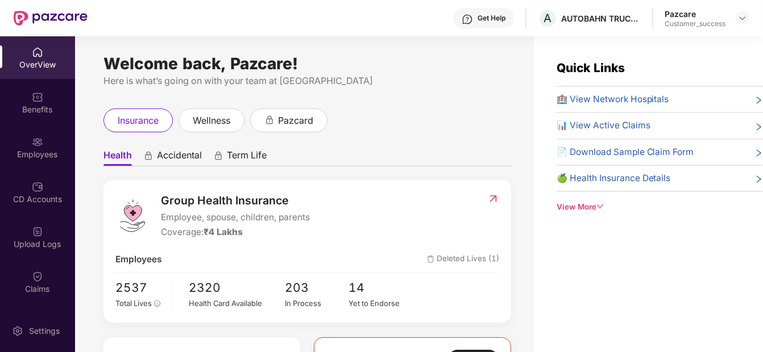
scroll to position [1, 0]
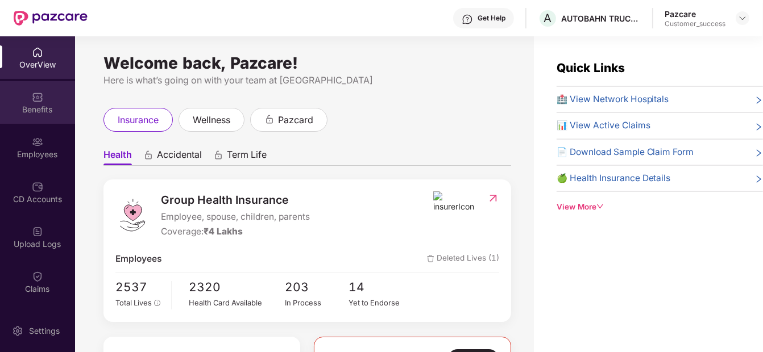
click at [26, 100] on div "Benefits" at bounding box center [37, 102] width 75 height 43
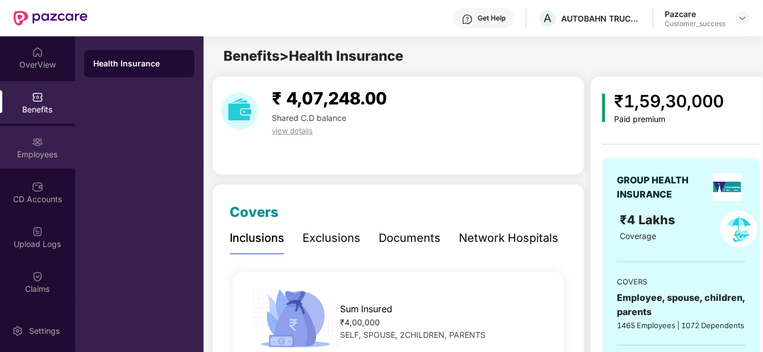
click at [27, 160] on div "Employees" at bounding box center [37, 147] width 75 height 43
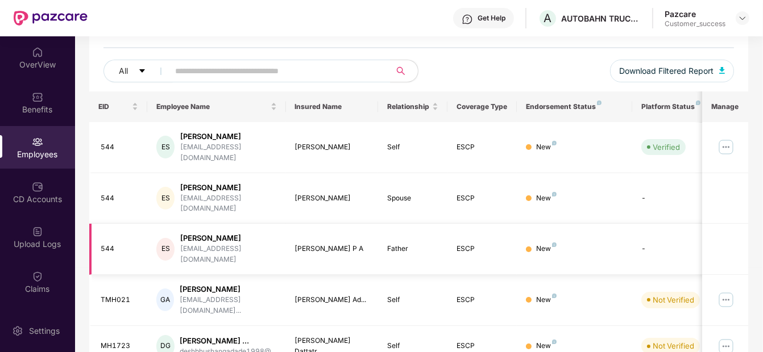
scroll to position [364, 0]
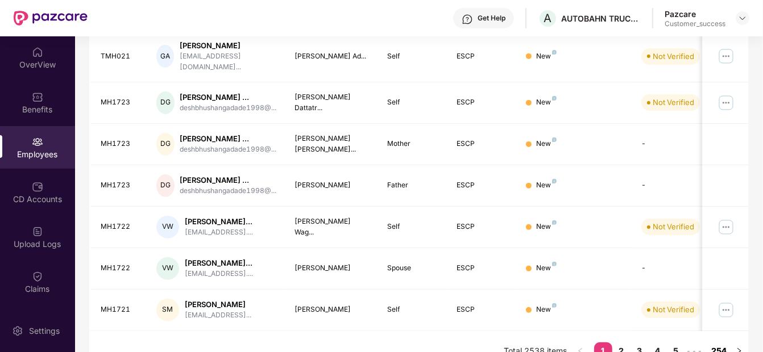
click at [723, 343] on link "254" at bounding box center [719, 351] width 22 height 17
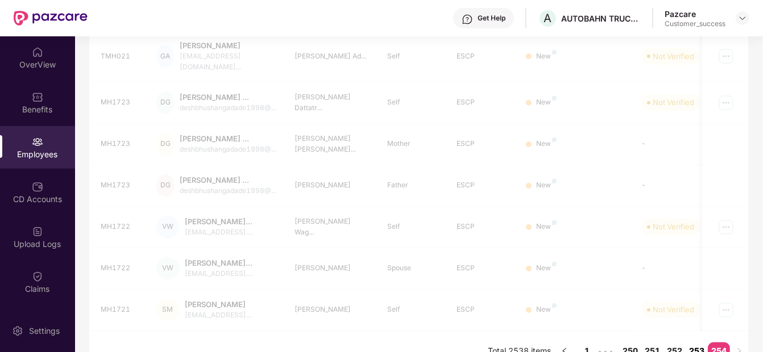
click at [702, 343] on link "253" at bounding box center [697, 351] width 22 height 17
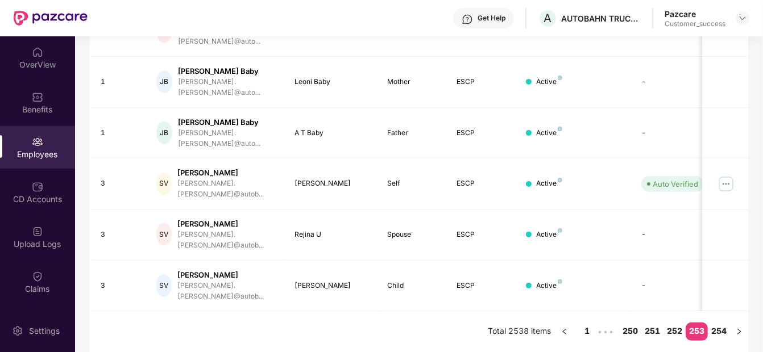
scroll to position [263, 0]
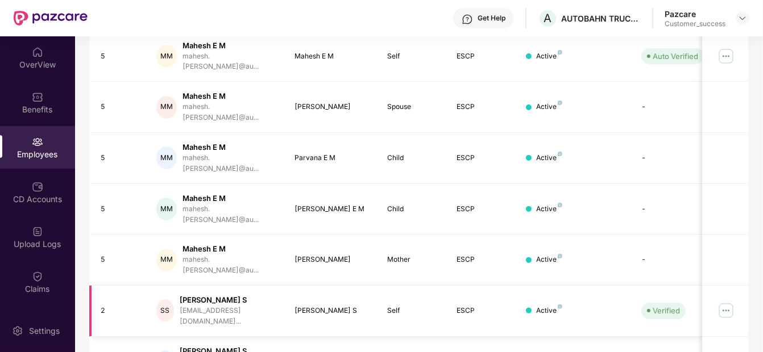
click at [724, 302] on img at bounding box center [726, 311] width 18 height 18
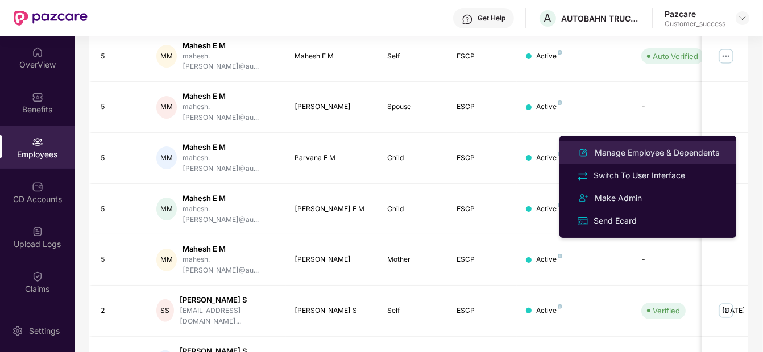
click at [655, 149] on div "Manage Employee & Dependents" at bounding box center [656, 153] width 129 height 13
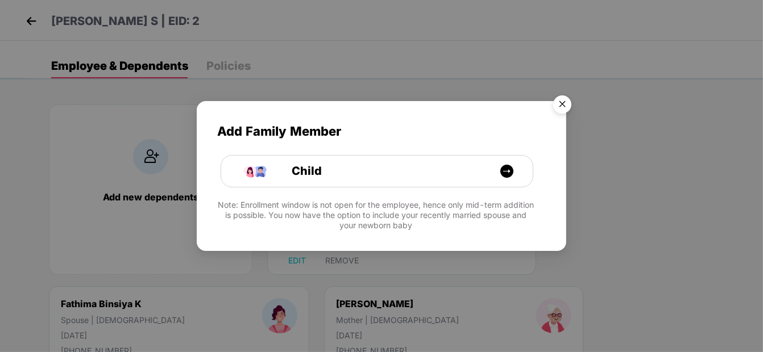
click at [560, 103] on img "Close" at bounding box center [562, 106] width 32 height 32
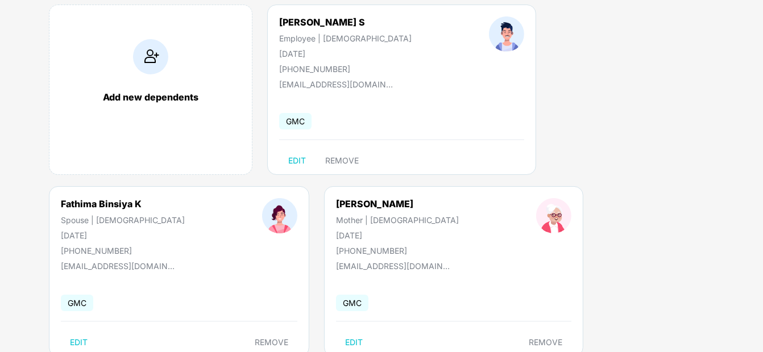
scroll to position [0, 0]
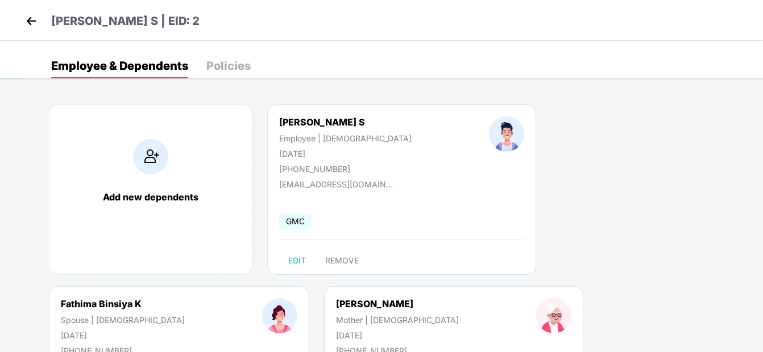
click at [26, 20] on img at bounding box center [31, 21] width 17 height 17
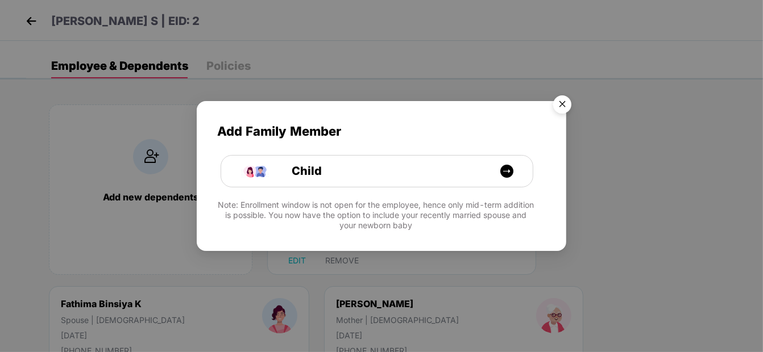
click at [557, 105] on img "Close" at bounding box center [562, 106] width 32 height 32
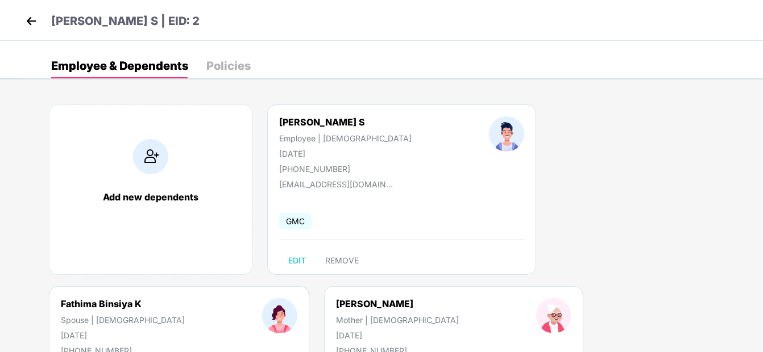
click at [37, 24] on img at bounding box center [31, 21] width 17 height 17
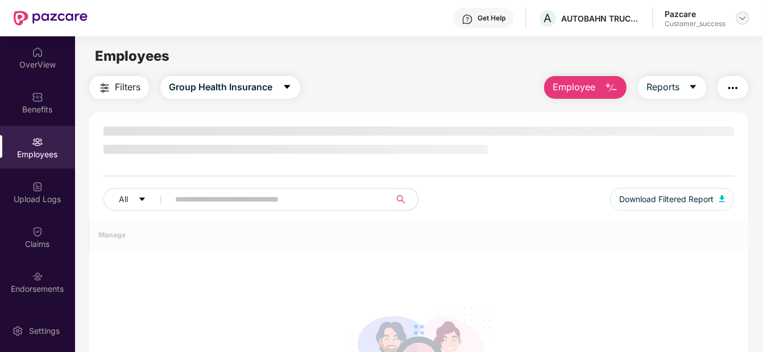
click at [742, 21] on img at bounding box center [742, 18] width 9 height 9
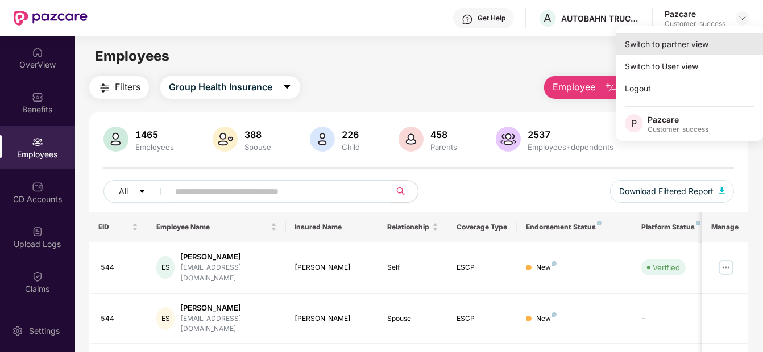
click at [686, 44] on div "Switch to partner view" at bounding box center [690, 44] width 148 height 22
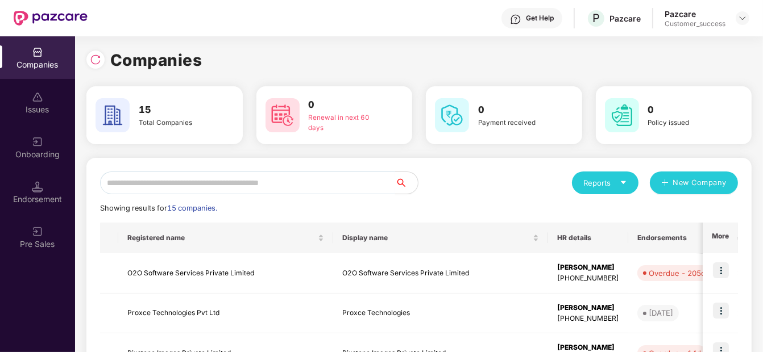
click at [307, 181] on input "text" at bounding box center [247, 183] width 295 height 23
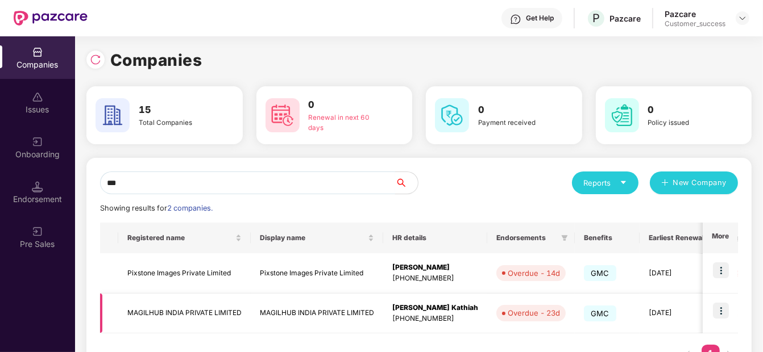
type input "***"
click at [723, 306] on img at bounding box center [721, 311] width 16 height 16
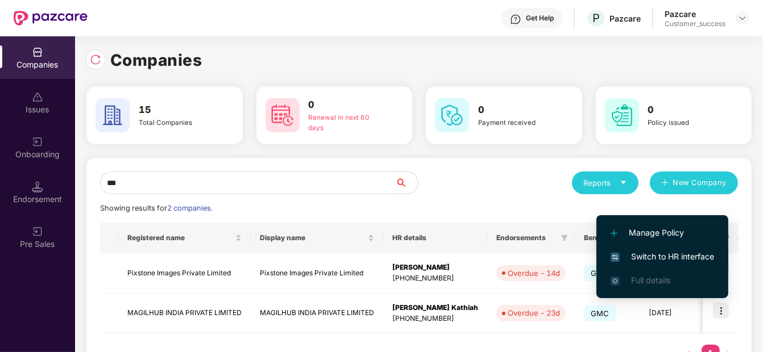
click at [657, 250] on li "Switch to HR interface" at bounding box center [662, 257] width 132 height 24
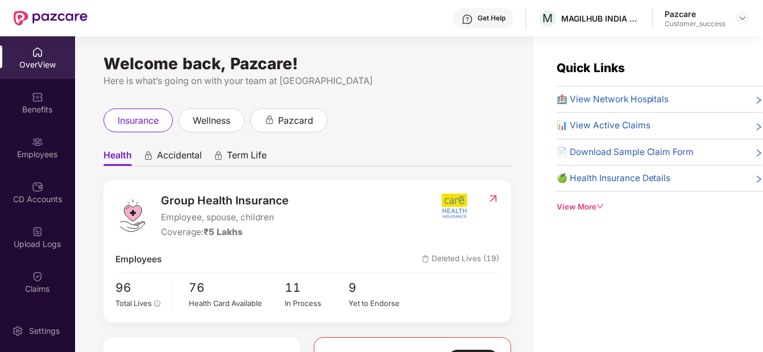
click at [38, 102] on div "Benefits" at bounding box center [37, 102] width 75 height 43
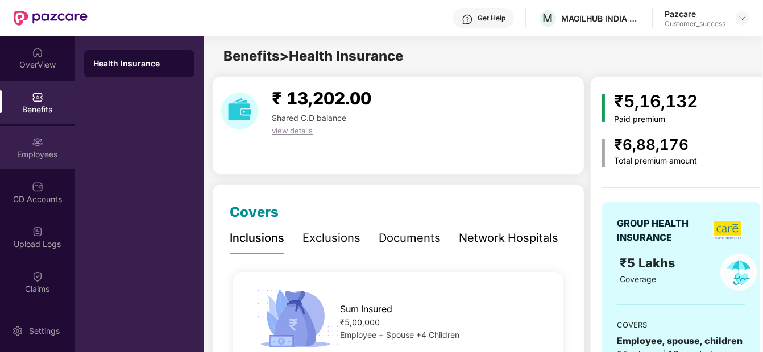
click at [27, 143] on div "Employees" at bounding box center [37, 147] width 75 height 43
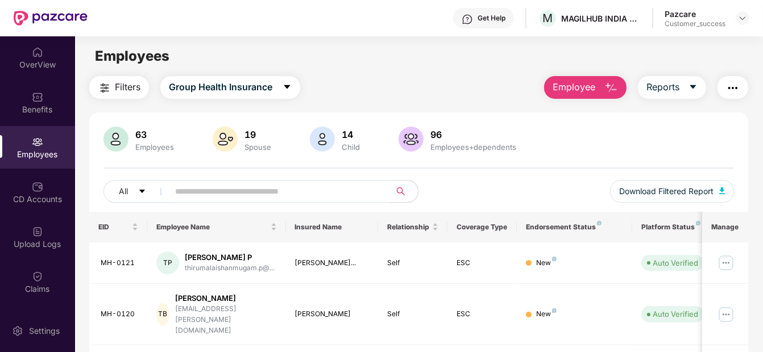
click at [571, 81] on span "Employee" at bounding box center [574, 87] width 43 height 14
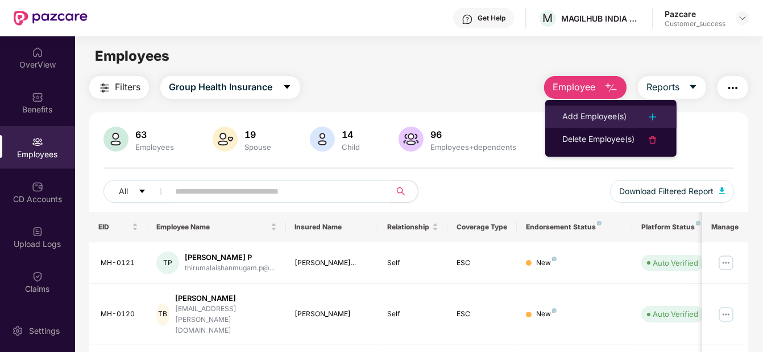
click at [580, 118] on div "Add Employee(s)" at bounding box center [594, 117] width 64 height 14
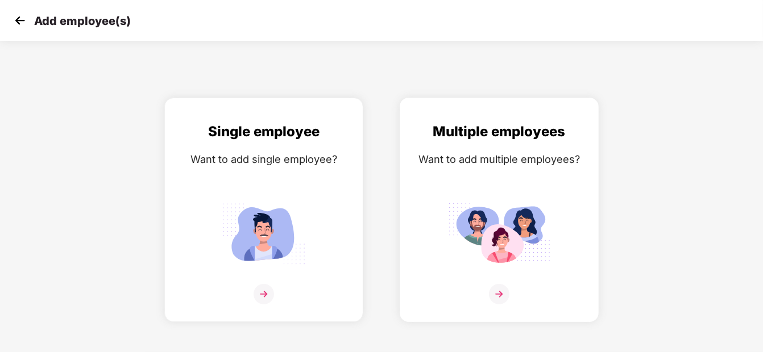
click at [499, 174] on div "Multiple employees Want to add multiple employees?" at bounding box center [499, 220] width 175 height 198
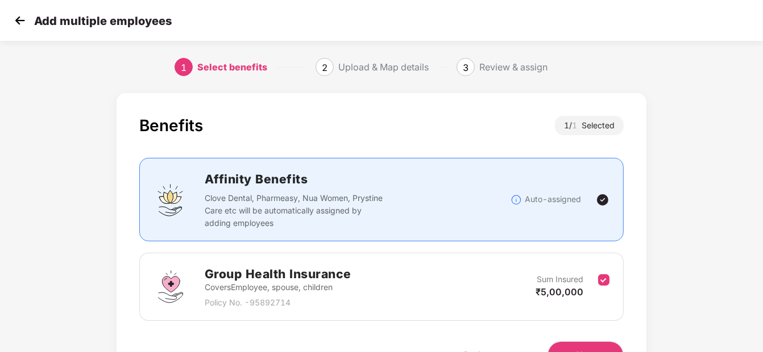
scroll to position [67, 0]
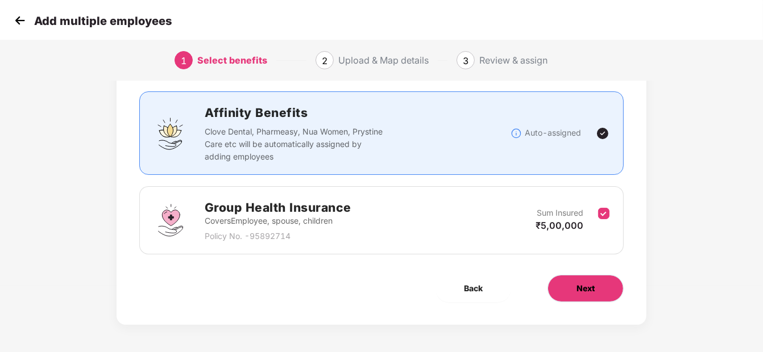
click at [579, 288] on span "Next" at bounding box center [585, 289] width 18 height 13
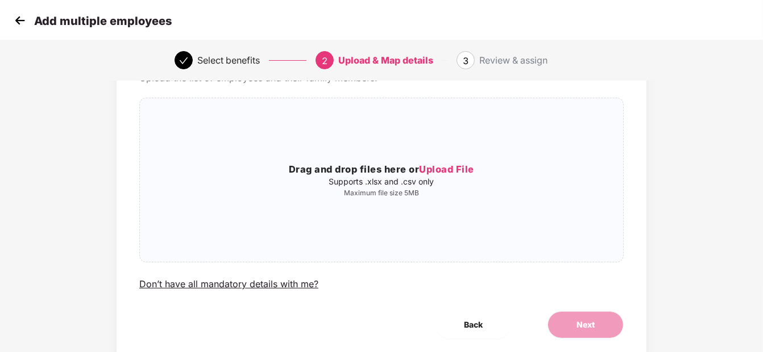
scroll to position [0, 0]
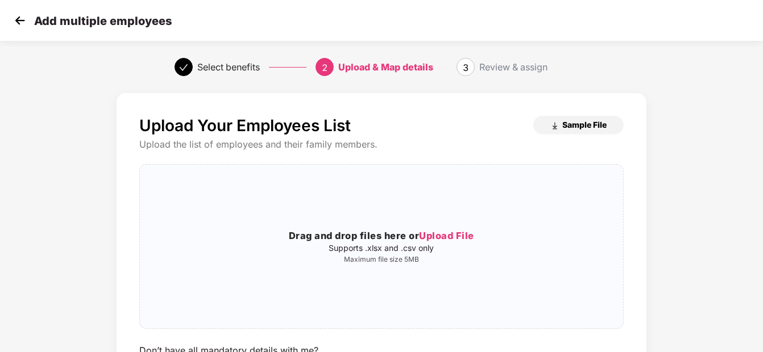
click at [564, 122] on span "Sample File" at bounding box center [584, 124] width 44 height 11
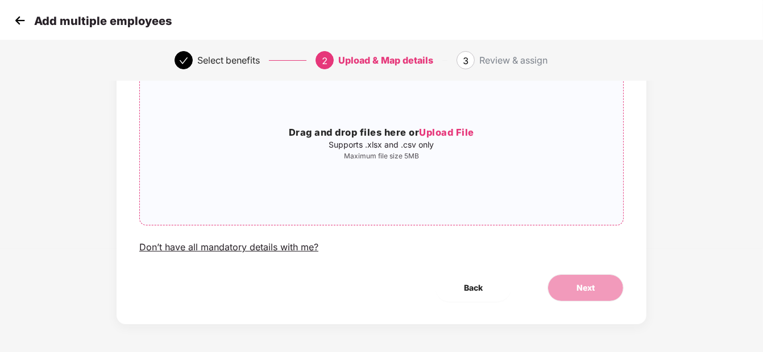
click at [434, 128] on span "Upload File" at bounding box center [446, 132] width 55 height 11
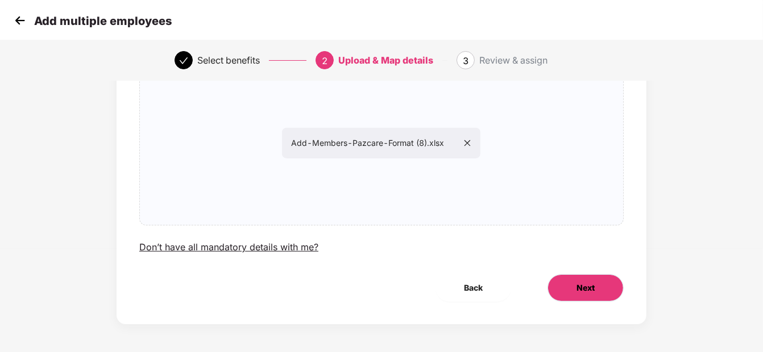
click at [592, 296] on button "Next" at bounding box center [585, 288] width 76 height 27
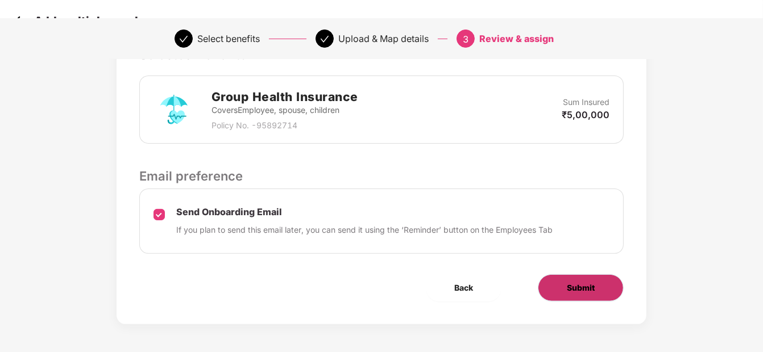
scroll to position [293, 0]
click at [604, 287] on button "Submit" at bounding box center [581, 288] width 86 height 27
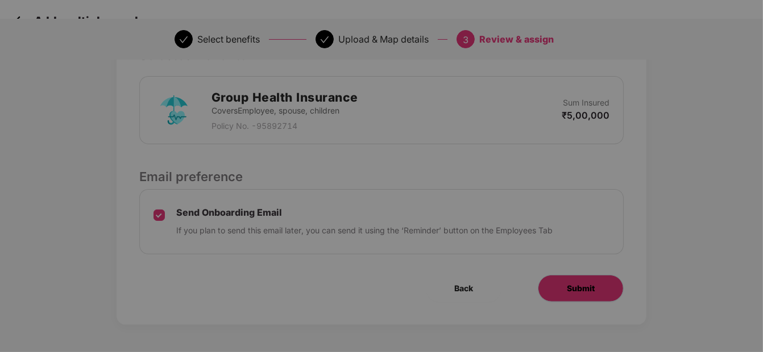
scroll to position [0, 0]
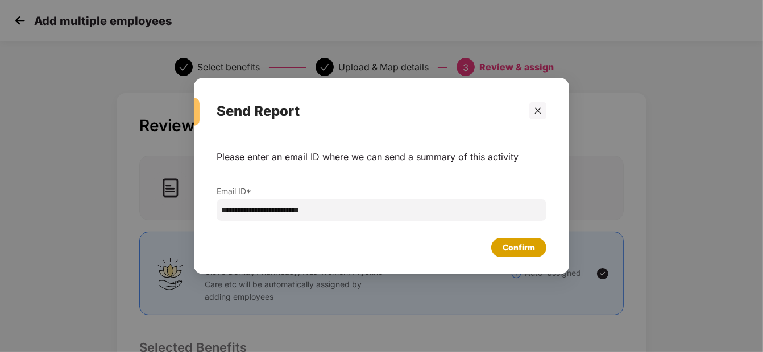
click at [510, 254] on div "Confirm" at bounding box center [519, 248] width 32 height 13
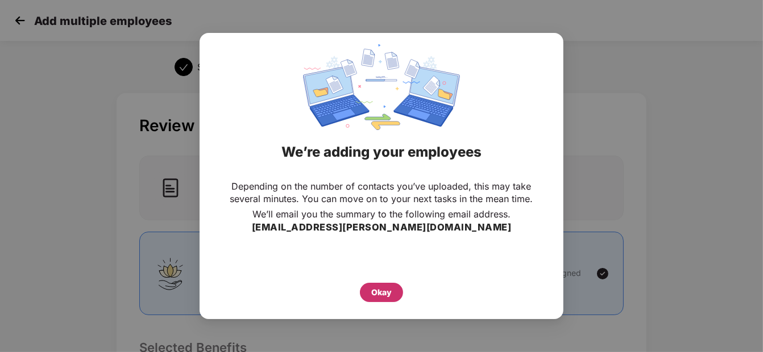
click at [380, 293] on div "Okay" at bounding box center [381, 293] width 20 height 13
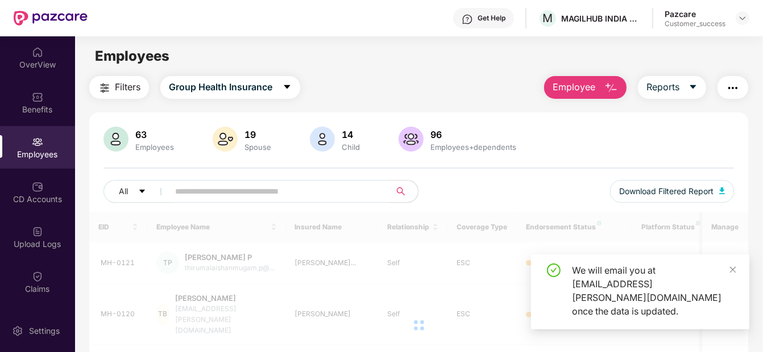
click at [32, 190] on img at bounding box center [37, 186] width 11 height 11
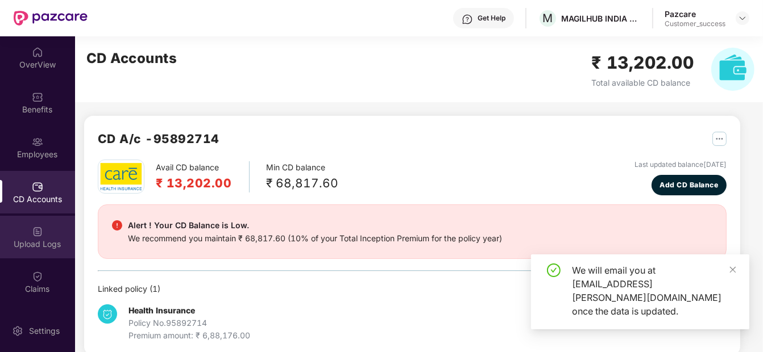
click at [36, 239] on div "Upload Logs" at bounding box center [37, 244] width 75 height 11
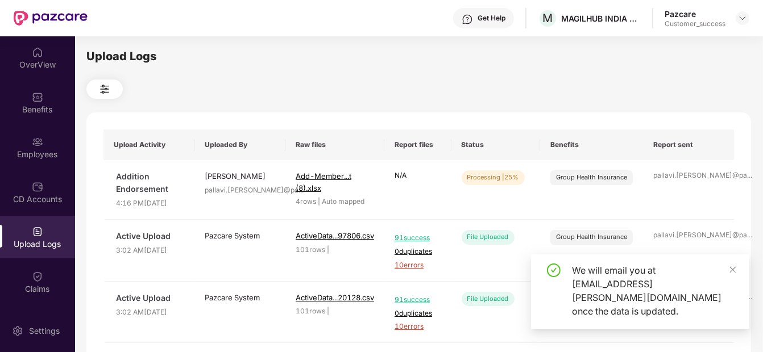
click at [733, 277] on div "We will email you at pallavi.nambiar@pazcare.com once the data is updated." at bounding box center [640, 292] width 218 height 75
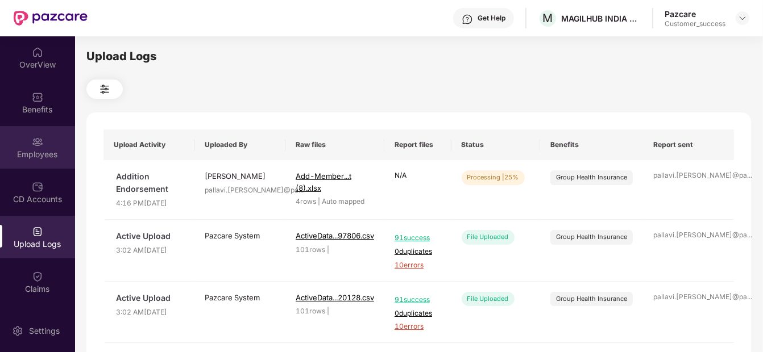
click at [37, 154] on div "Employees" at bounding box center [37, 154] width 75 height 11
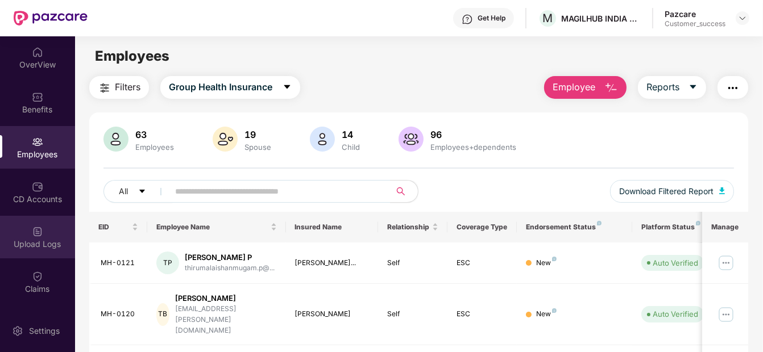
click at [41, 220] on div "Upload Logs" at bounding box center [37, 237] width 75 height 43
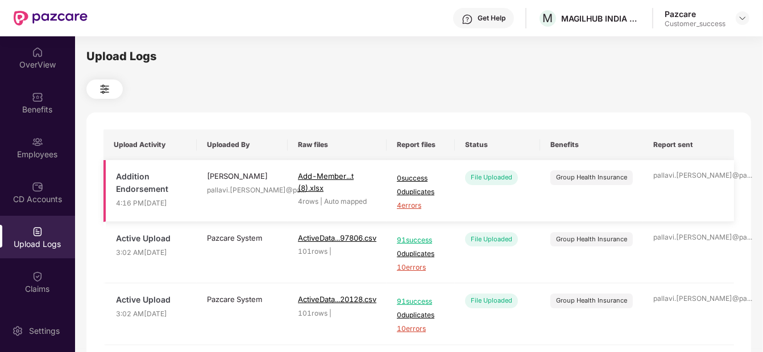
click at [415, 205] on span "4 errors" at bounding box center [421, 206] width 48 height 11
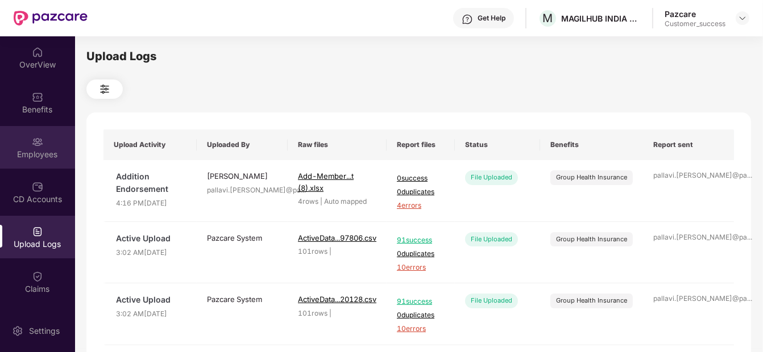
click at [36, 126] on div "Employees" at bounding box center [37, 147] width 75 height 43
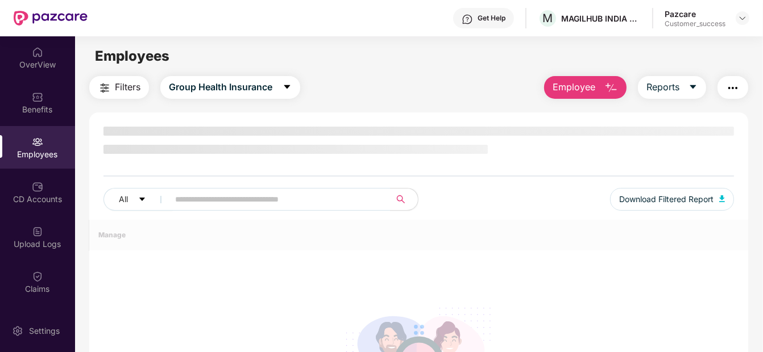
click at [601, 86] on button "Employee" at bounding box center [585, 87] width 82 height 23
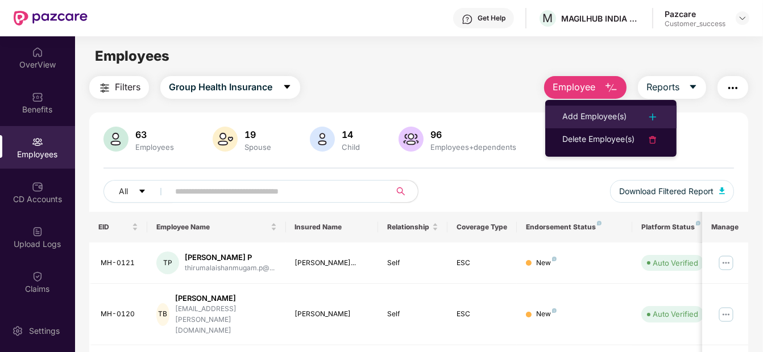
click at [585, 111] on div "Add Employee(s)" at bounding box center [594, 117] width 64 height 14
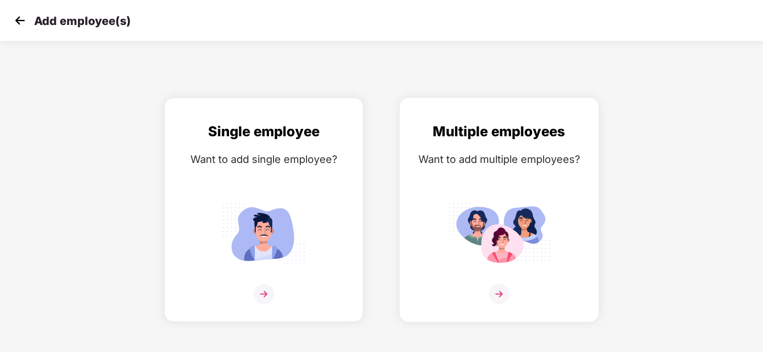
click at [495, 206] on img at bounding box center [499, 233] width 102 height 71
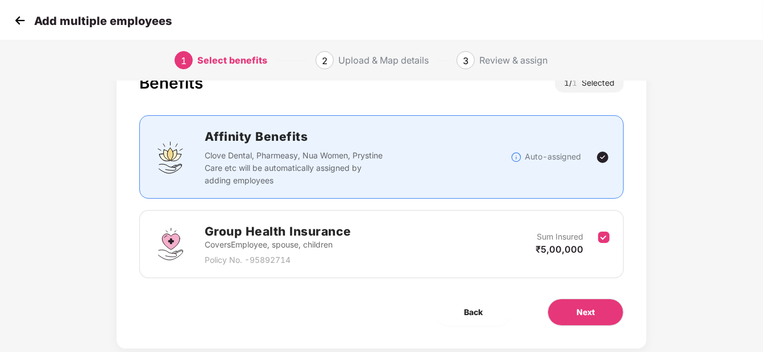
scroll to position [50, 0]
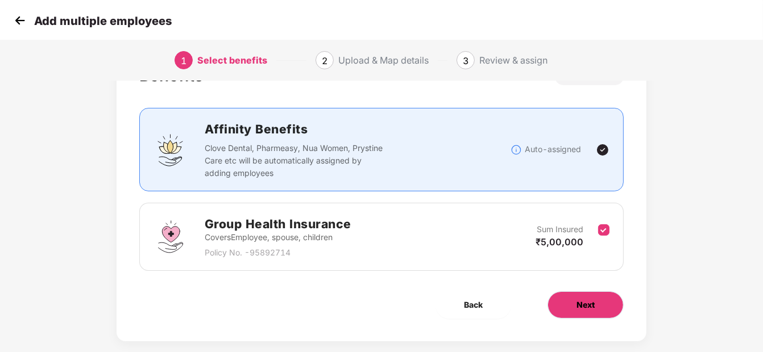
click at [572, 297] on button "Next" at bounding box center [585, 305] width 76 height 27
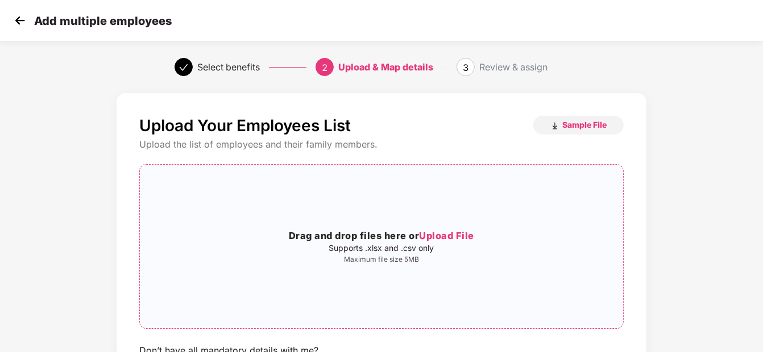
click at [451, 234] on span "Upload File" at bounding box center [446, 235] width 55 height 11
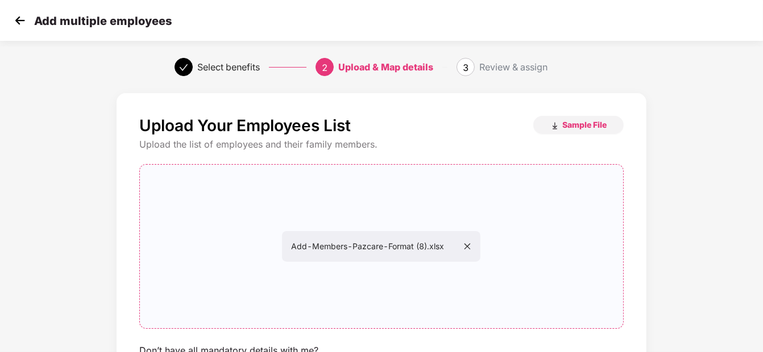
scroll to position [103, 0]
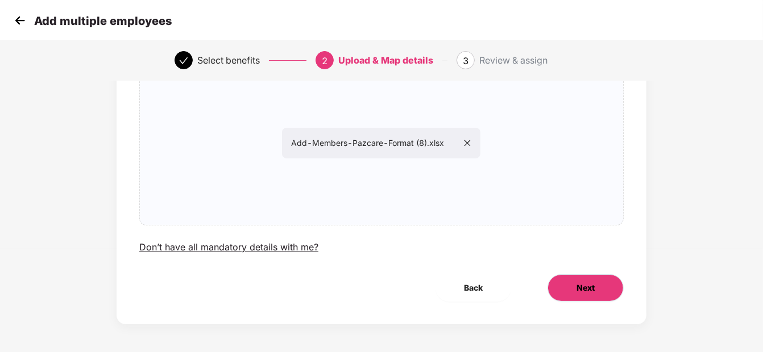
click at [597, 287] on button "Next" at bounding box center [585, 288] width 76 height 27
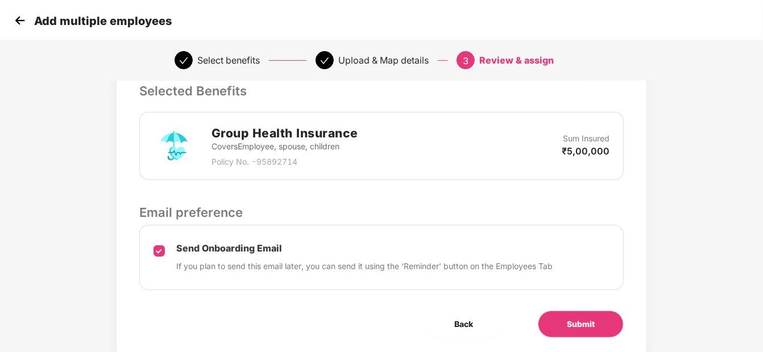
scroll to position [266, 0]
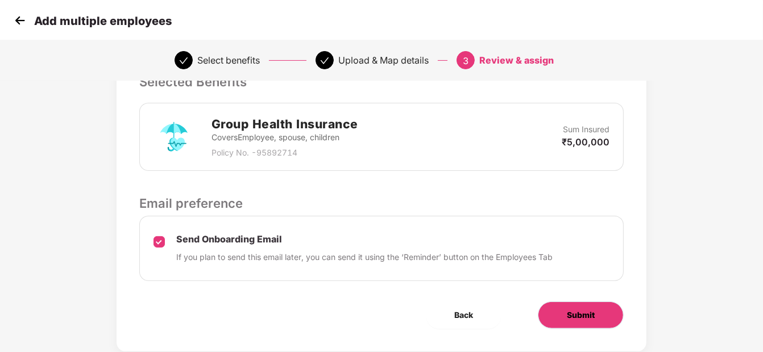
click at [580, 306] on button "Submit" at bounding box center [581, 315] width 86 height 27
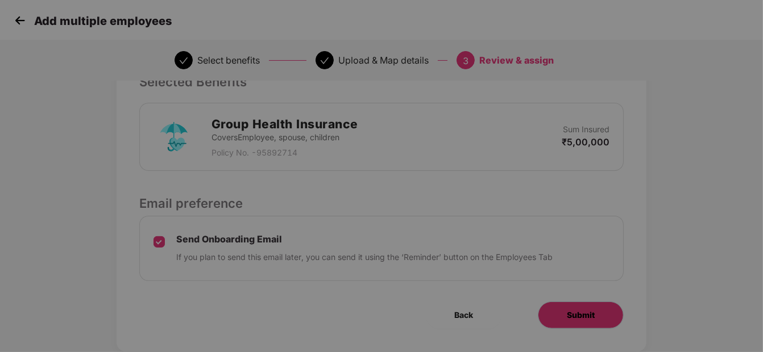
scroll to position [0, 0]
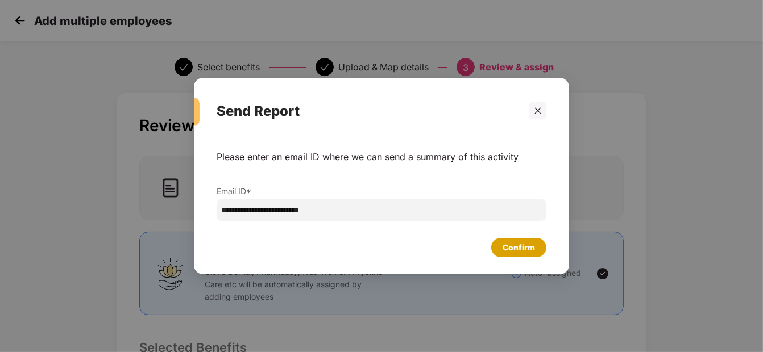
click at [529, 248] on div "Confirm" at bounding box center [519, 248] width 32 height 13
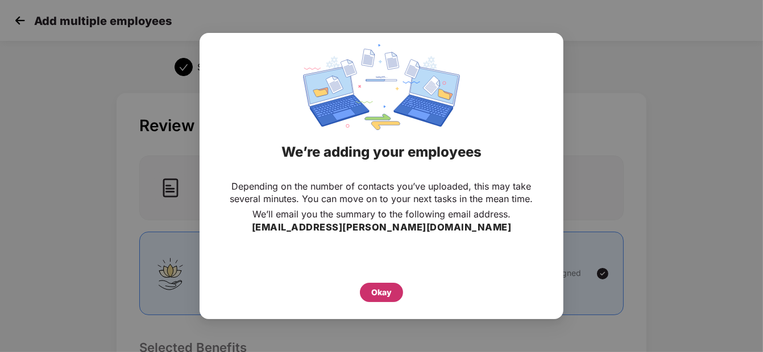
click at [375, 299] on div "Okay" at bounding box center [381, 292] width 43 height 19
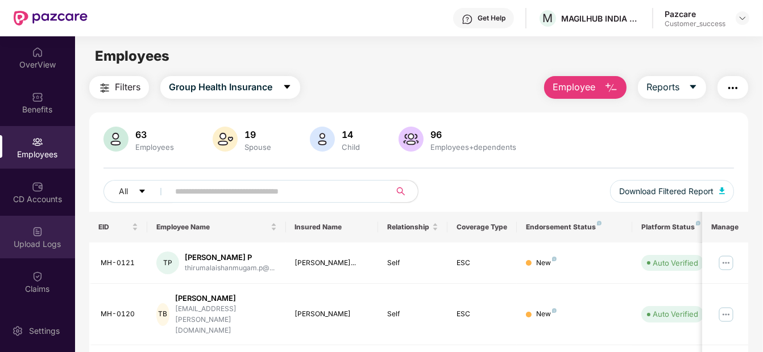
click at [38, 243] on div "Upload Logs" at bounding box center [37, 244] width 75 height 11
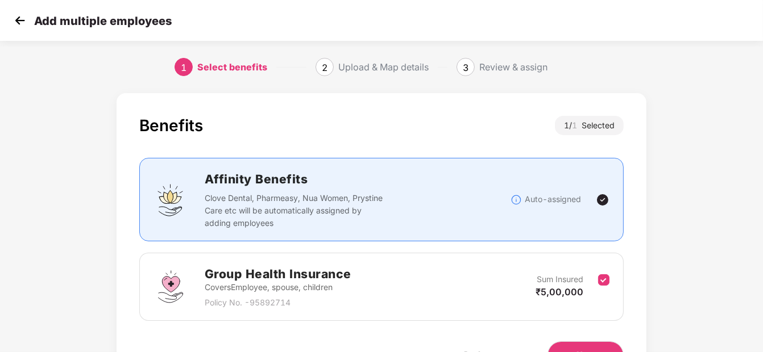
click at [14, 20] on img at bounding box center [19, 20] width 17 height 17
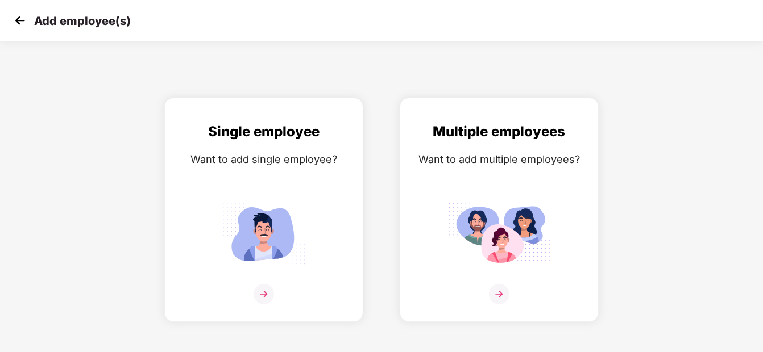
click at [13, 18] on img at bounding box center [19, 20] width 17 height 17
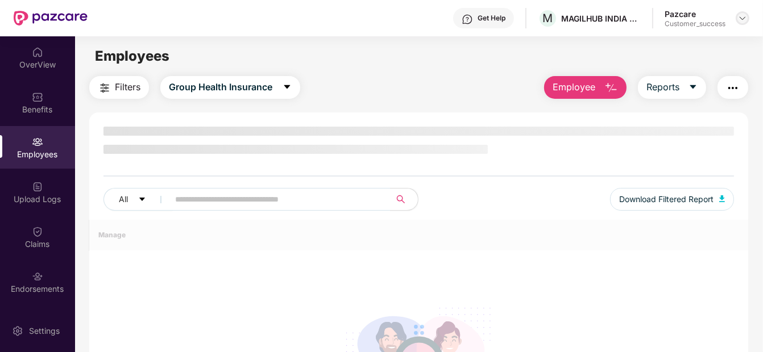
click at [744, 17] on img at bounding box center [742, 18] width 9 height 9
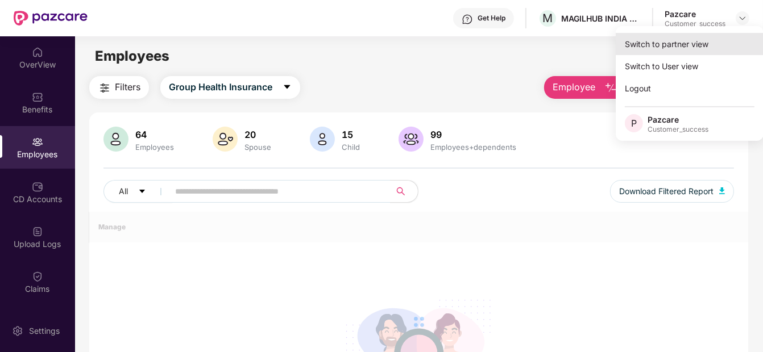
click at [710, 44] on div "Switch to partner view" at bounding box center [690, 44] width 148 height 22
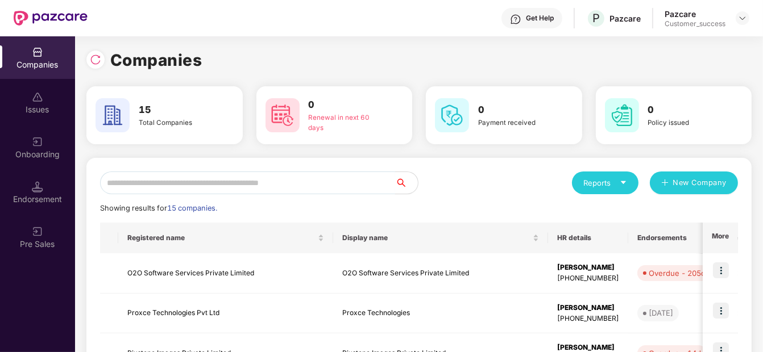
click at [191, 185] on input "text" at bounding box center [247, 183] width 295 height 23
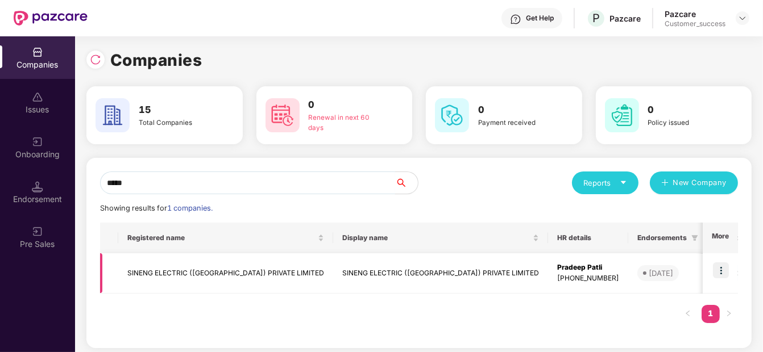
type input "*****"
click at [724, 271] on img at bounding box center [721, 271] width 16 height 16
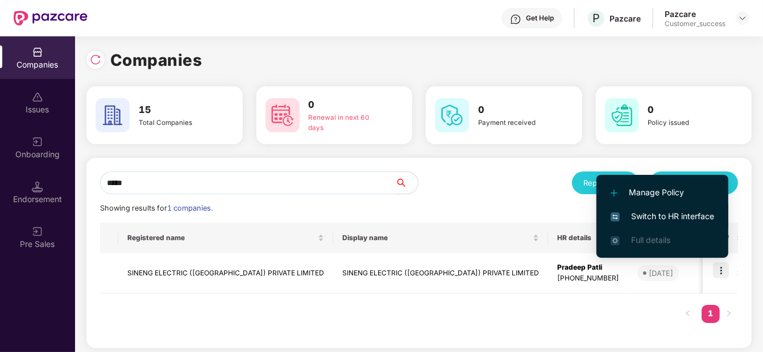
click at [703, 220] on span "Switch to HR interface" at bounding box center [662, 216] width 103 height 13
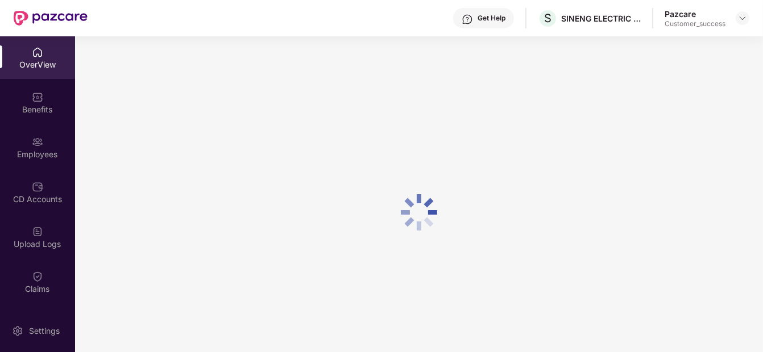
click at [19, 113] on div "Benefits" at bounding box center [37, 109] width 75 height 11
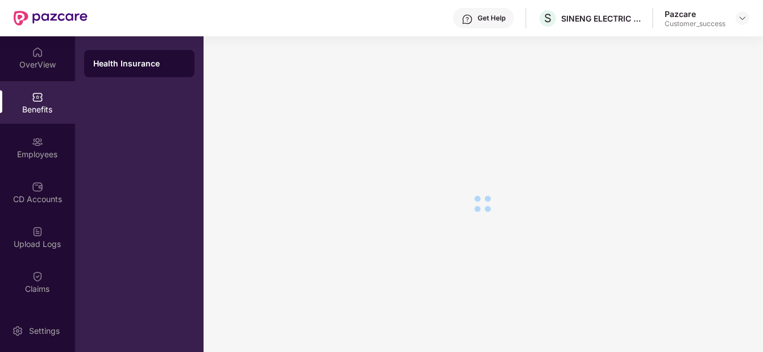
click at [31, 149] on div "Employees" at bounding box center [37, 154] width 75 height 11
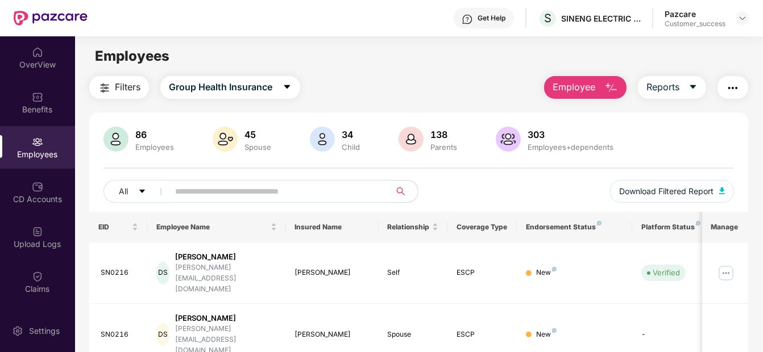
click at [314, 199] on input "text" at bounding box center [275, 191] width 200 height 17
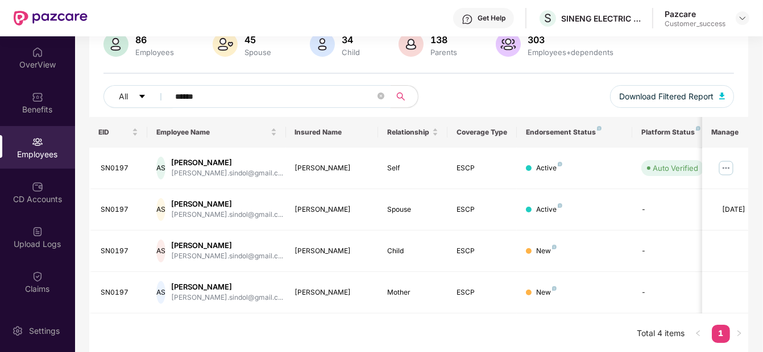
scroll to position [97, 0]
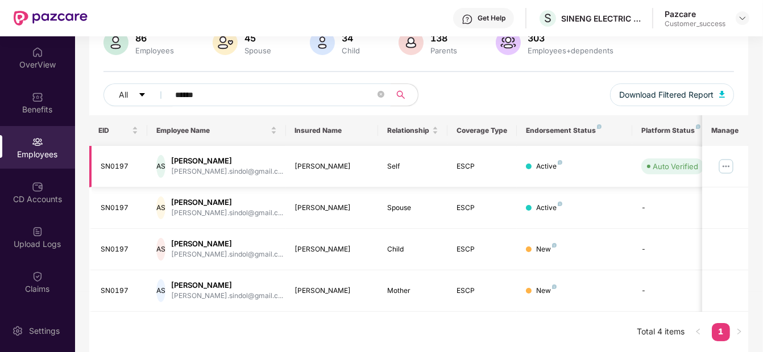
type input "******"
click at [734, 160] on img at bounding box center [726, 166] width 18 height 18
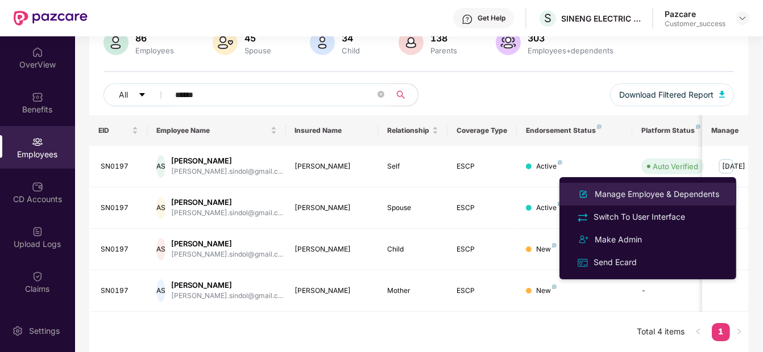
click at [662, 188] on div "Manage Employee & Dependents" at bounding box center [647, 195] width 147 height 14
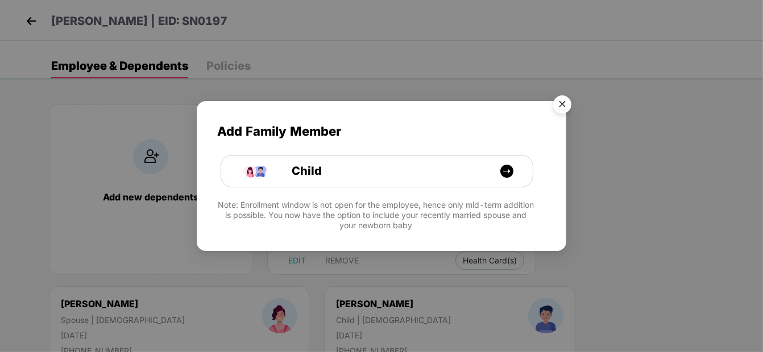
click at [555, 96] on img "Close" at bounding box center [562, 106] width 32 height 32
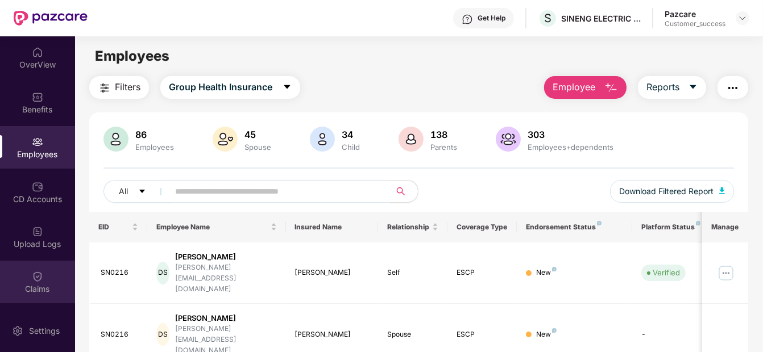
scroll to position [85, 0]
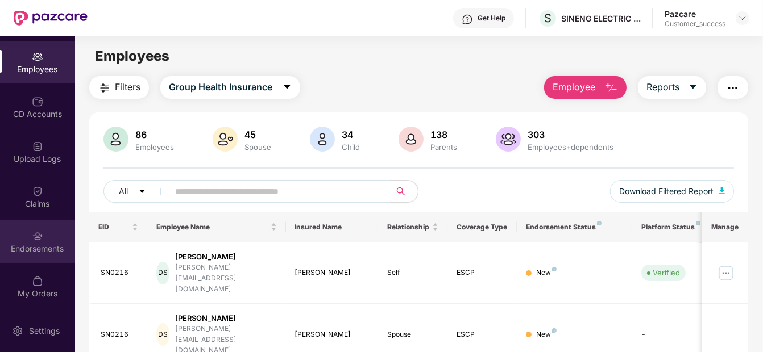
click at [39, 240] on img at bounding box center [37, 236] width 11 height 11
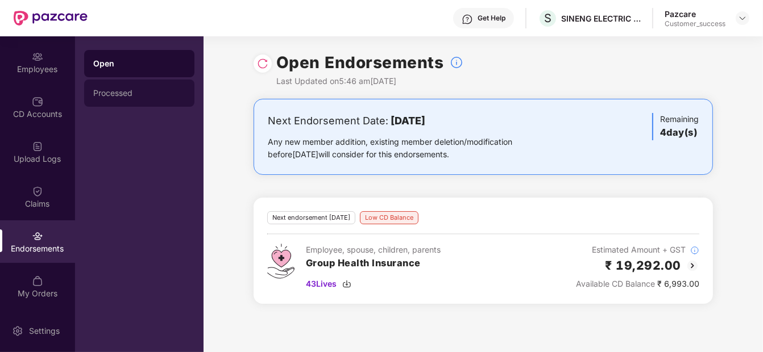
click at [139, 93] on div "Processed" at bounding box center [139, 93] width 92 height 9
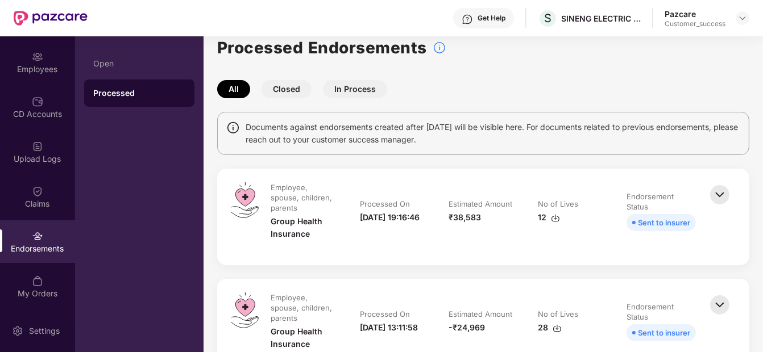
scroll to position [0, 0]
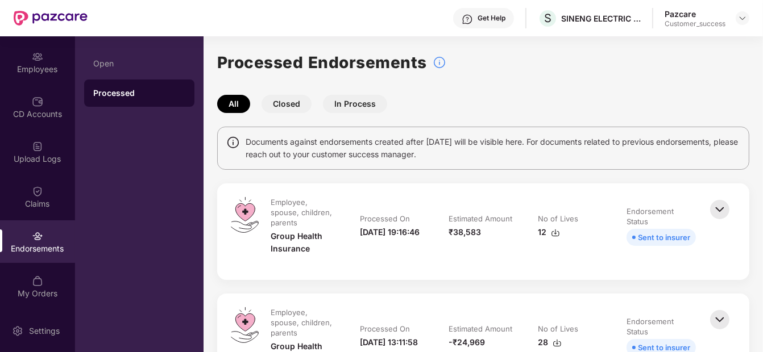
click at [721, 213] on img at bounding box center [719, 209] width 25 height 25
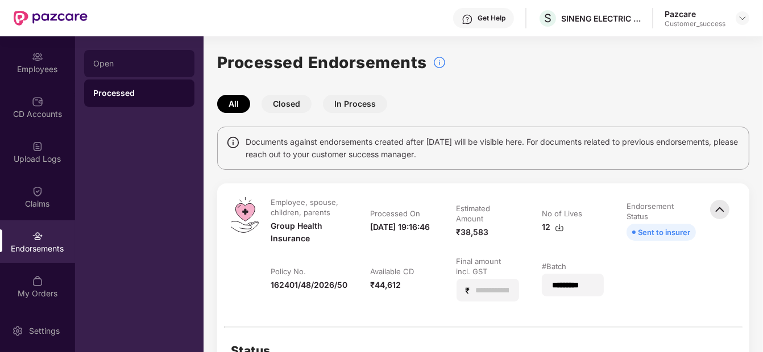
click at [144, 60] on div "Open" at bounding box center [139, 63] width 92 height 9
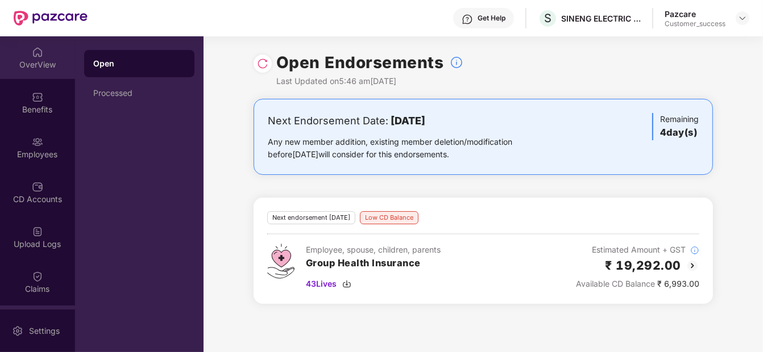
click at [20, 55] on div "OverView" at bounding box center [37, 57] width 75 height 43
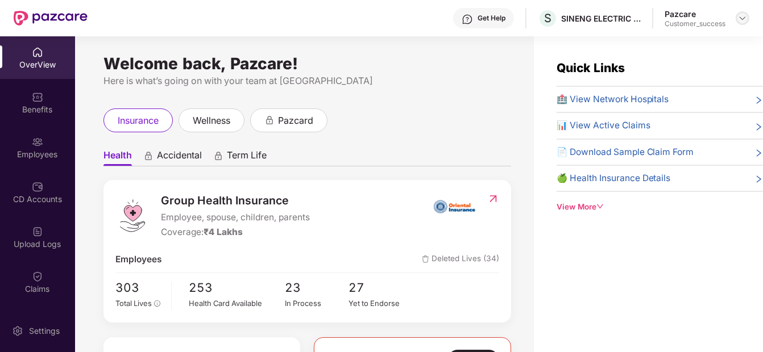
click at [747, 18] on div at bounding box center [743, 18] width 14 height 14
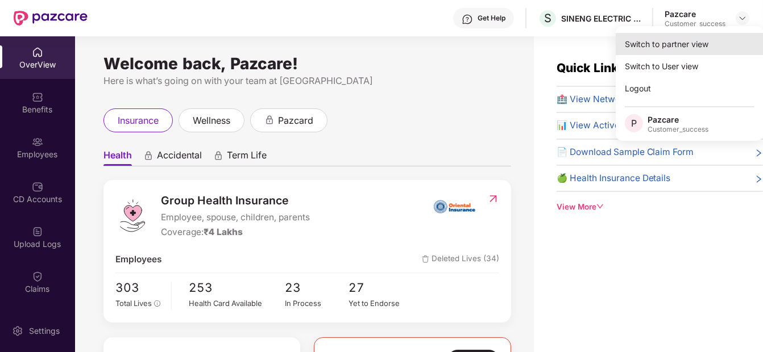
click at [702, 42] on div "Switch to partner view" at bounding box center [690, 44] width 148 height 22
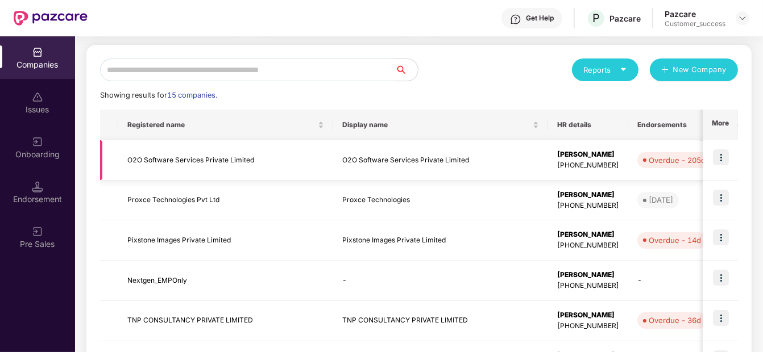
scroll to position [126, 0]
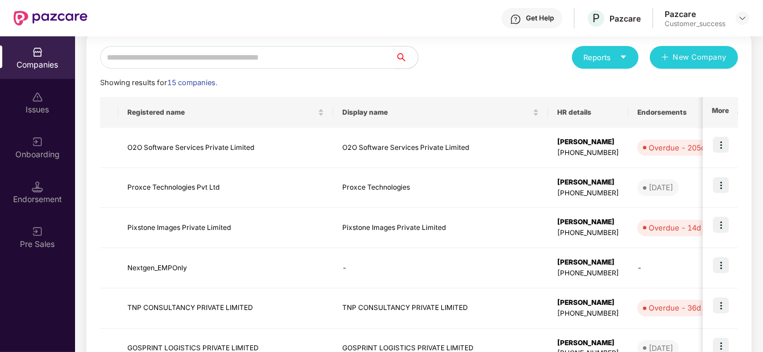
click at [215, 59] on input "text" at bounding box center [247, 57] width 295 height 23
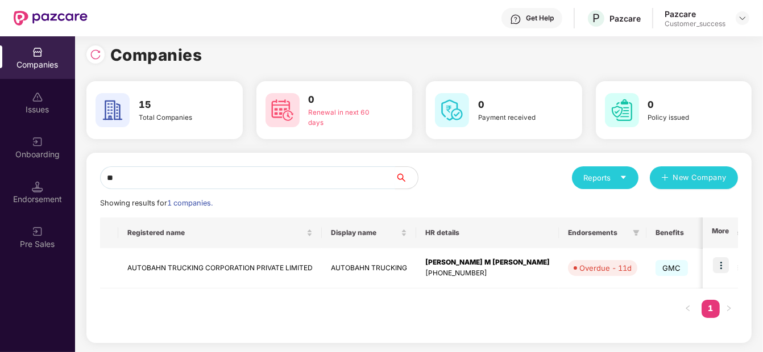
scroll to position [4, 0]
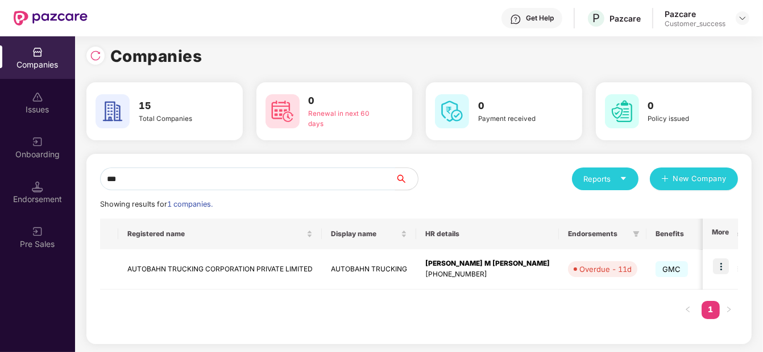
type input "***"
click at [723, 268] on img at bounding box center [721, 267] width 16 height 16
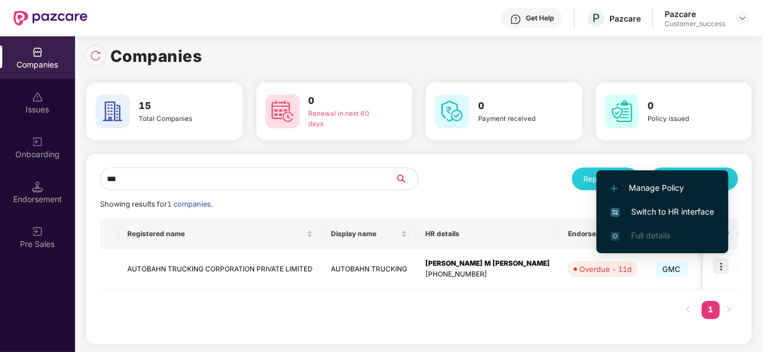
click at [673, 206] on span "Switch to HR interface" at bounding box center [662, 212] width 103 height 13
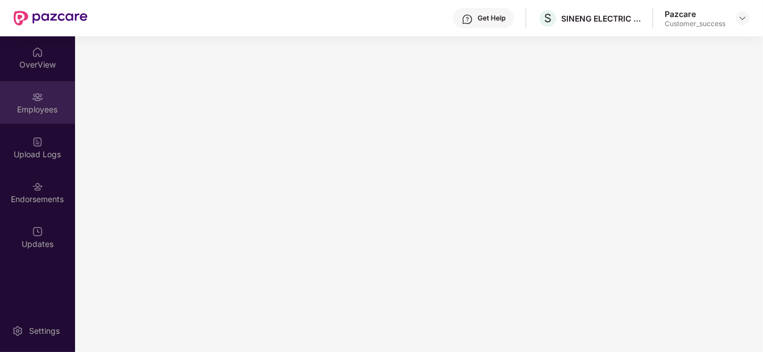
click at [31, 107] on div "Employees" at bounding box center [37, 109] width 75 height 11
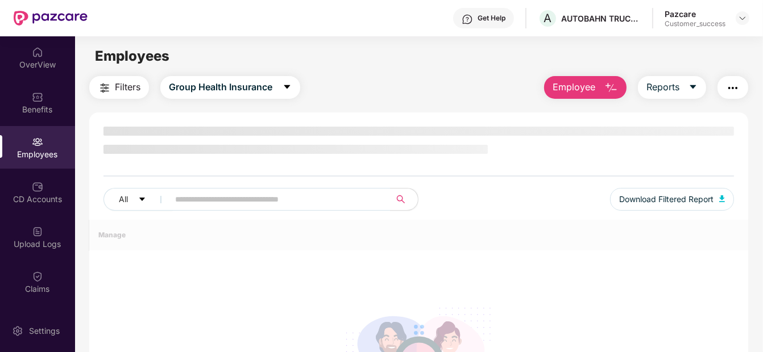
scroll to position [128, 0]
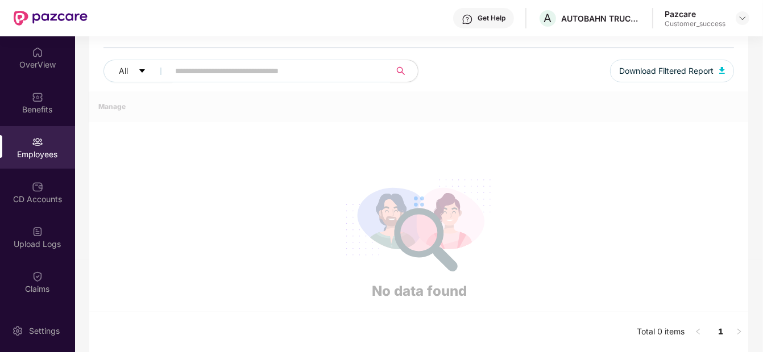
click at [18, 151] on div "Employees" at bounding box center [37, 154] width 75 height 11
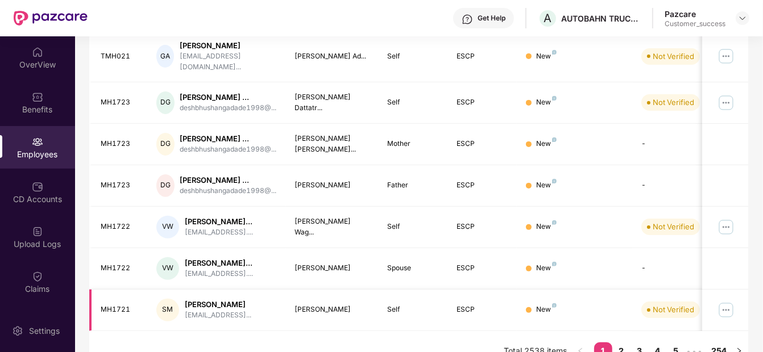
scroll to position [364, 0]
click at [717, 343] on link "254" at bounding box center [719, 351] width 22 height 17
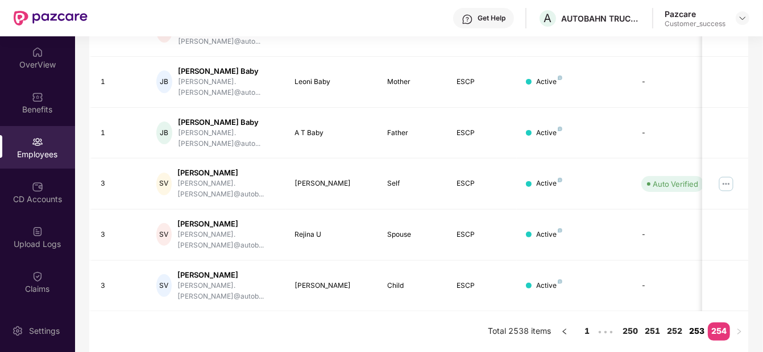
scroll to position [263, 0]
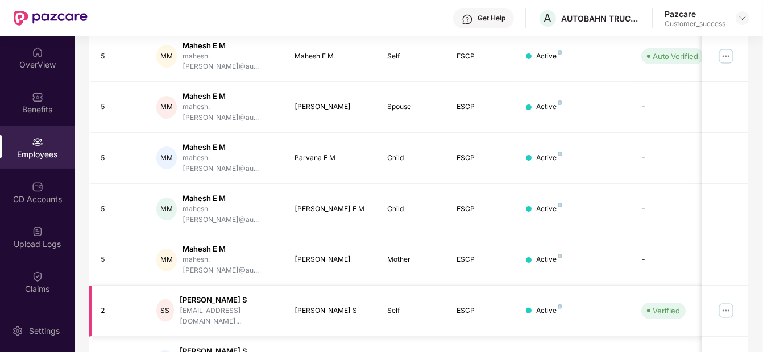
click at [725, 302] on img at bounding box center [726, 311] width 18 height 18
click at [724, 302] on img at bounding box center [726, 311] width 18 height 18
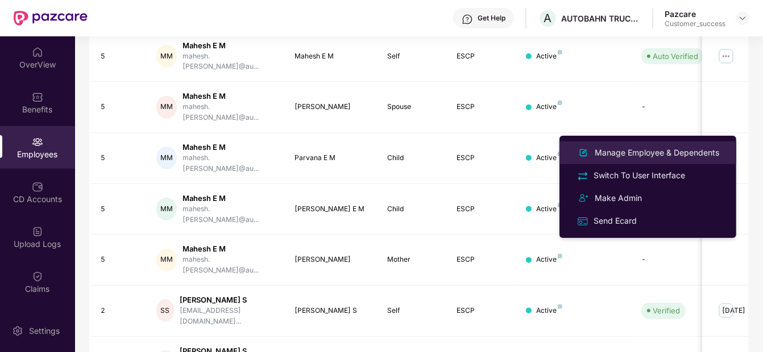
click at [681, 156] on div "Manage Employee & Dependents" at bounding box center [656, 153] width 129 height 13
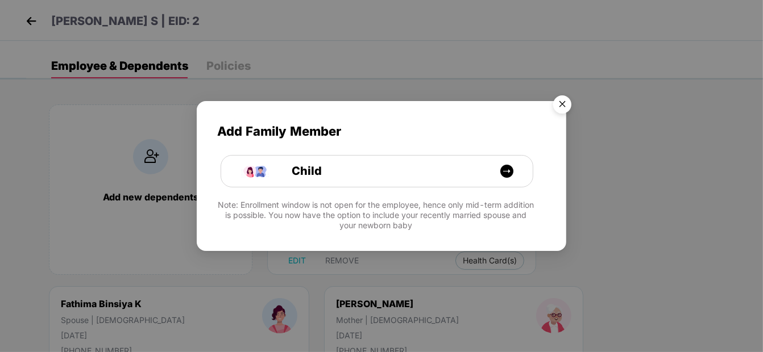
click at [561, 97] on img "Close" at bounding box center [562, 106] width 32 height 32
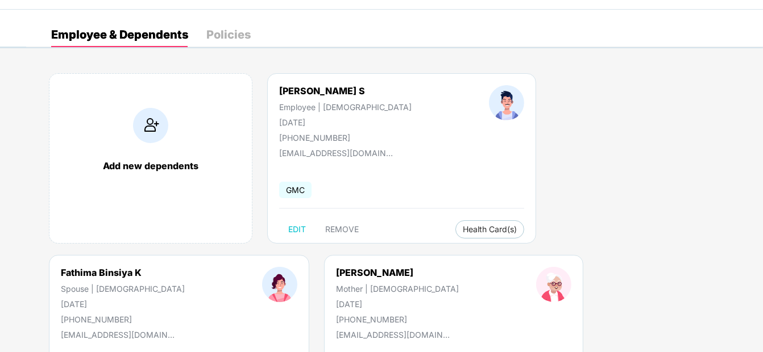
scroll to position [0, 0]
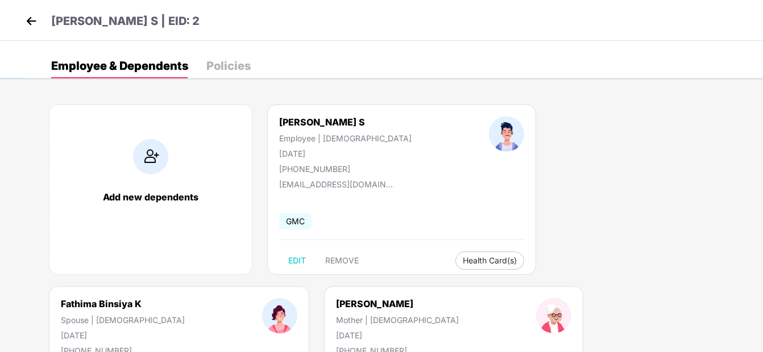
click at [37, 16] on img at bounding box center [31, 21] width 17 height 17
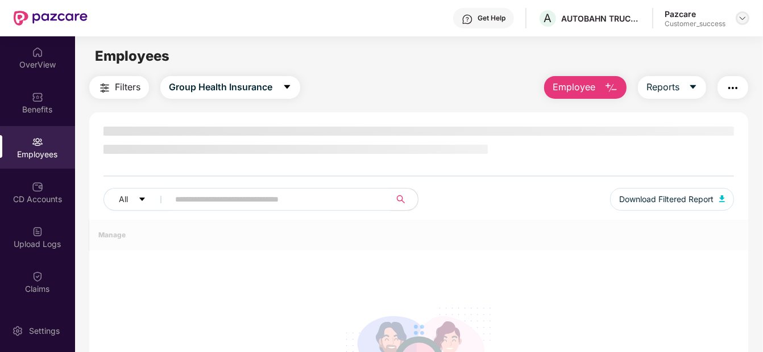
click at [744, 19] on img at bounding box center [742, 18] width 9 height 9
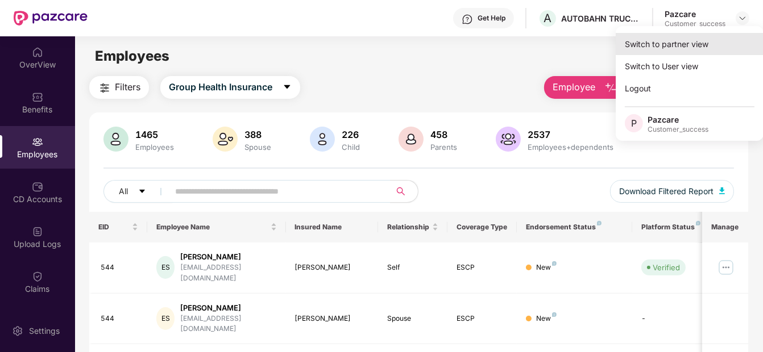
click at [688, 38] on div "Switch to partner view" at bounding box center [690, 44] width 148 height 22
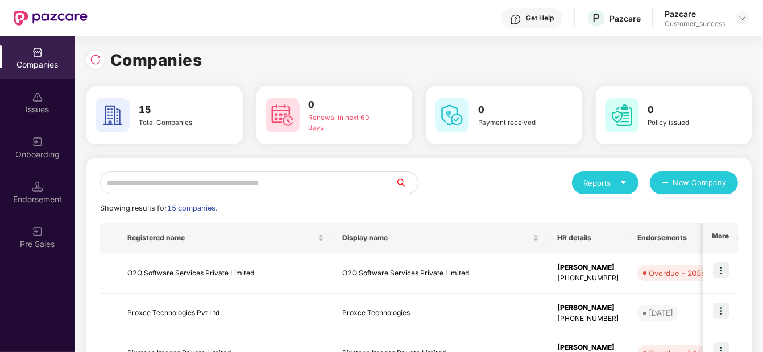
click at [200, 177] on input "text" at bounding box center [247, 183] width 295 height 23
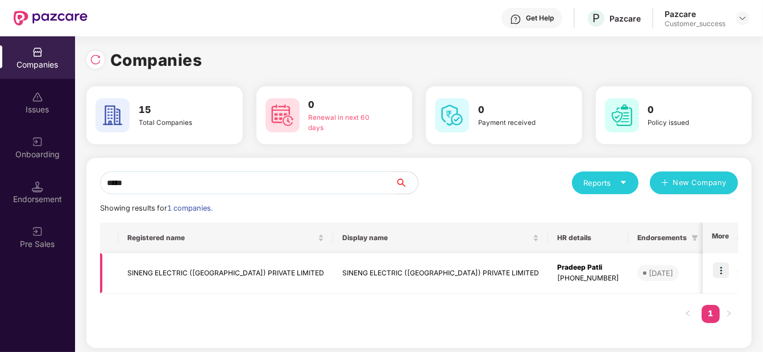
type input "*****"
click at [719, 269] on img at bounding box center [721, 271] width 16 height 16
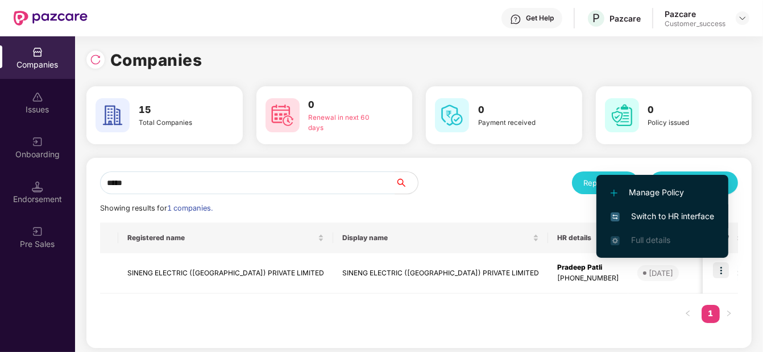
click at [681, 220] on span "Switch to HR interface" at bounding box center [662, 216] width 103 height 13
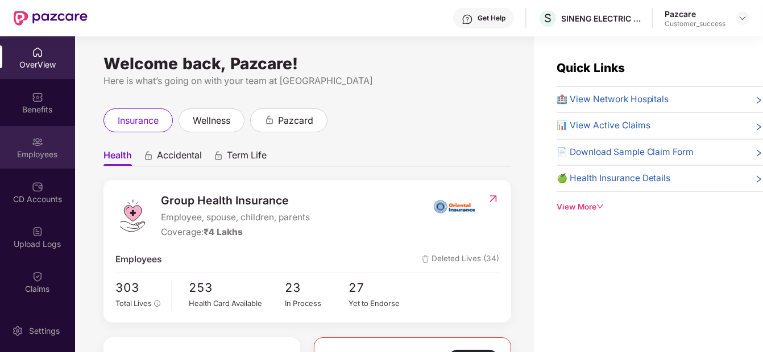
click at [57, 139] on div "Employees" at bounding box center [37, 147] width 75 height 43
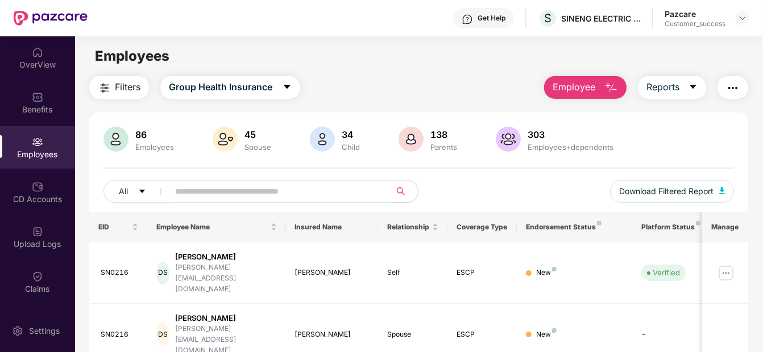
click at [195, 187] on input "text" at bounding box center [275, 191] width 200 height 17
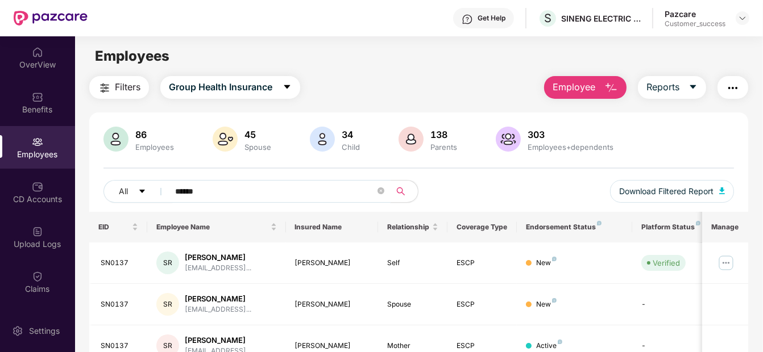
type input "******"
click at [728, 256] on img at bounding box center [726, 263] width 18 height 18
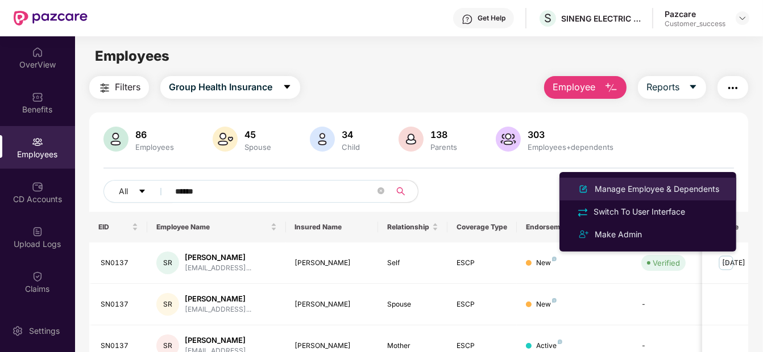
click at [689, 184] on div "Manage Employee & Dependents" at bounding box center [656, 189] width 129 height 13
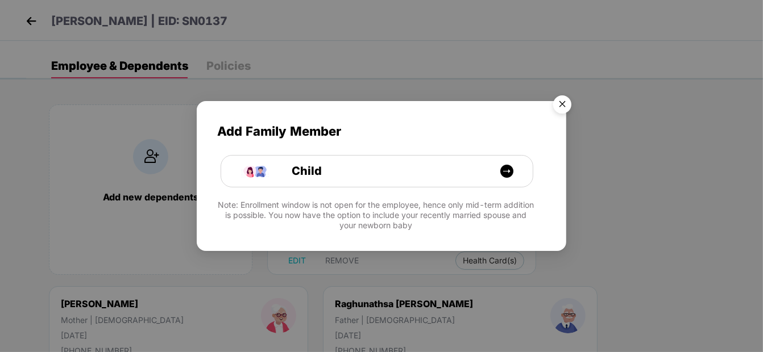
click at [561, 97] on img "Close" at bounding box center [562, 106] width 32 height 32
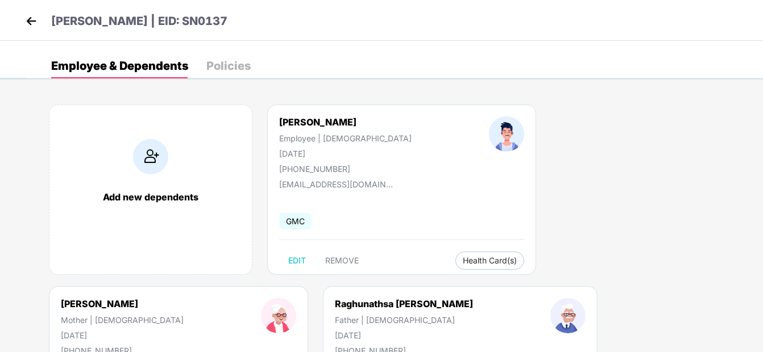
drag, startPoint x: 279, startPoint y: 121, endPoint x: 379, endPoint y: 110, distance: 100.6
click at [379, 110] on div "Suneel Raibagi Employee | Male 14 June 1999 +918792506919 suneelraibagi018@gmai…" at bounding box center [401, 190] width 269 height 171
copy div "[PERSON_NAME]"
drag, startPoint x: 293, startPoint y: 165, endPoint x: 348, endPoint y: 168, distance: 55.8
click at [348, 168] on div "Suneel Raibagi Employee | Male 14 June 1999 +918792506919" at bounding box center [345, 145] width 210 height 57
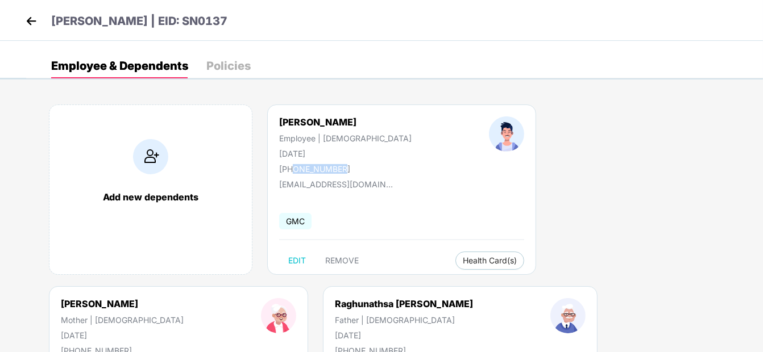
copy div "8792506919"
click at [31, 23] on img at bounding box center [31, 21] width 17 height 17
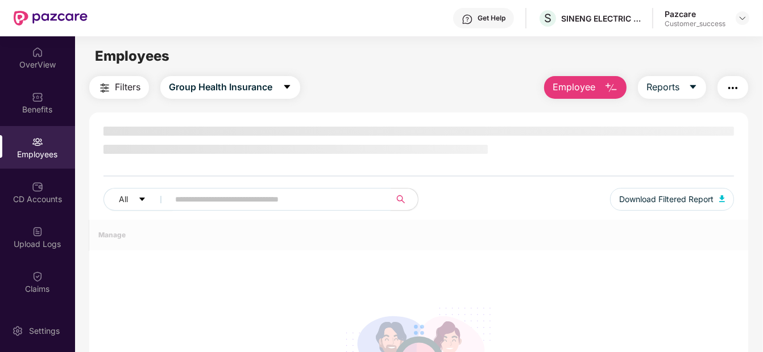
click at [265, 197] on input "text" at bounding box center [275, 199] width 200 height 17
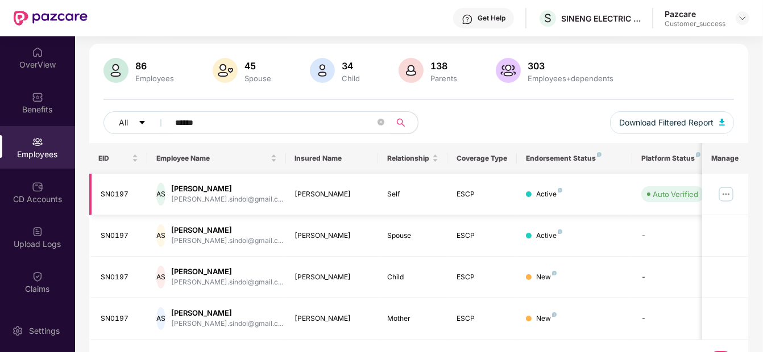
scroll to position [72, 0]
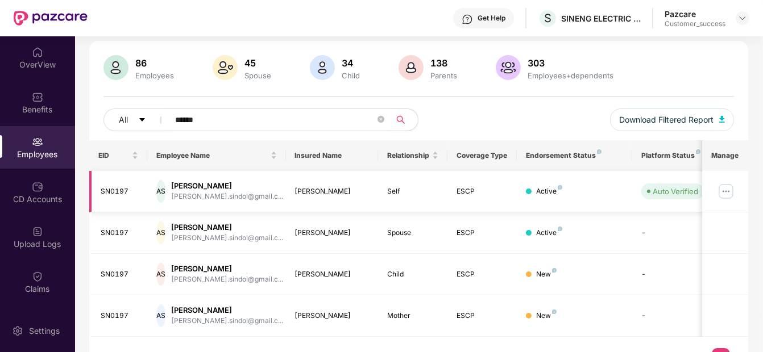
type input "******"
click at [720, 193] on img at bounding box center [726, 191] width 18 height 18
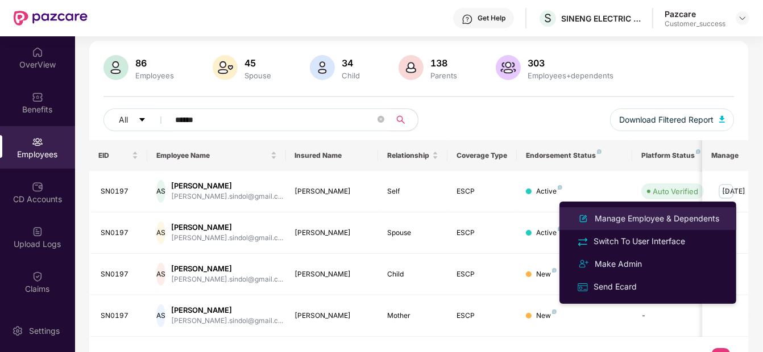
click at [627, 212] on div "Manage Employee & Dependents" at bounding box center [647, 219] width 147 height 14
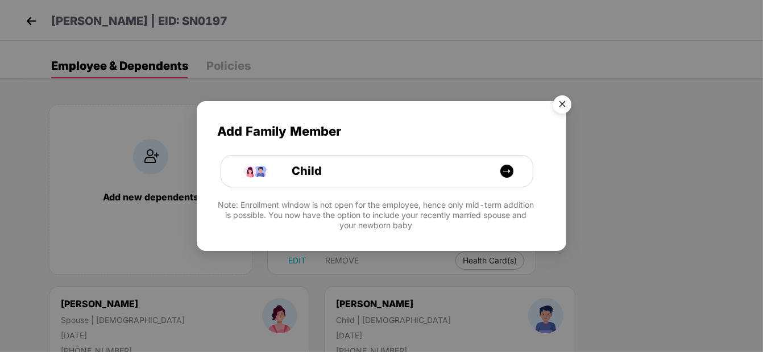
click at [562, 102] on img "Close" at bounding box center [562, 106] width 32 height 32
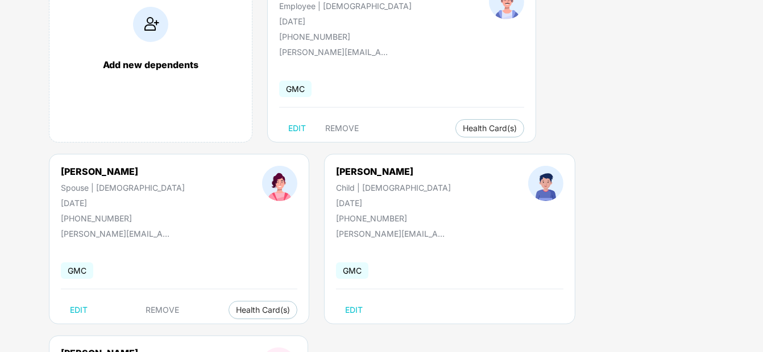
scroll to position [0, 0]
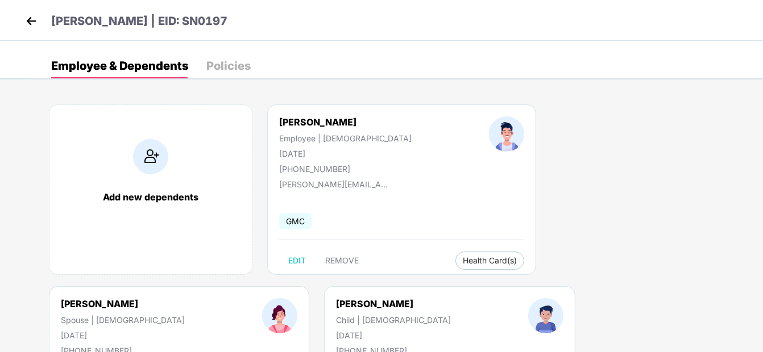
click at [26, 15] on img at bounding box center [31, 21] width 17 height 17
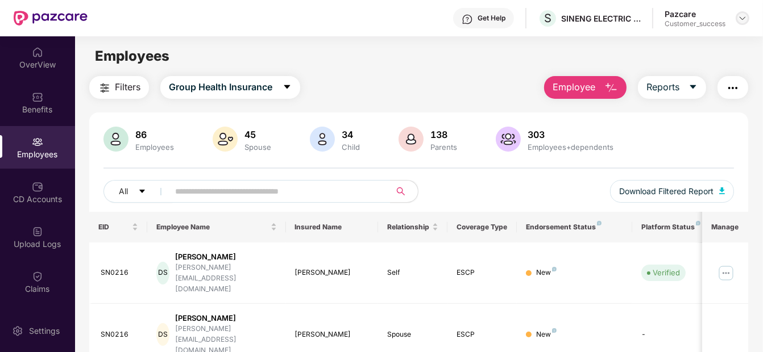
click at [742, 19] on img at bounding box center [742, 18] width 9 height 9
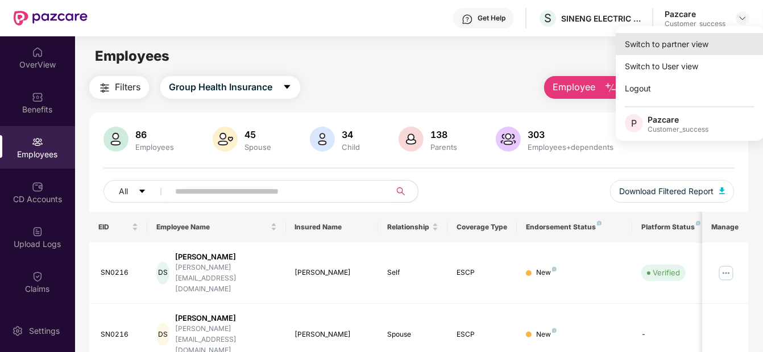
click at [679, 43] on div "Switch to partner view" at bounding box center [690, 44] width 148 height 22
